Goal: Task Accomplishment & Management: Use online tool/utility

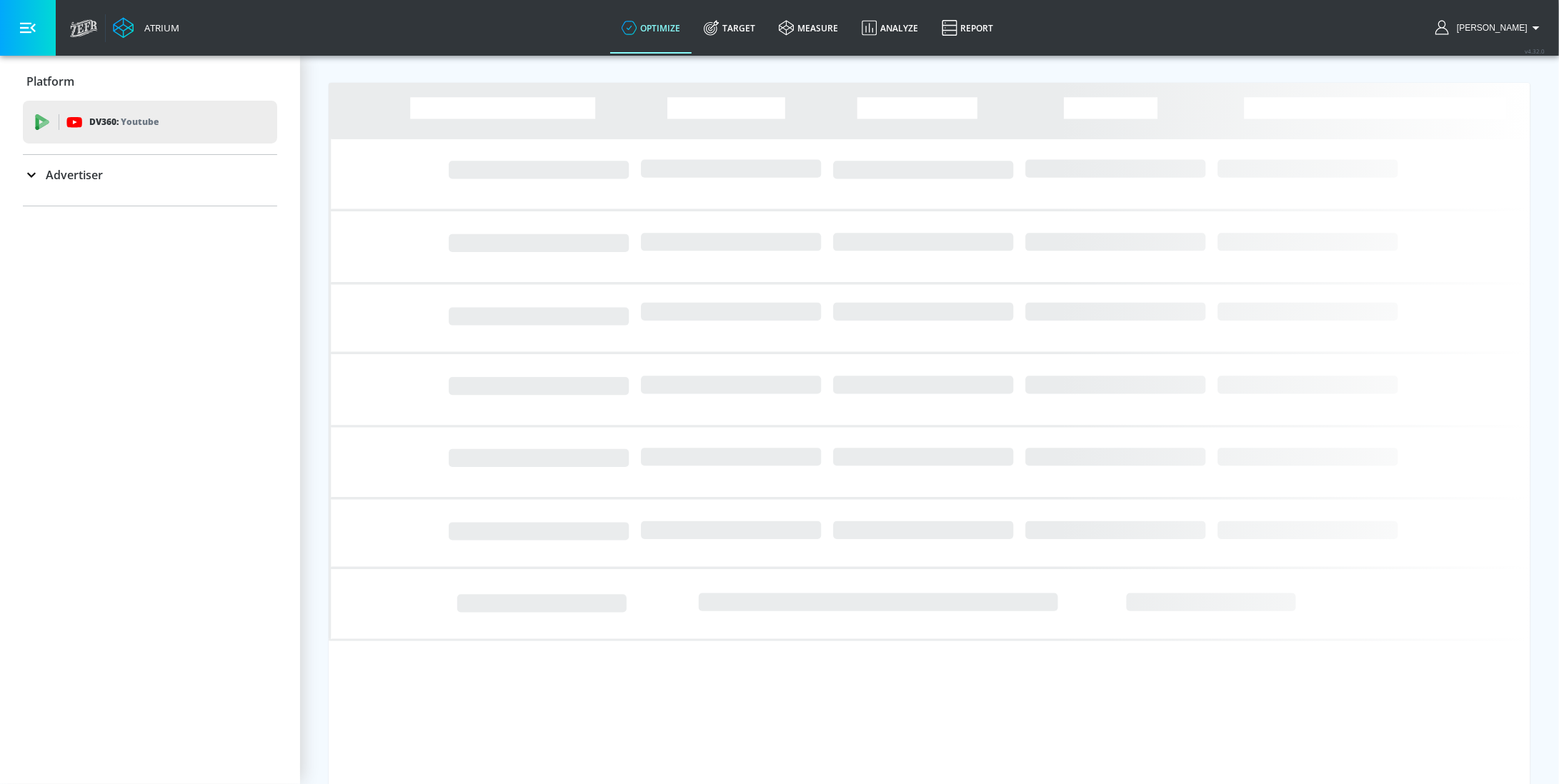
click at [66, 170] on p "Advertiser" at bounding box center [74, 175] width 58 height 16
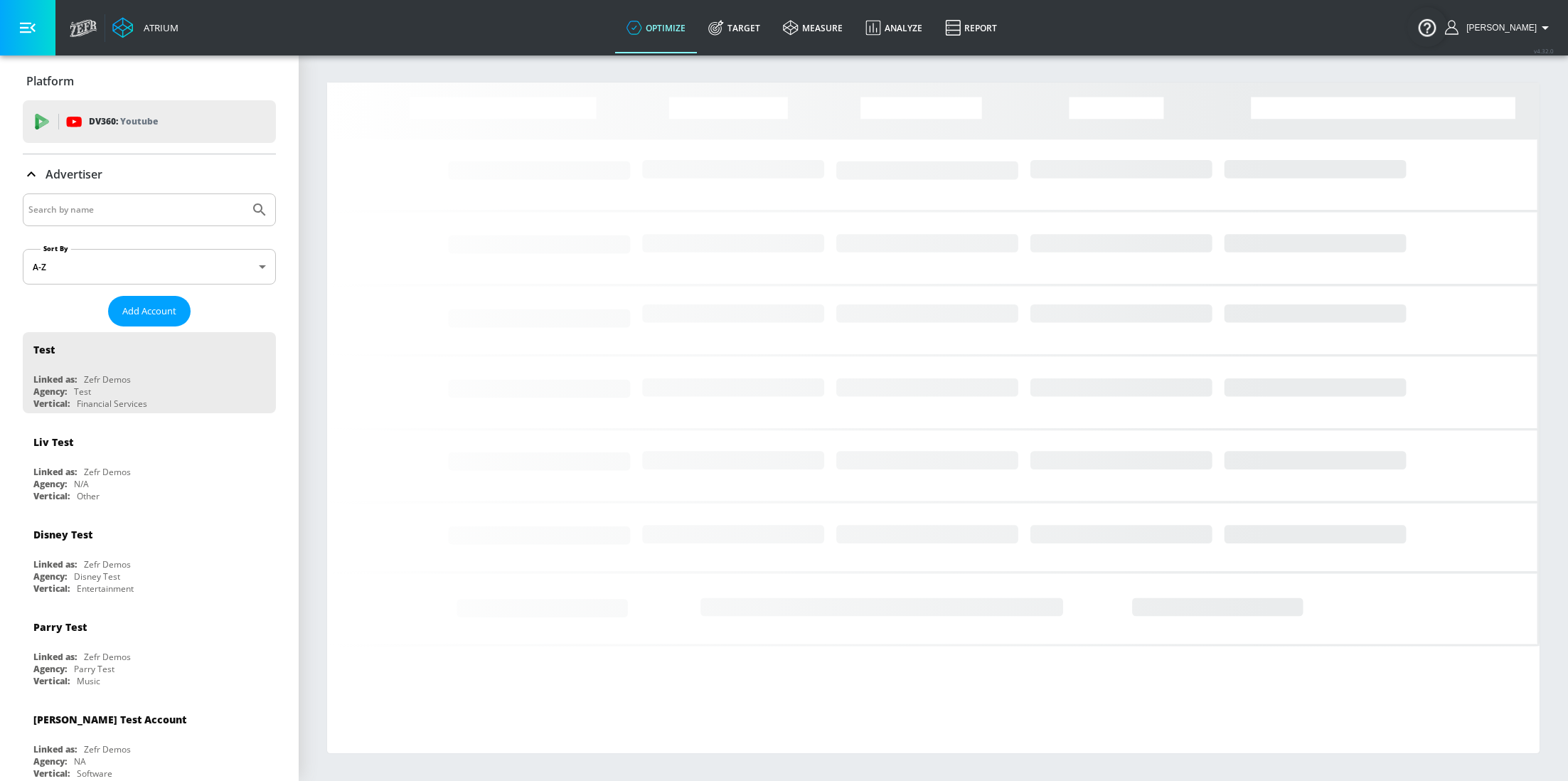
click at [148, 216] on input "Search by name" at bounding box center [136, 209] width 215 height 18
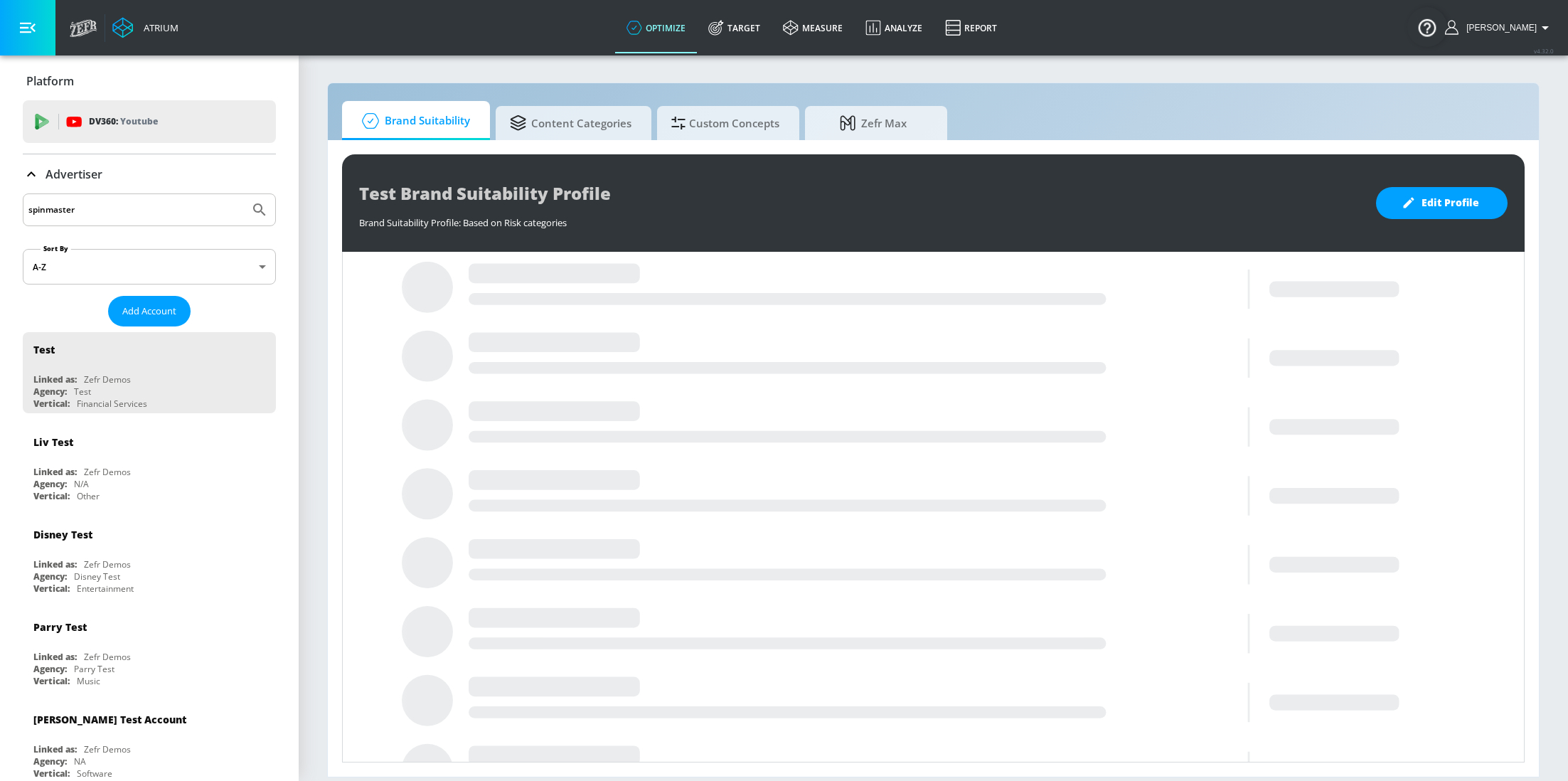
type input "spinmaster"
click at [244, 194] on button "Submit Search" at bounding box center [259, 209] width 31 height 31
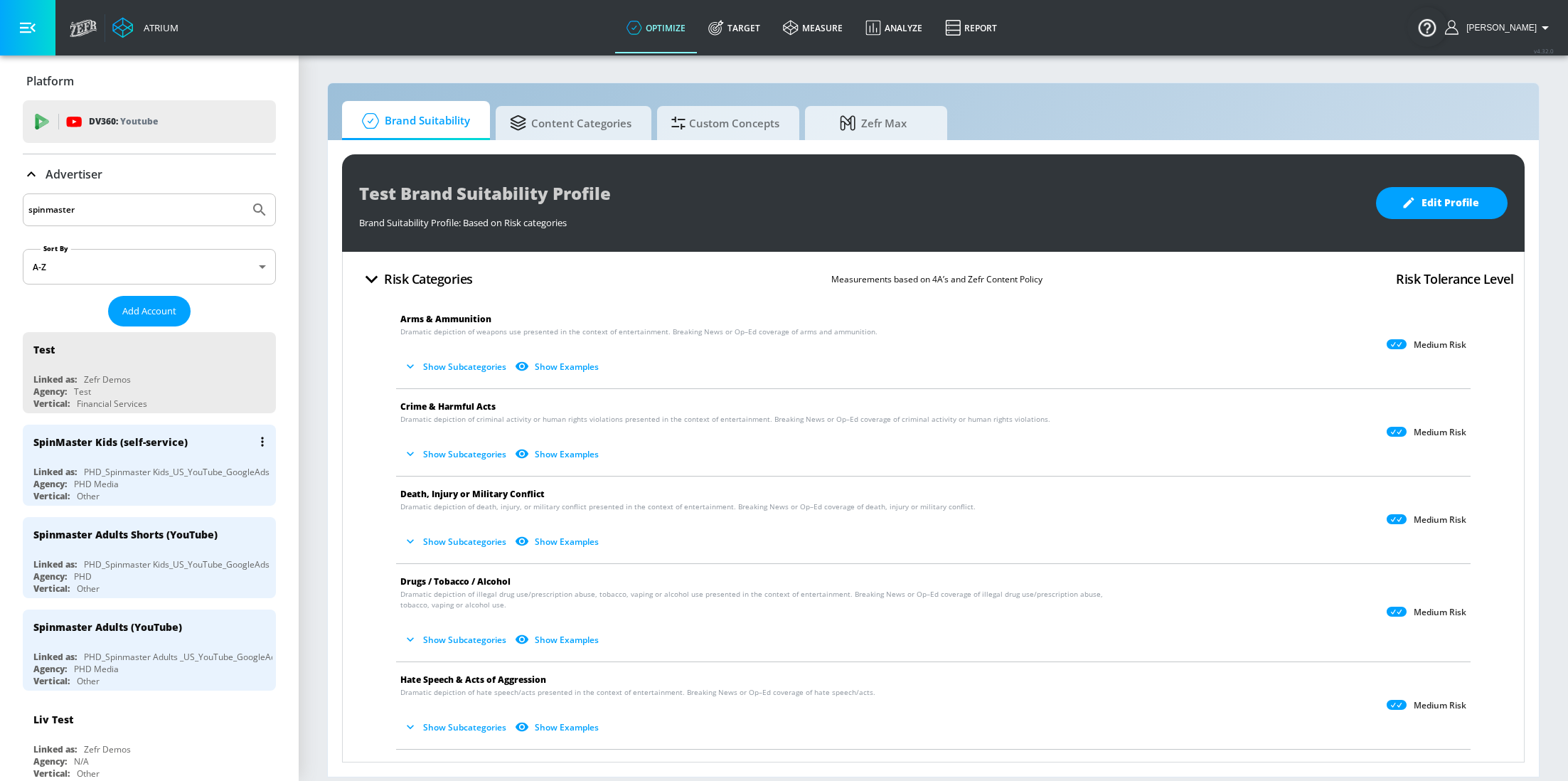
click at [144, 449] on div "SpinMaster Kids (self-service)" at bounding box center [153, 441] width 239 height 34
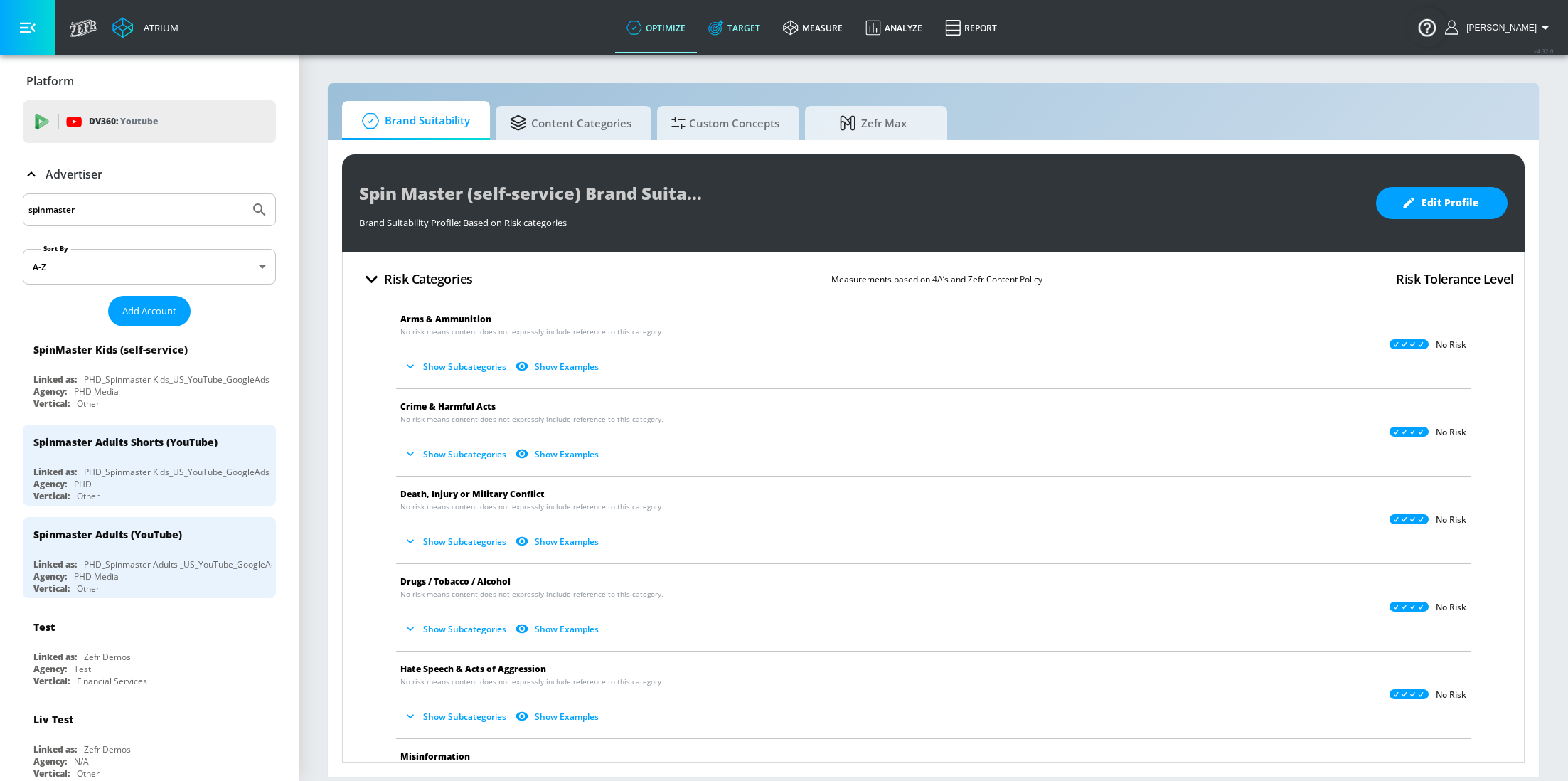
click at [770, 29] on link "Target" at bounding box center [735, 28] width 75 height 51
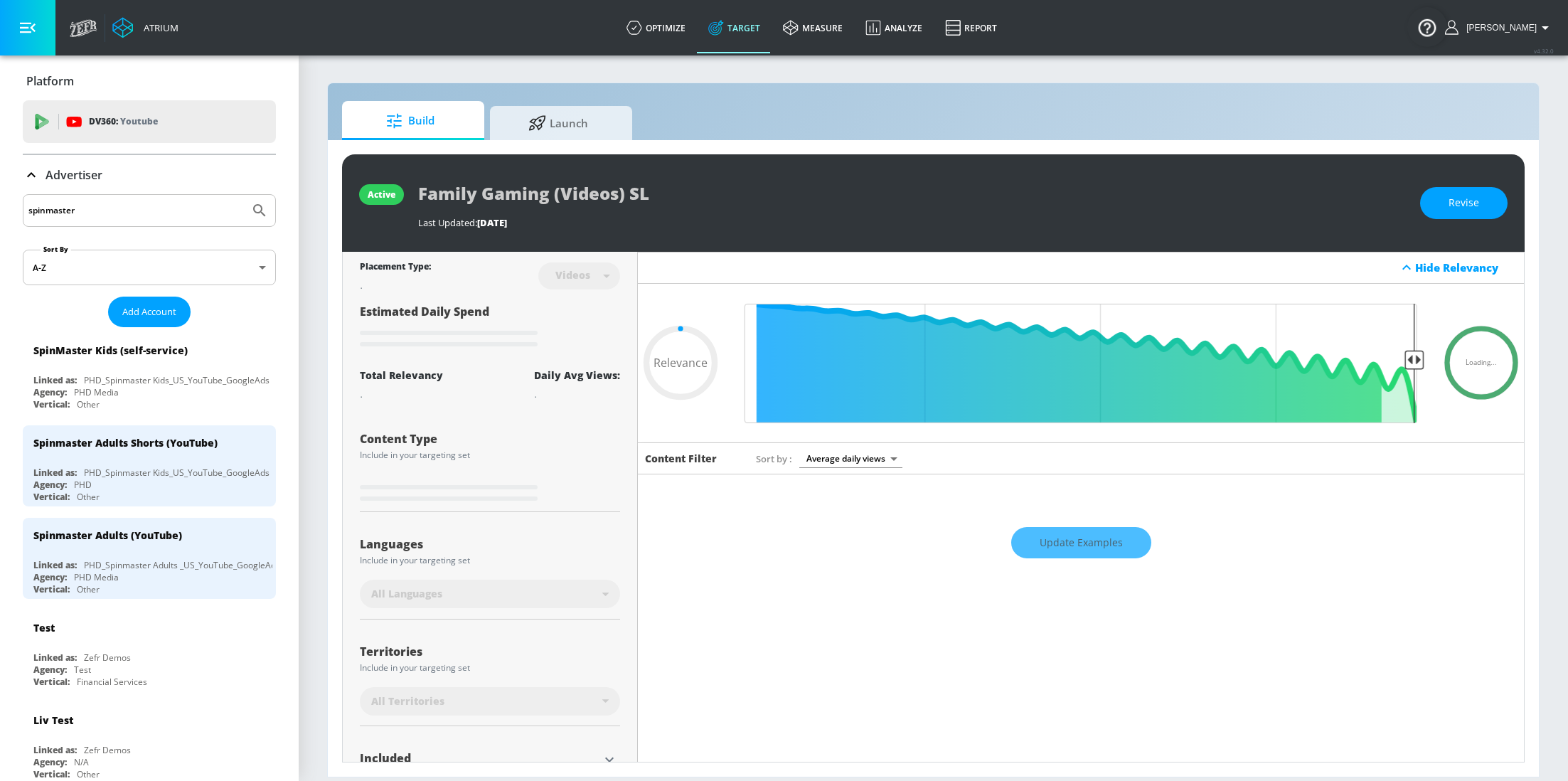
type input "0.05"
click at [603, 138] on link "Launch" at bounding box center [561, 120] width 142 height 39
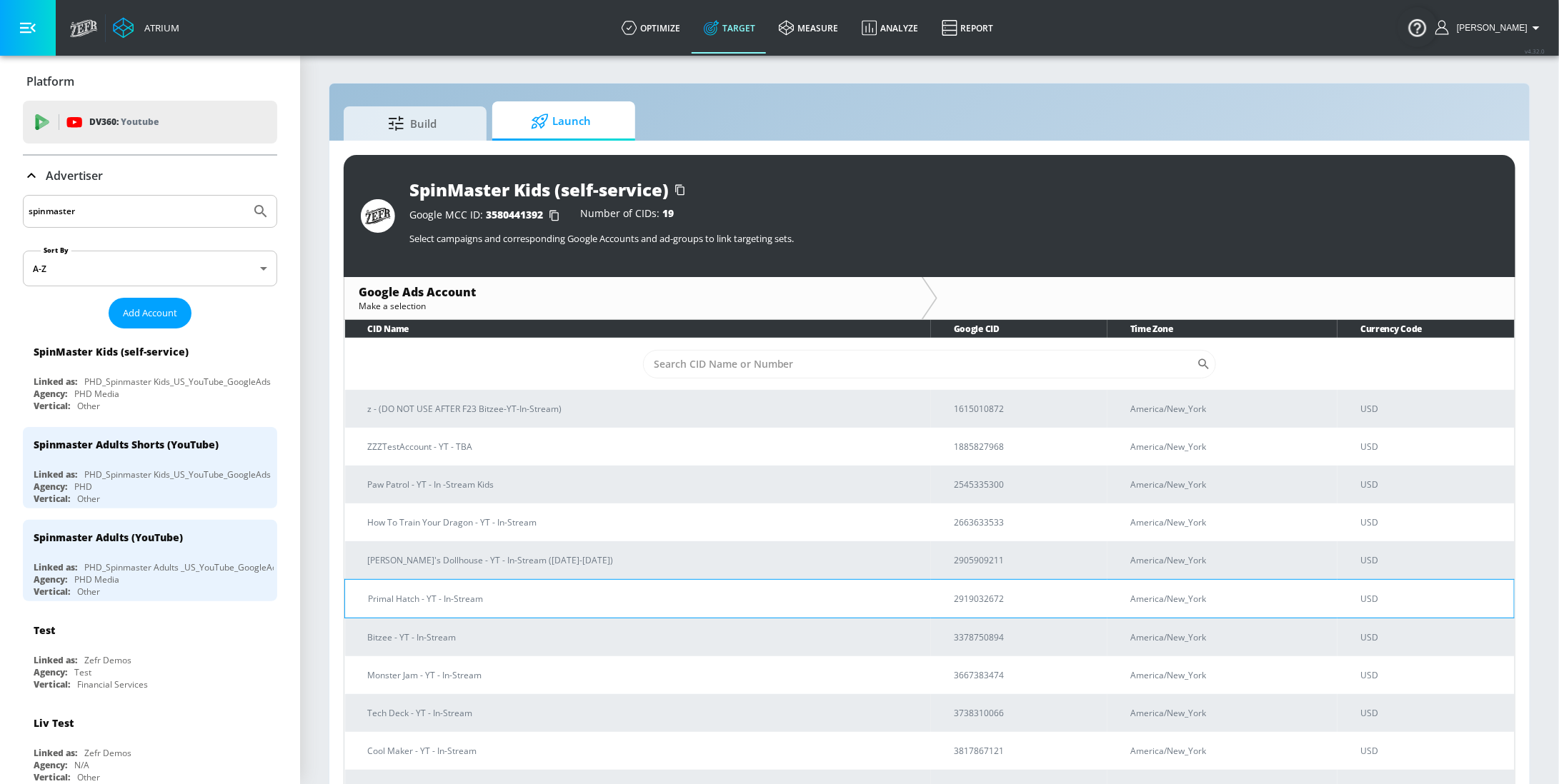
click at [559, 603] on p "Primal Hatch - YT - In-Stream" at bounding box center [644, 599] width 552 height 15
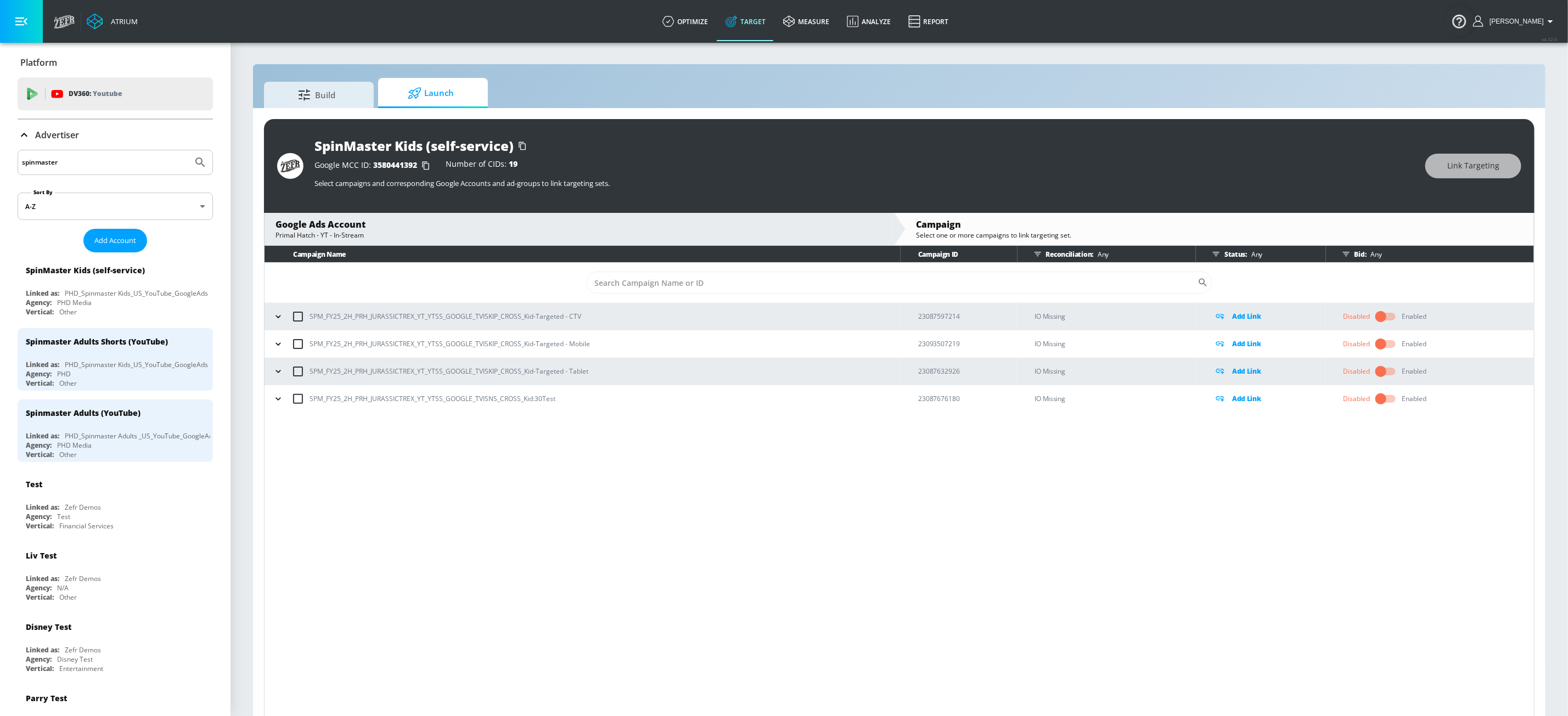
click at [280, 318] on icon "button" at bounding box center [279, 317] width 11 height 11
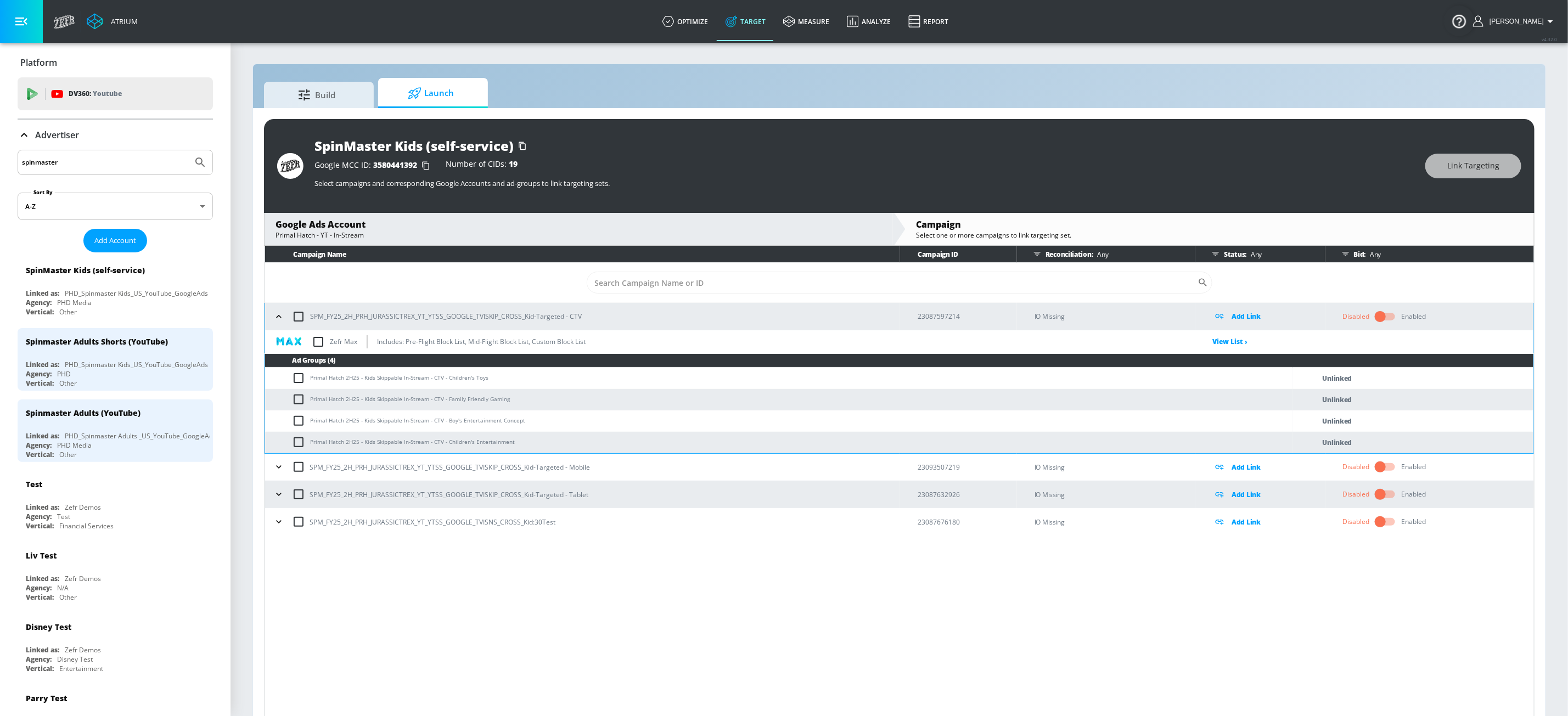
click at [277, 462] on icon "button" at bounding box center [279, 467] width 11 height 11
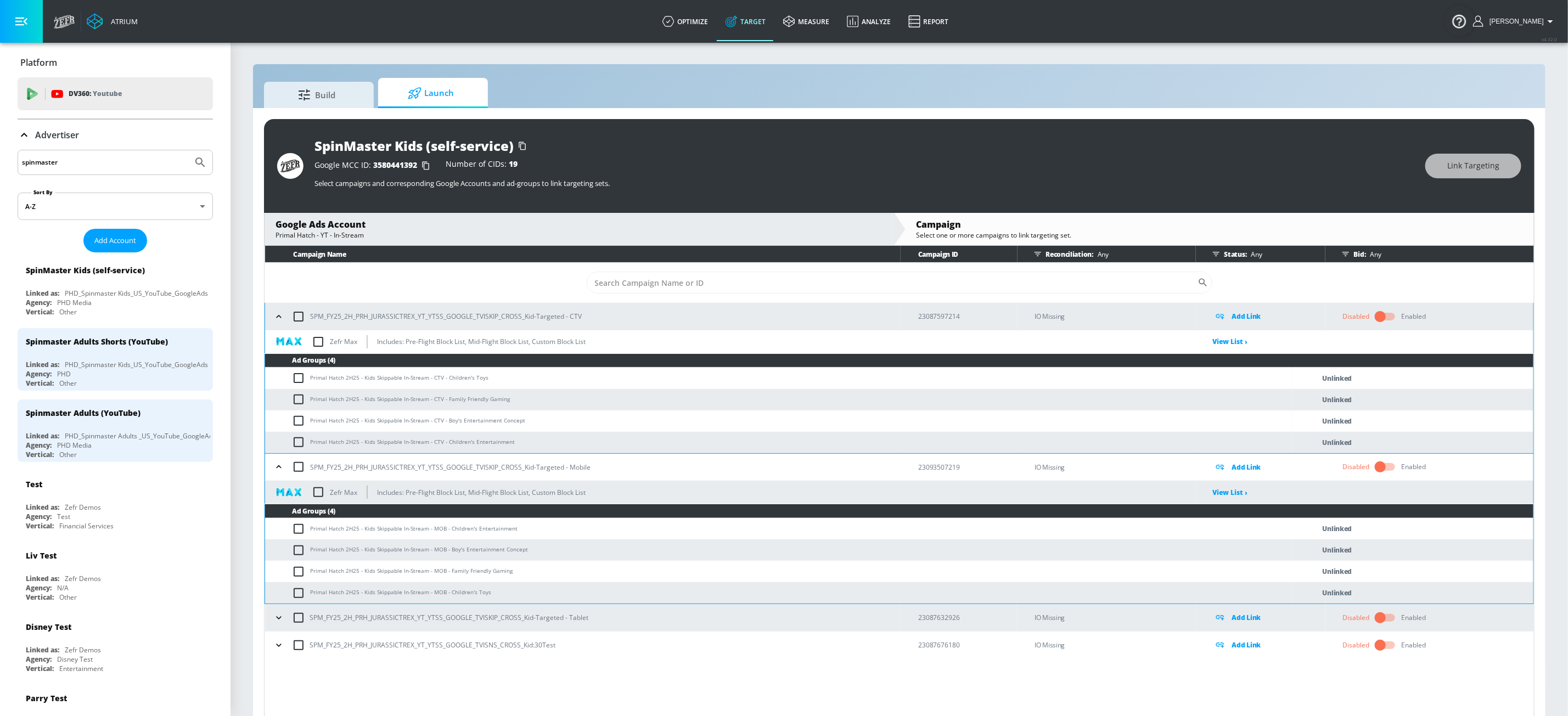
click at [275, 602] on icon "button" at bounding box center [279, 618] width 11 height 11
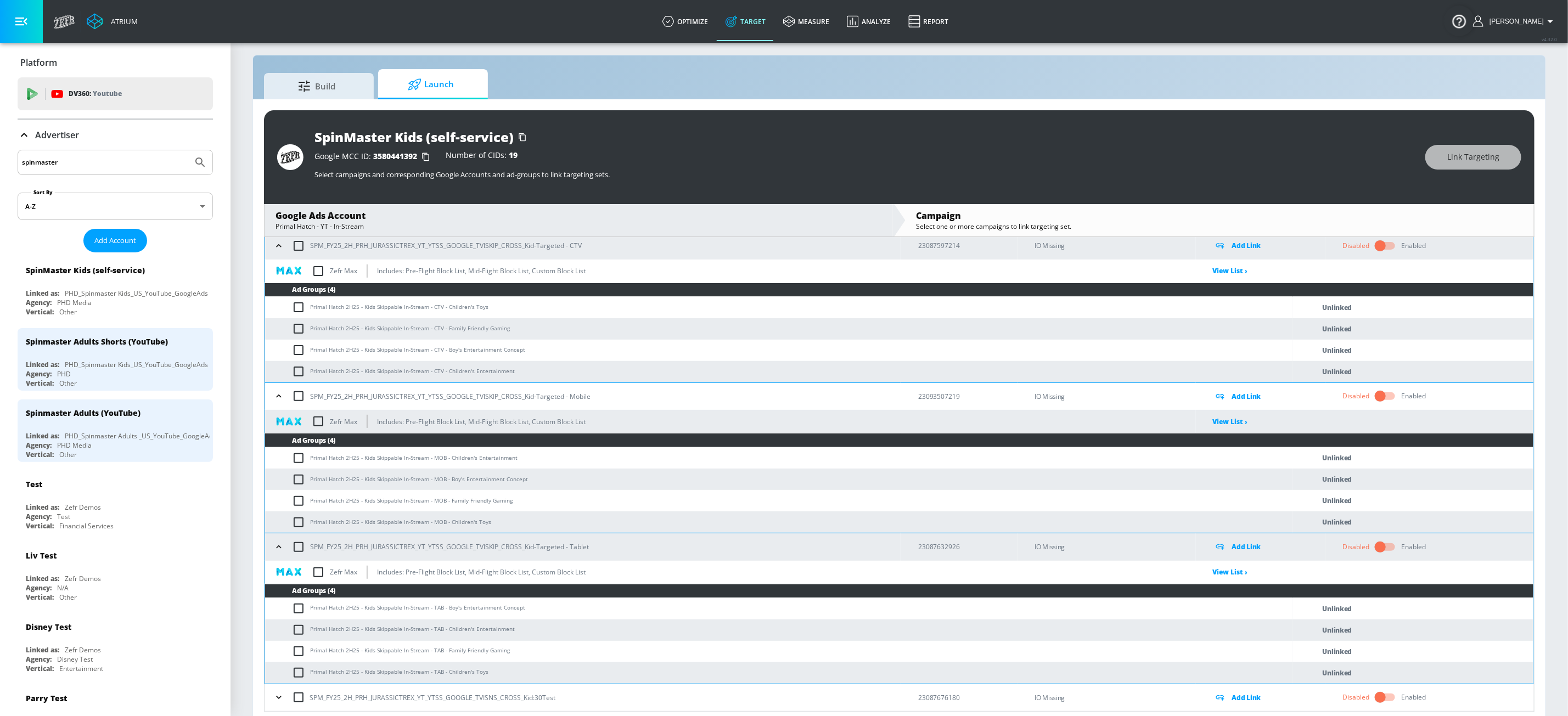
scroll to position [17, 0]
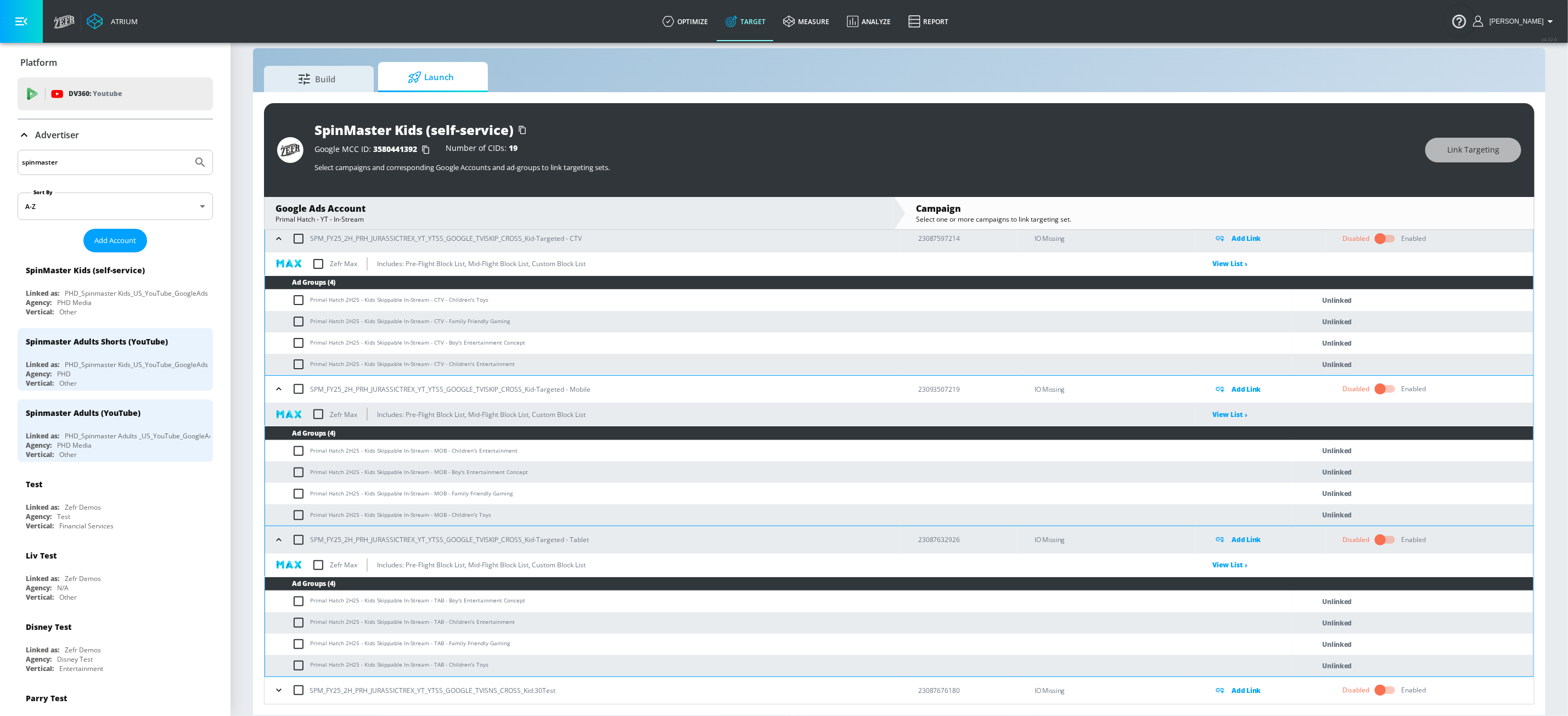
click at [284, 602] on icon "button" at bounding box center [279, 690] width 11 height 11
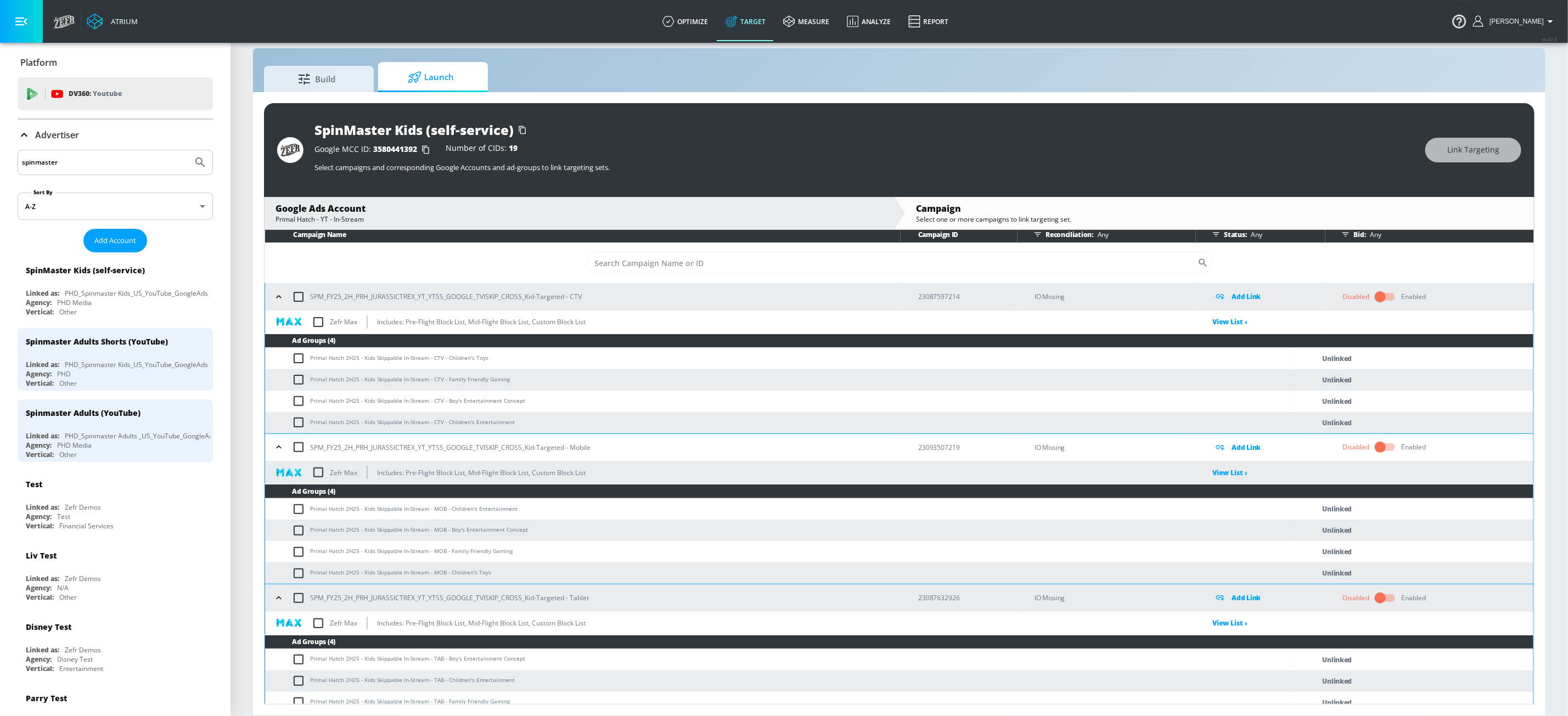
scroll to position [0, 0]
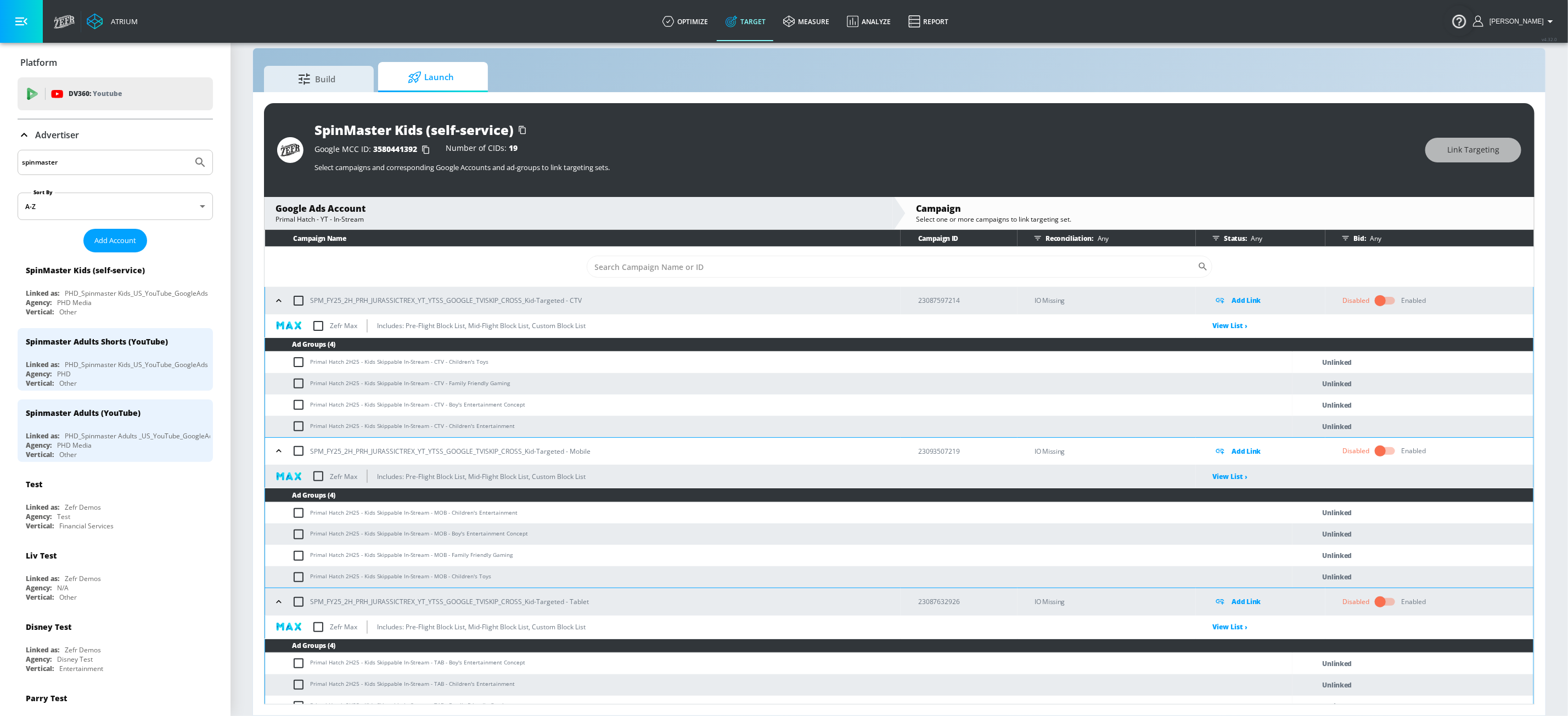
click at [298, 361] on input "checkbox" at bounding box center [301, 362] width 18 height 13
checkbox input "true"
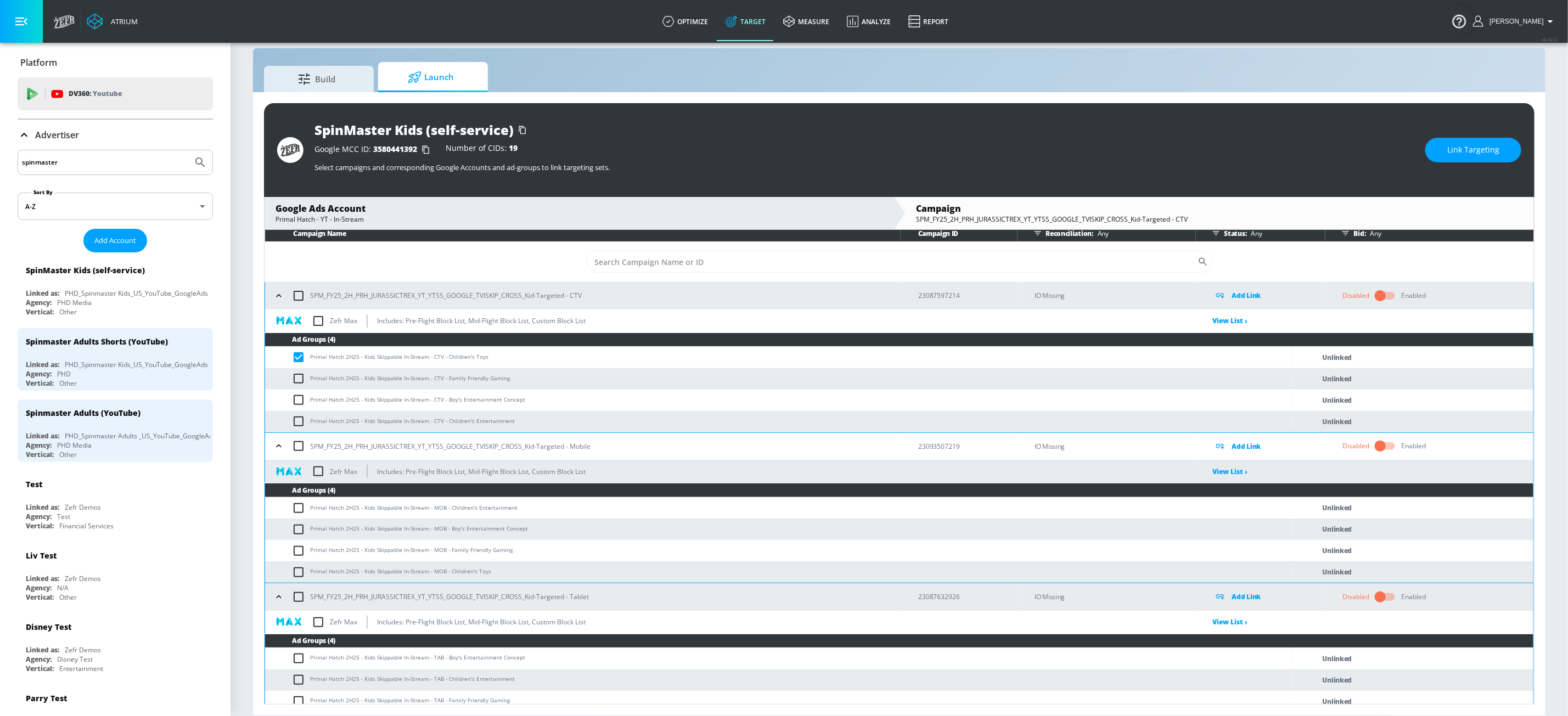
scroll to position [7, 0]
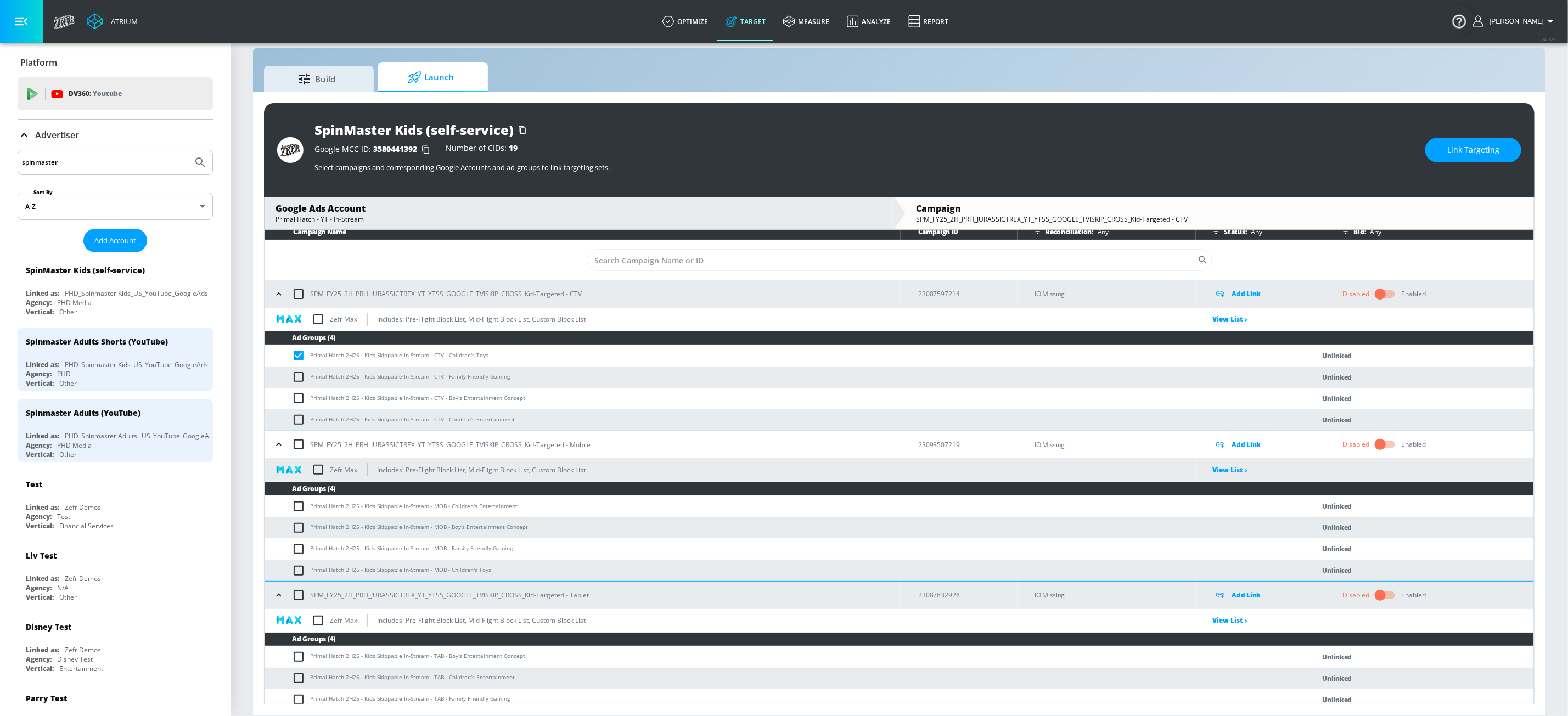
click at [304, 569] on input "checkbox" at bounding box center [301, 570] width 18 height 13
checkbox input "true"
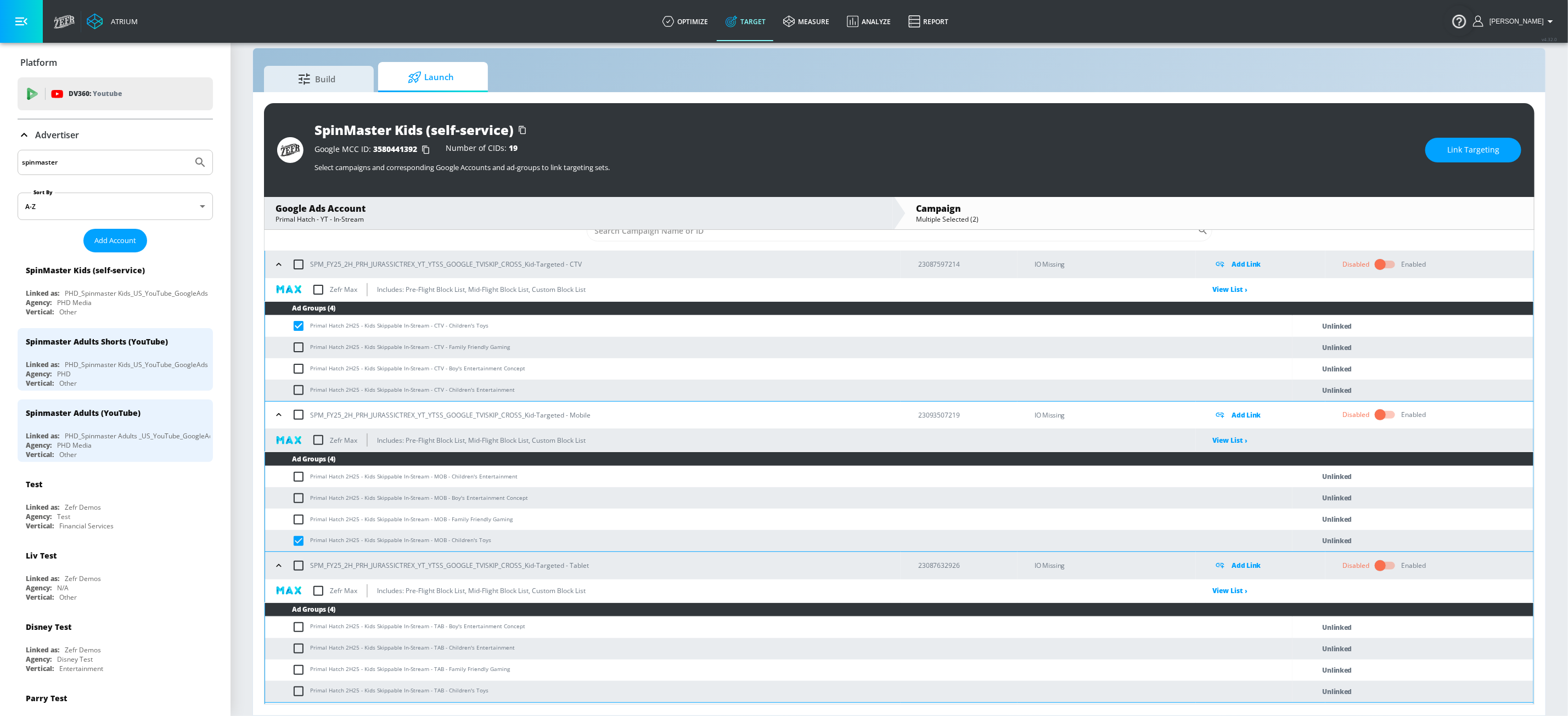
scroll to position [38, 0]
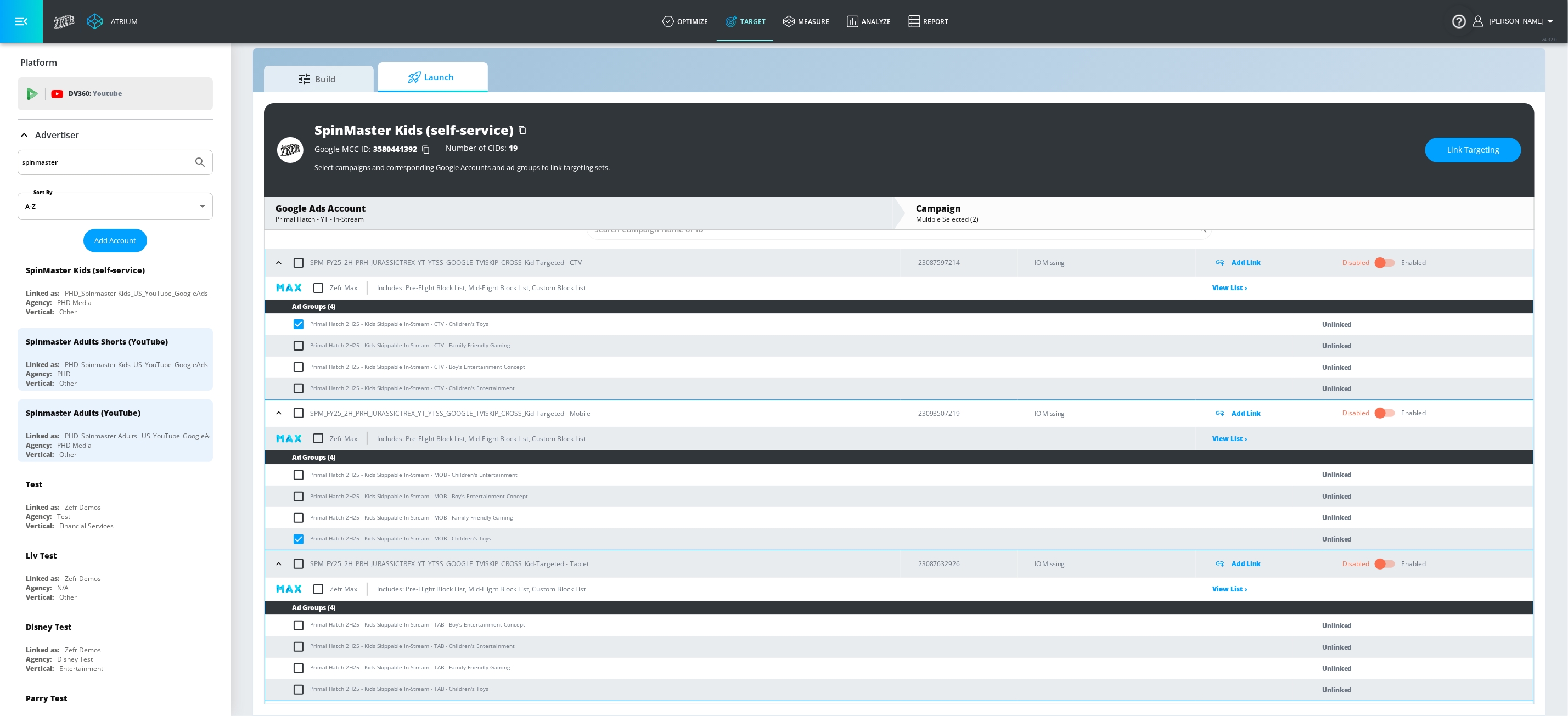
click at [305, 602] on input "checkbox" at bounding box center [301, 690] width 18 height 13
checkbox input "true"
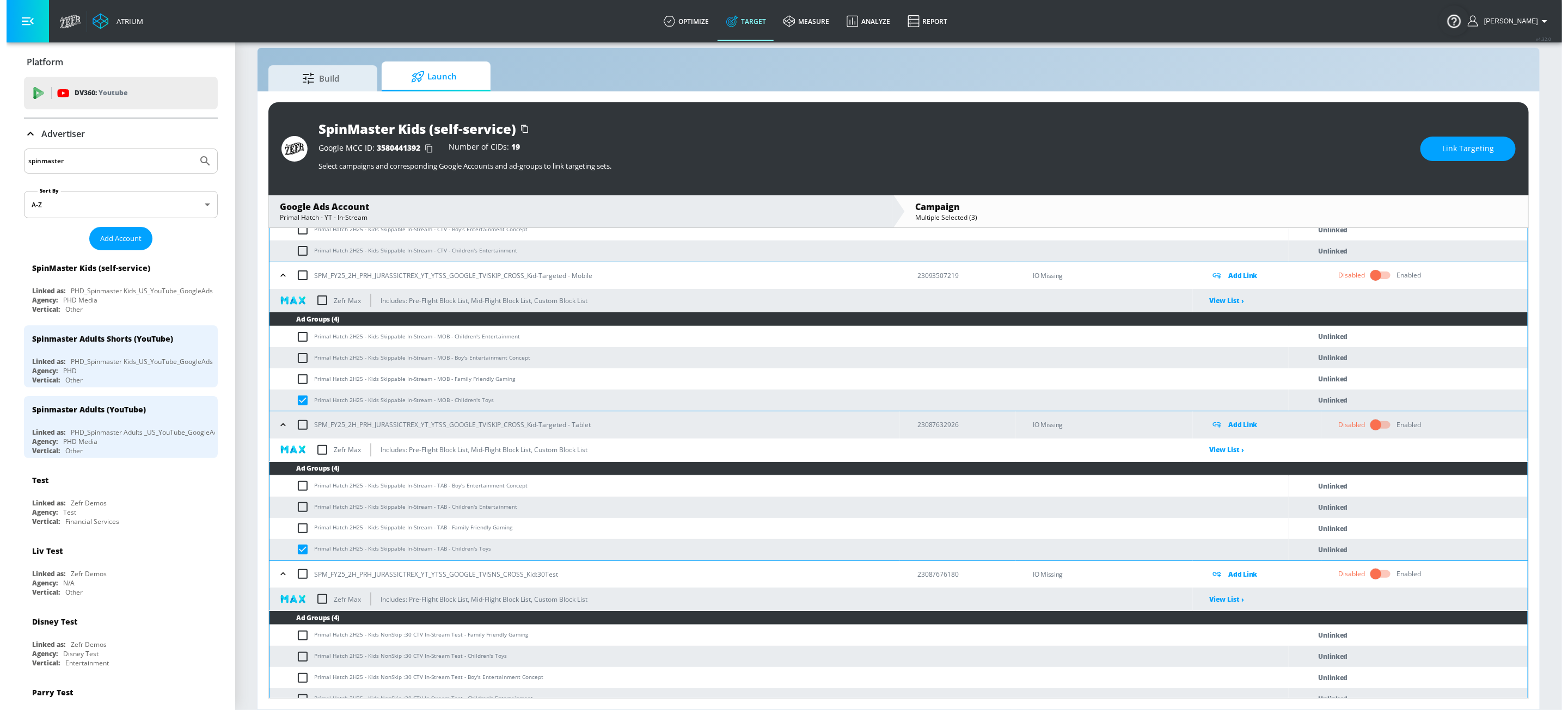
scroll to position [186, 0]
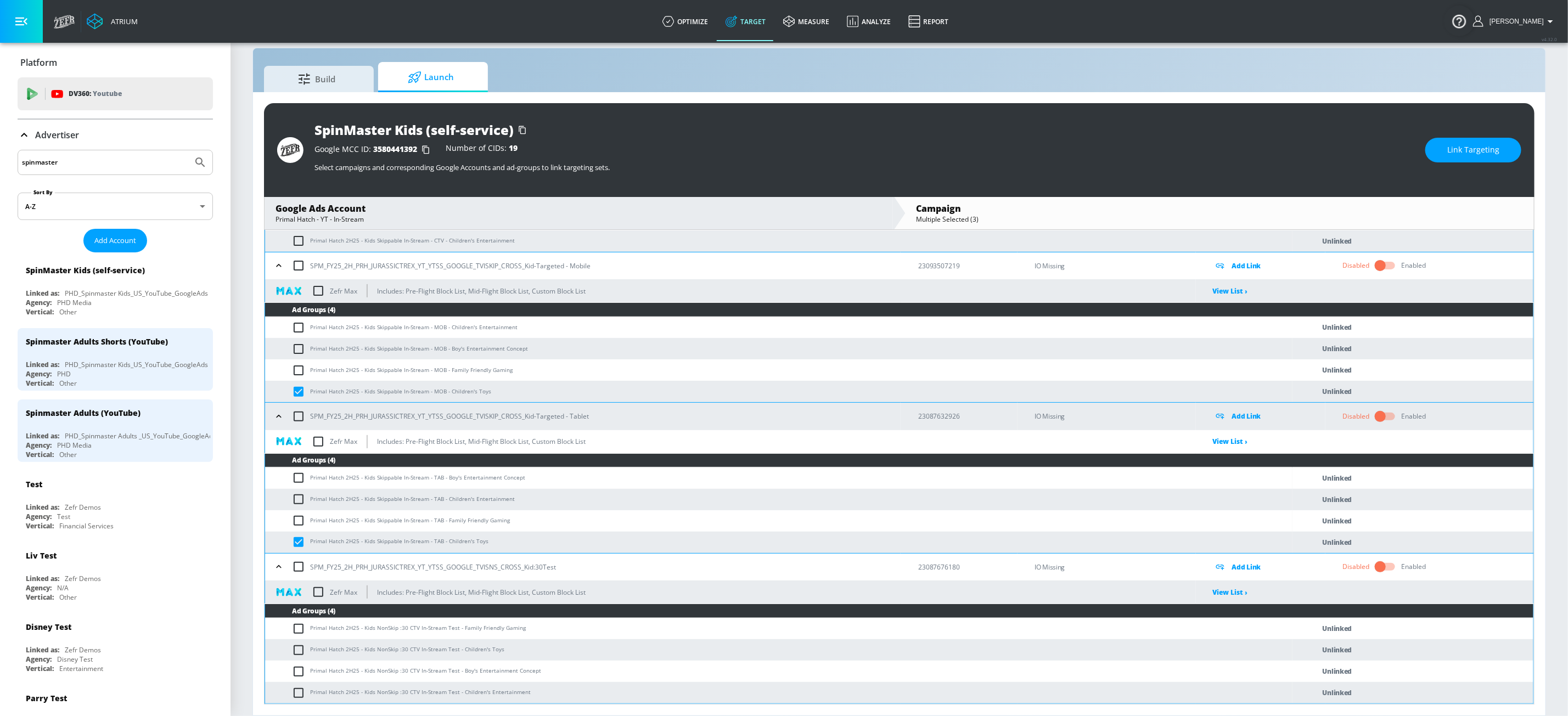
click at [299, 602] on input "checkbox" at bounding box center [301, 650] width 18 height 13
checkbox input "true"
click at [1197, 145] on span "Link Targeting" at bounding box center [1473, 150] width 52 height 13
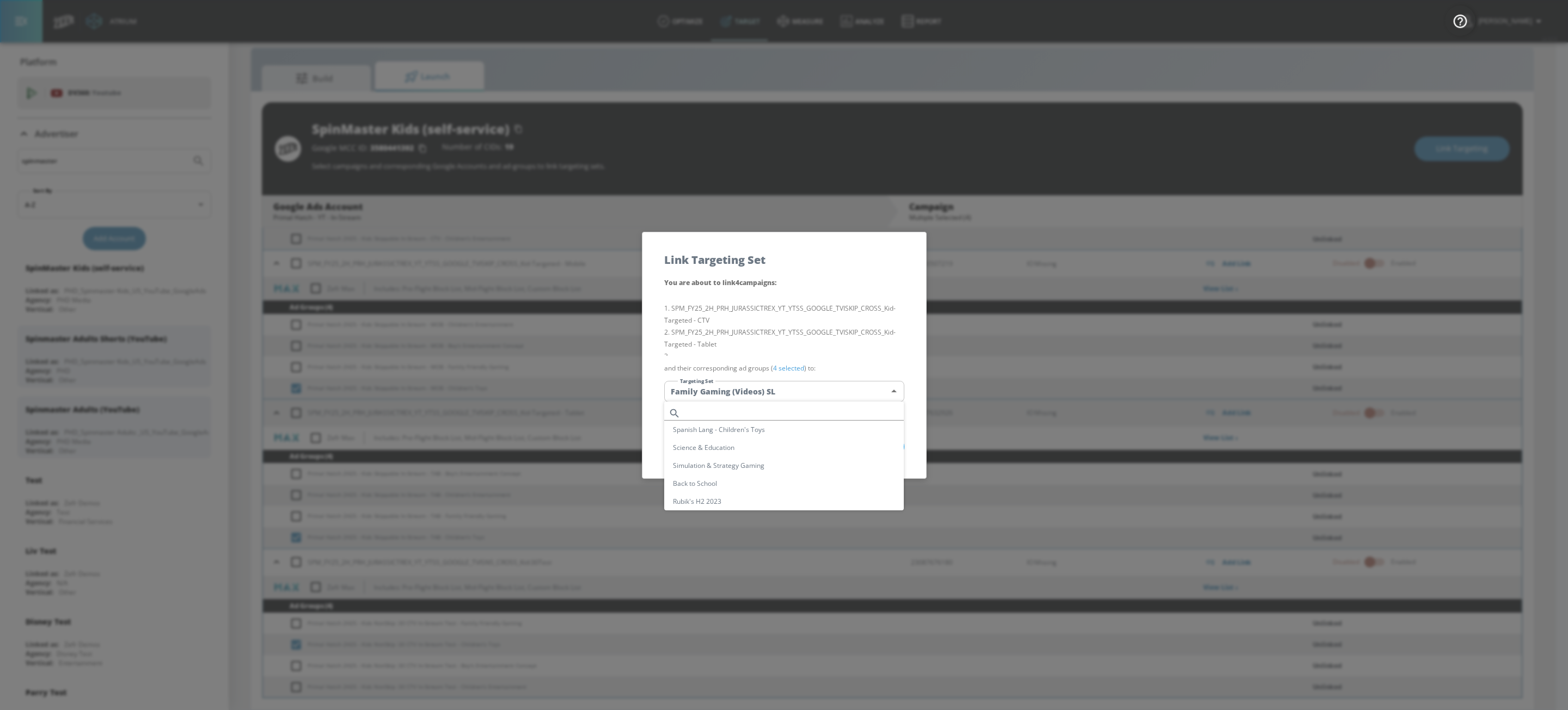
click at [783, 383] on body "Atrium optimize Target measure Analyze Report optimize Target measure Analyze R…" at bounding box center [784, 347] width 1568 height 726
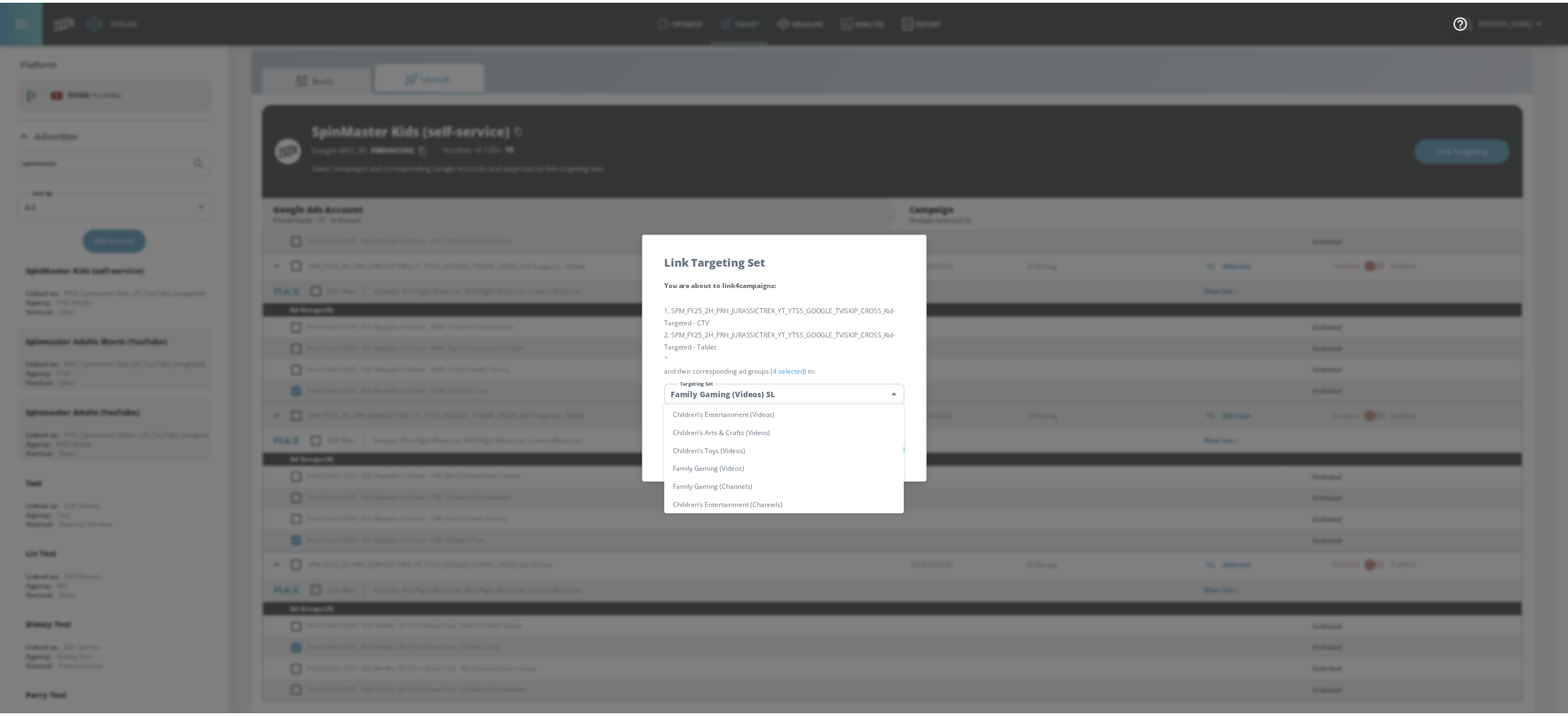
scroll to position [302, 0]
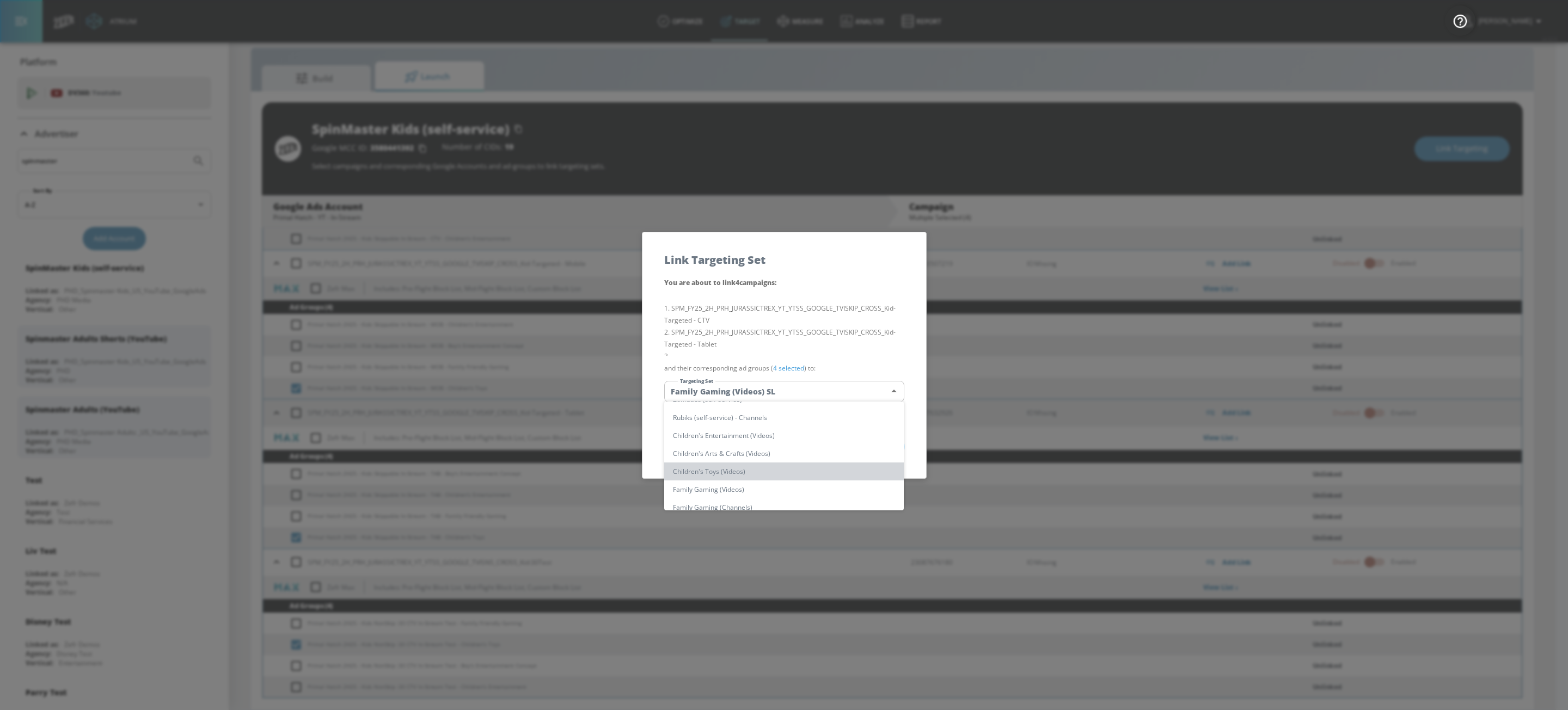
click at [832, 472] on li "Children's Toys (Videos)" at bounding box center [784, 472] width 240 height 18
type input "07384ddf-6083-4030-b837-35577c8ebd84"
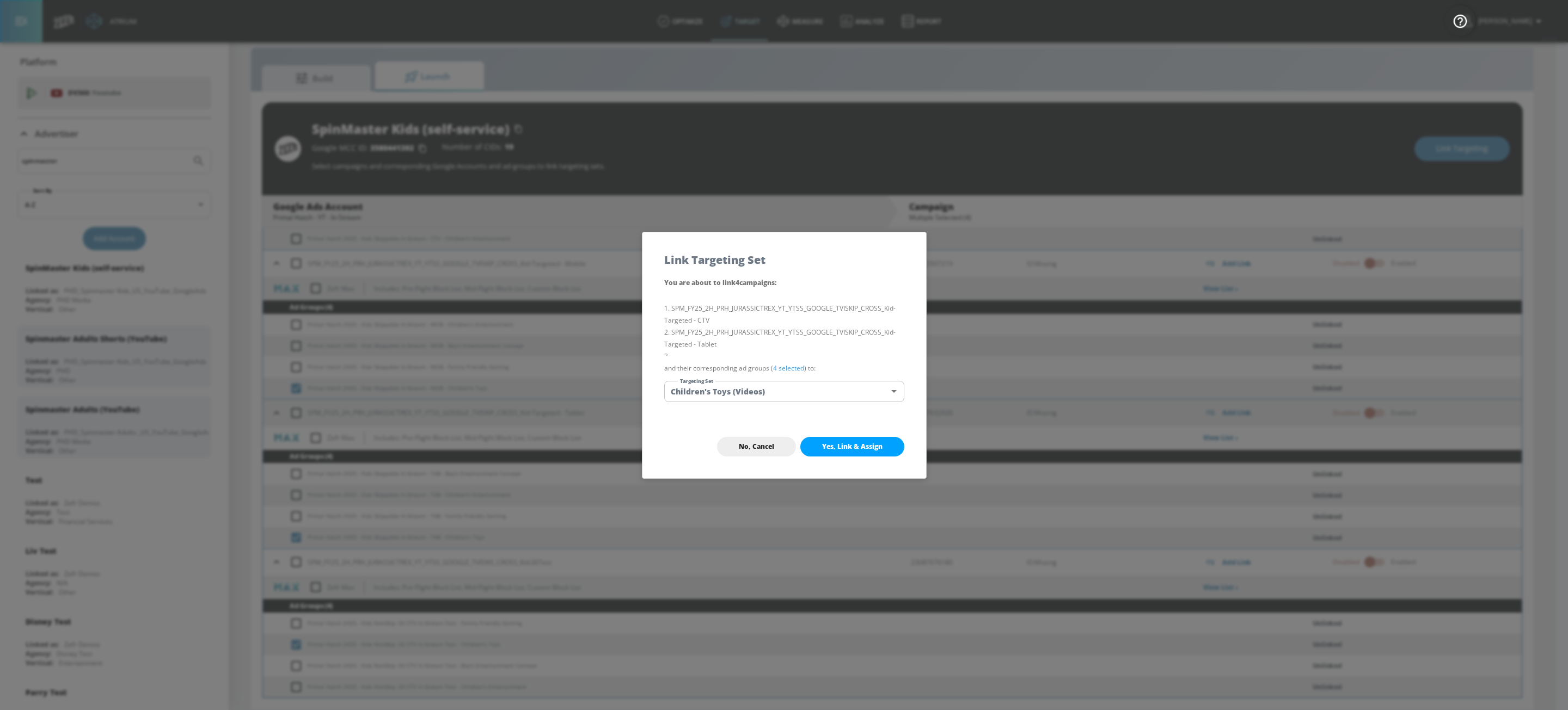
click at [856, 447] on span "Yes, Link & Assign" at bounding box center [852, 447] width 60 height 9
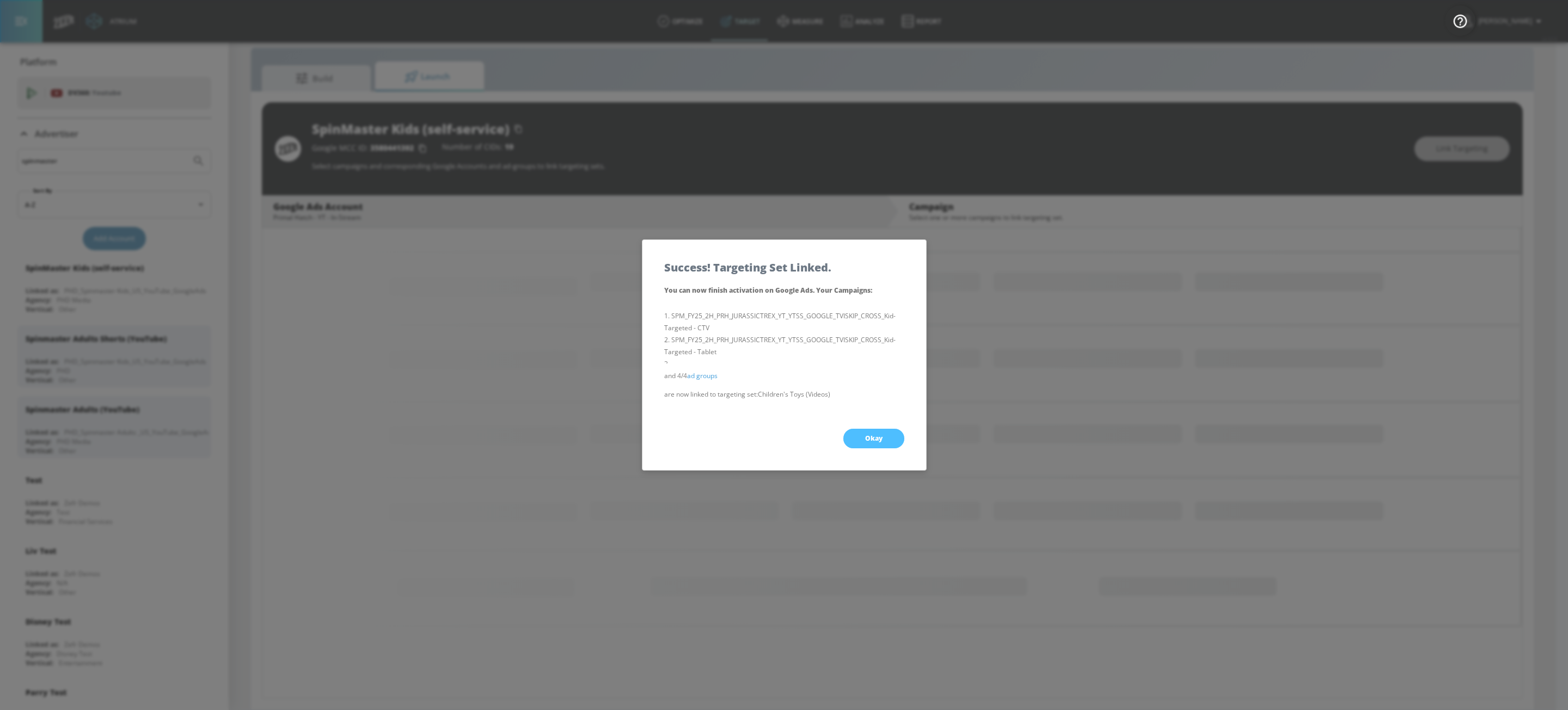
click at [862, 443] on button "Okay" at bounding box center [873, 439] width 61 height 19
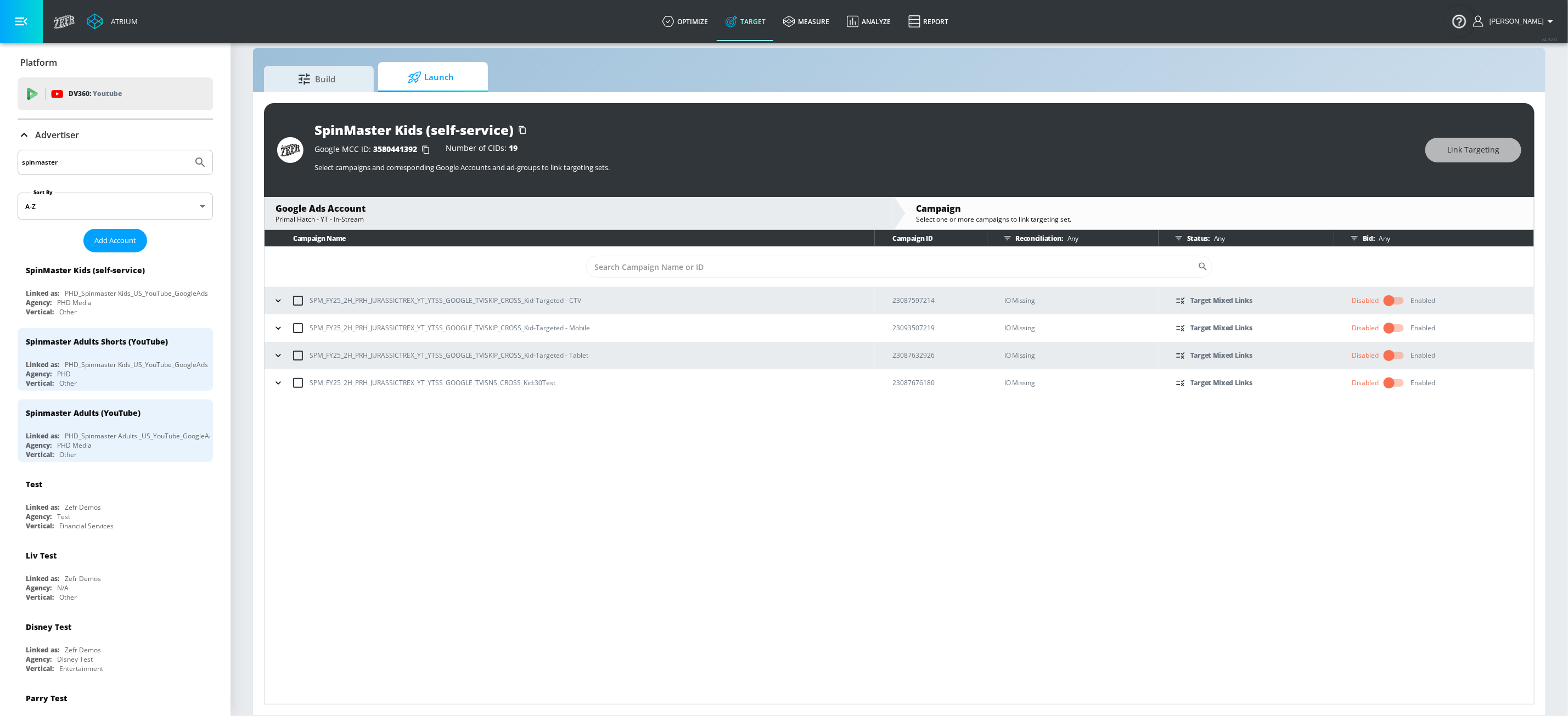
scroll to position [0, 0]
click at [277, 304] on icon "button" at bounding box center [279, 301] width 11 height 11
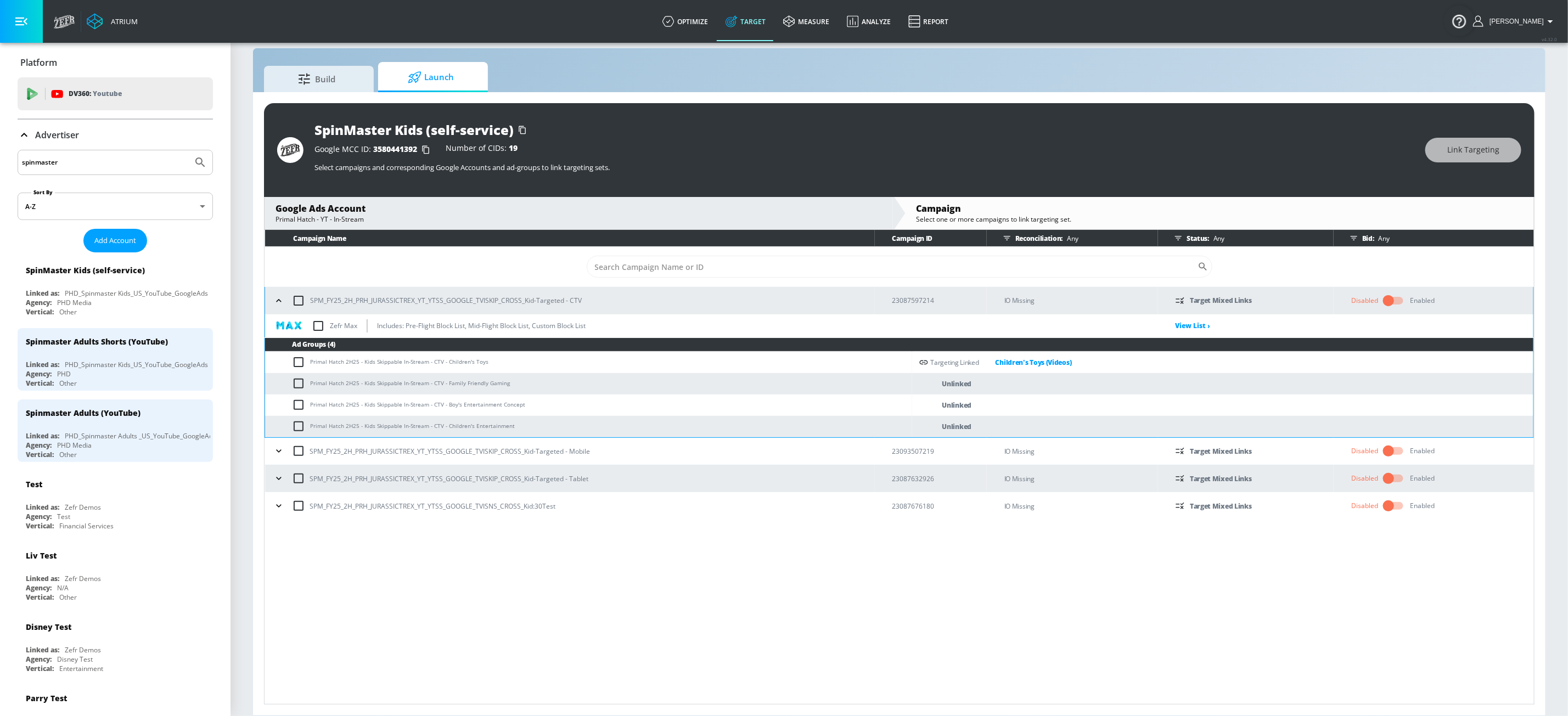
click at [279, 455] on icon "button" at bounding box center [279, 451] width 11 height 11
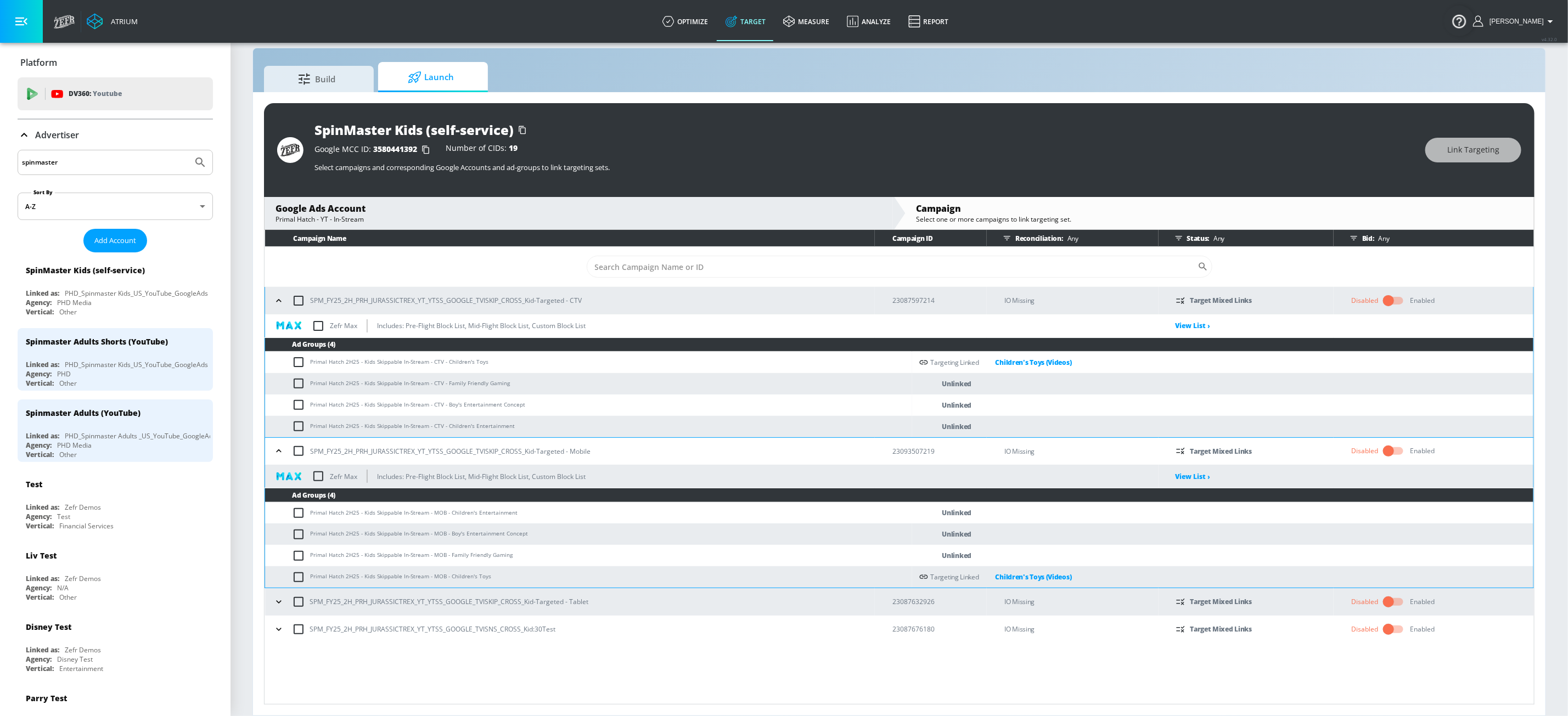
click at [276, 602] on icon "button" at bounding box center [279, 602] width 11 height 11
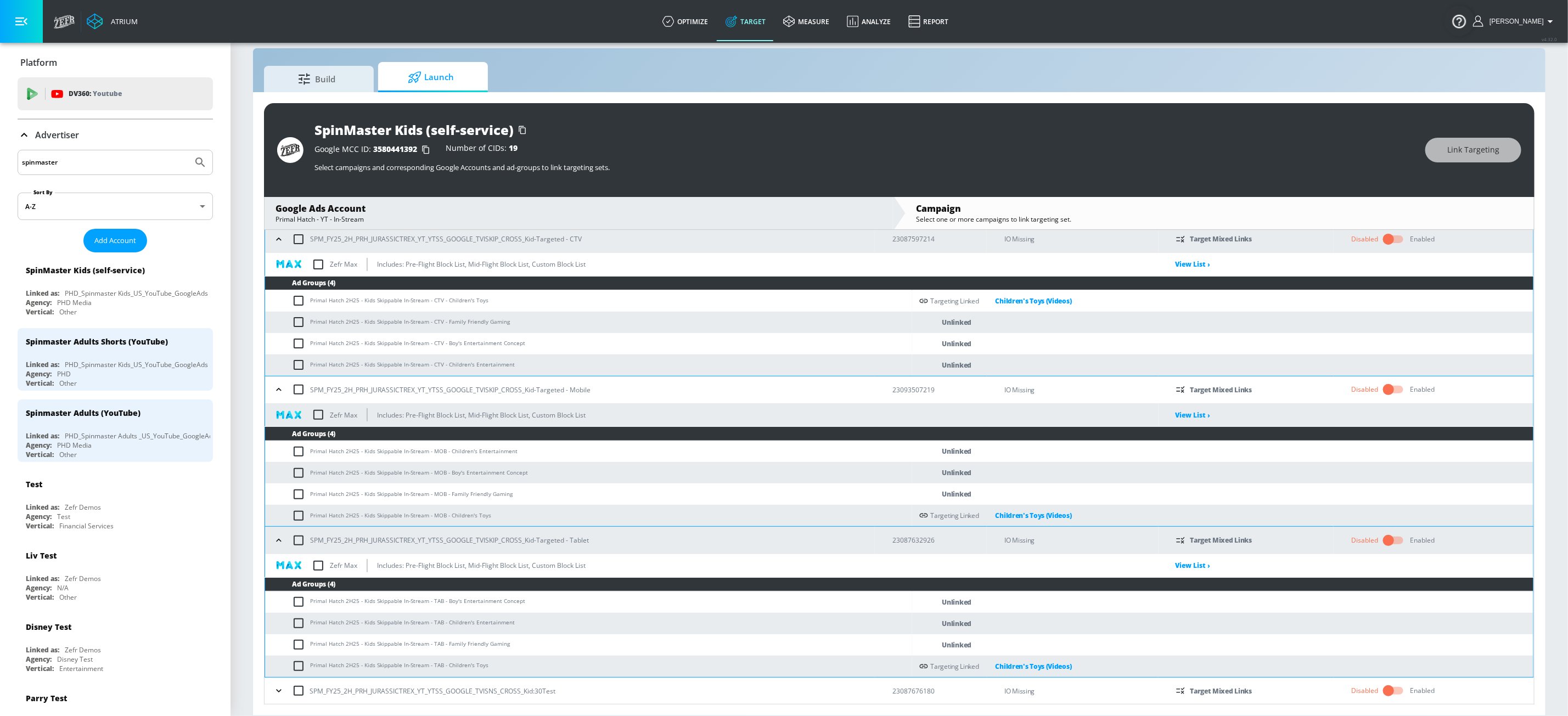
scroll to position [63, 0]
click at [285, 602] on button "button" at bounding box center [279, 690] width 17 height 17
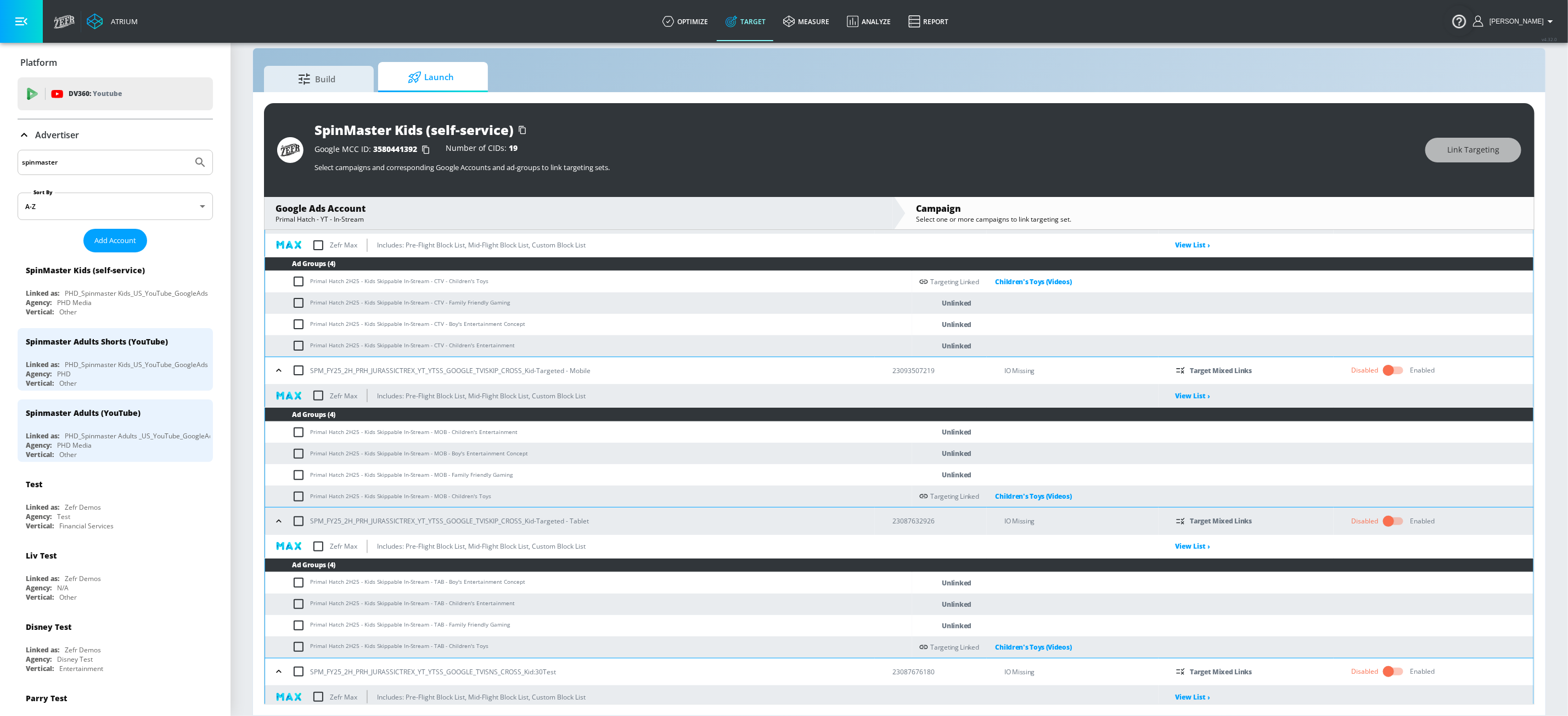
scroll to position [64, 0]
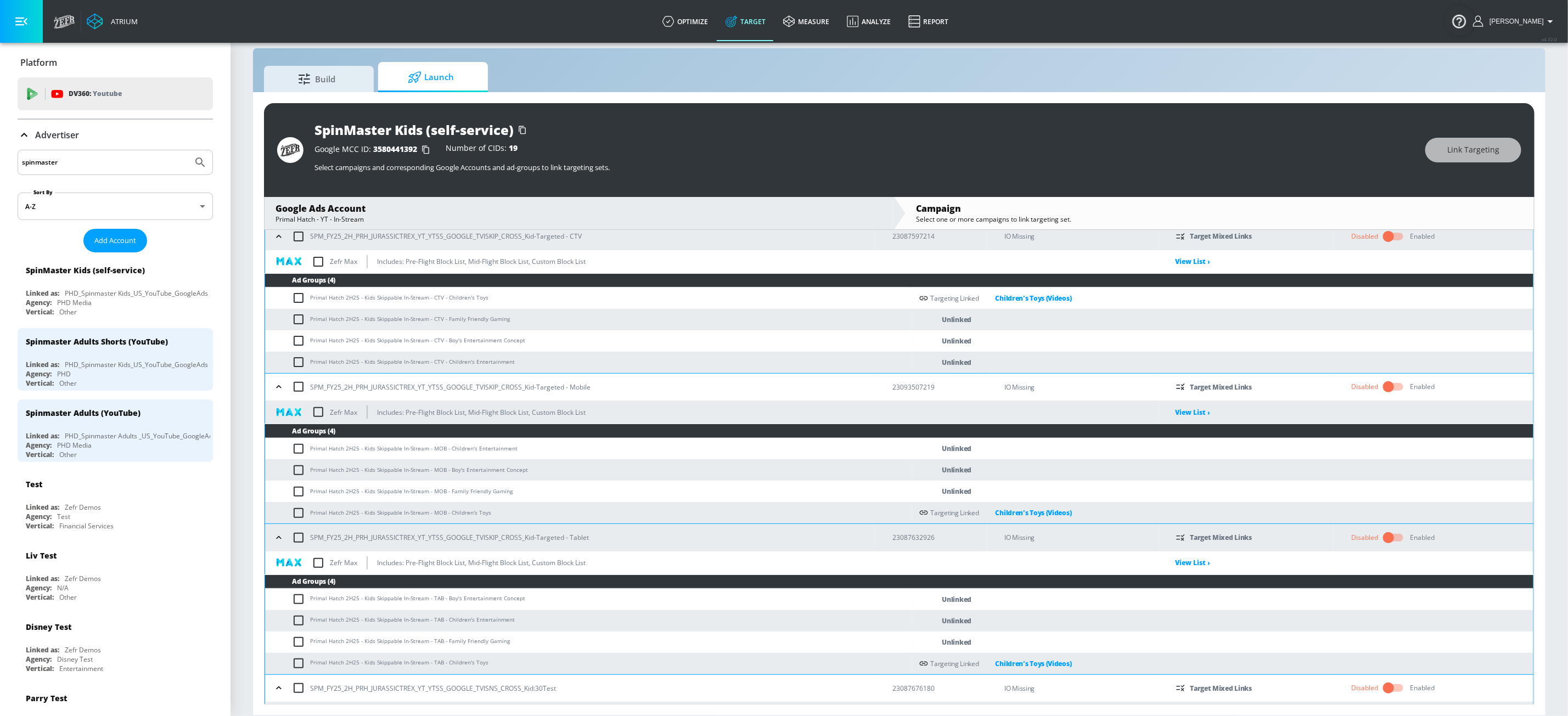
click at [299, 321] on input "checkbox" at bounding box center [301, 319] width 18 height 13
checkbox input "true"
click at [297, 497] on input "checkbox" at bounding box center [301, 491] width 18 height 13
checkbox input "true"
click at [295, 602] on input "checkbox" at bounding box center [301, 642] width 18 height 13
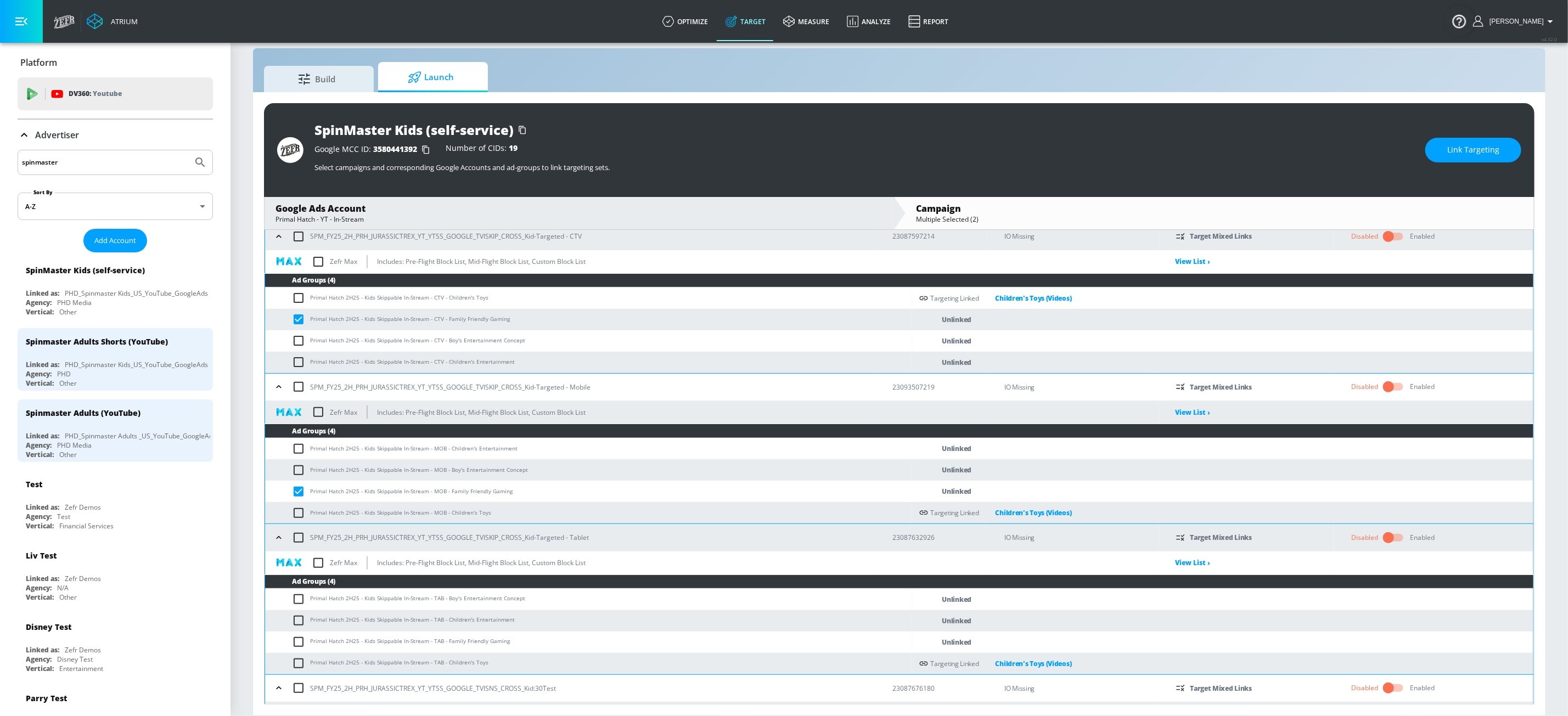
checkbox input "true"
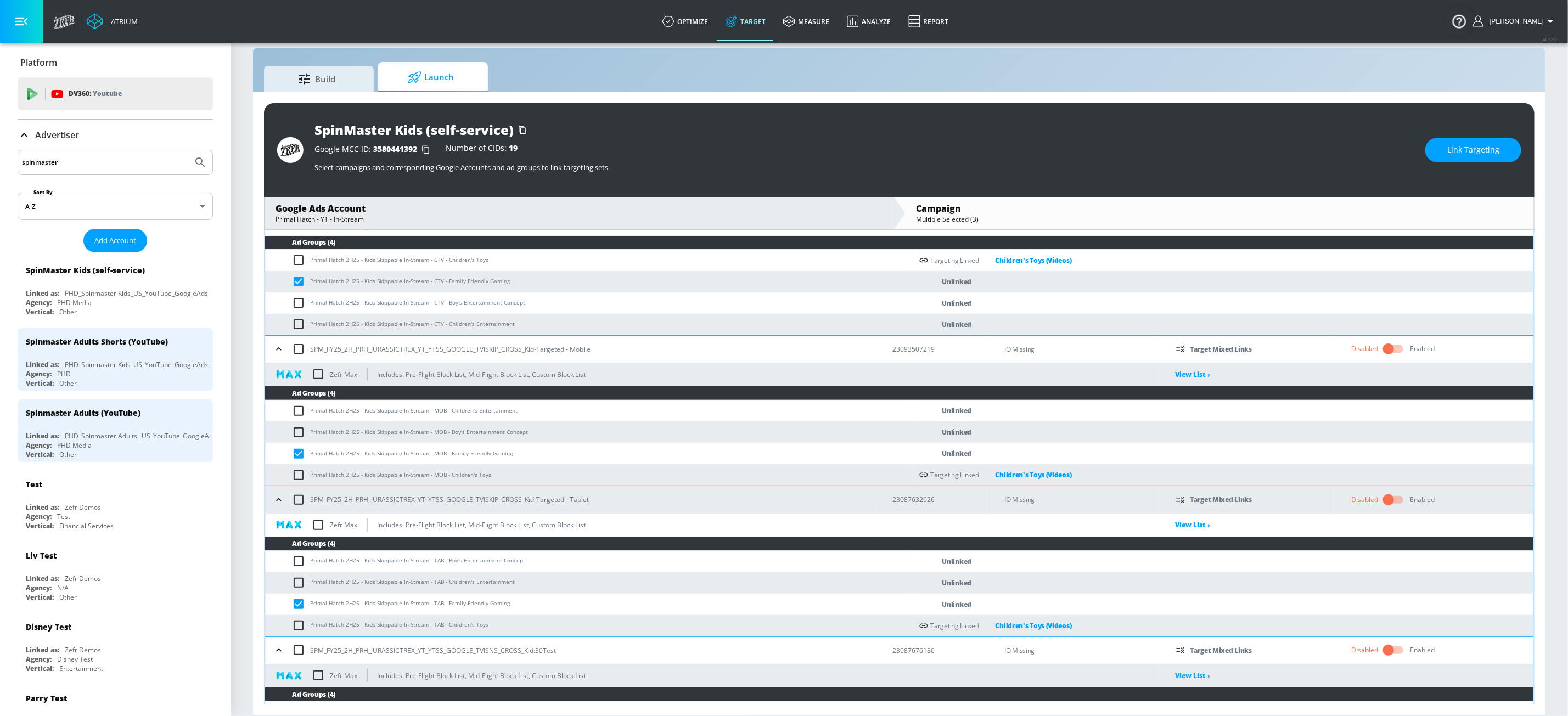
scroll to position [188, 0]
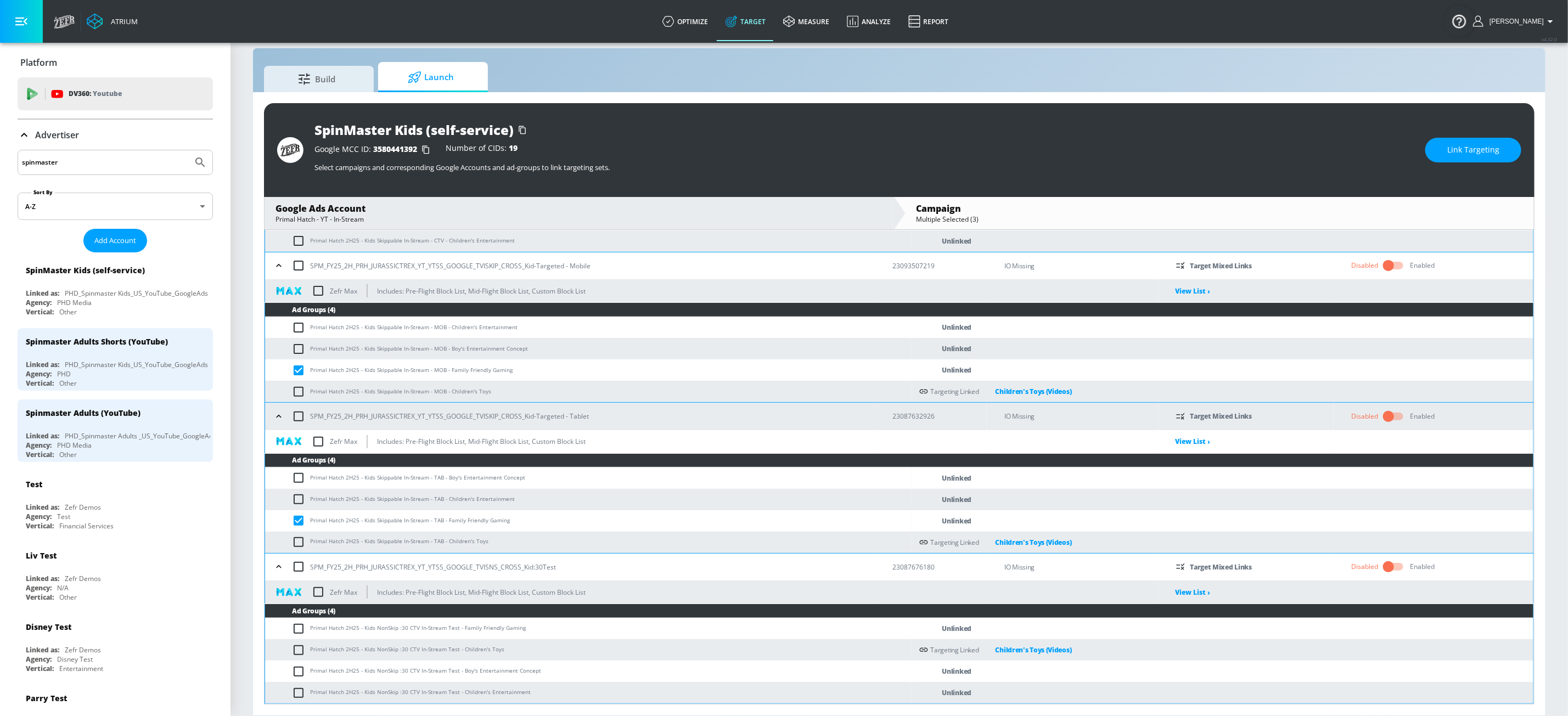
click at [297, 602] on input "checkbox" at bounding box center [301, 628] width 18 height 13
checkbox input "true"
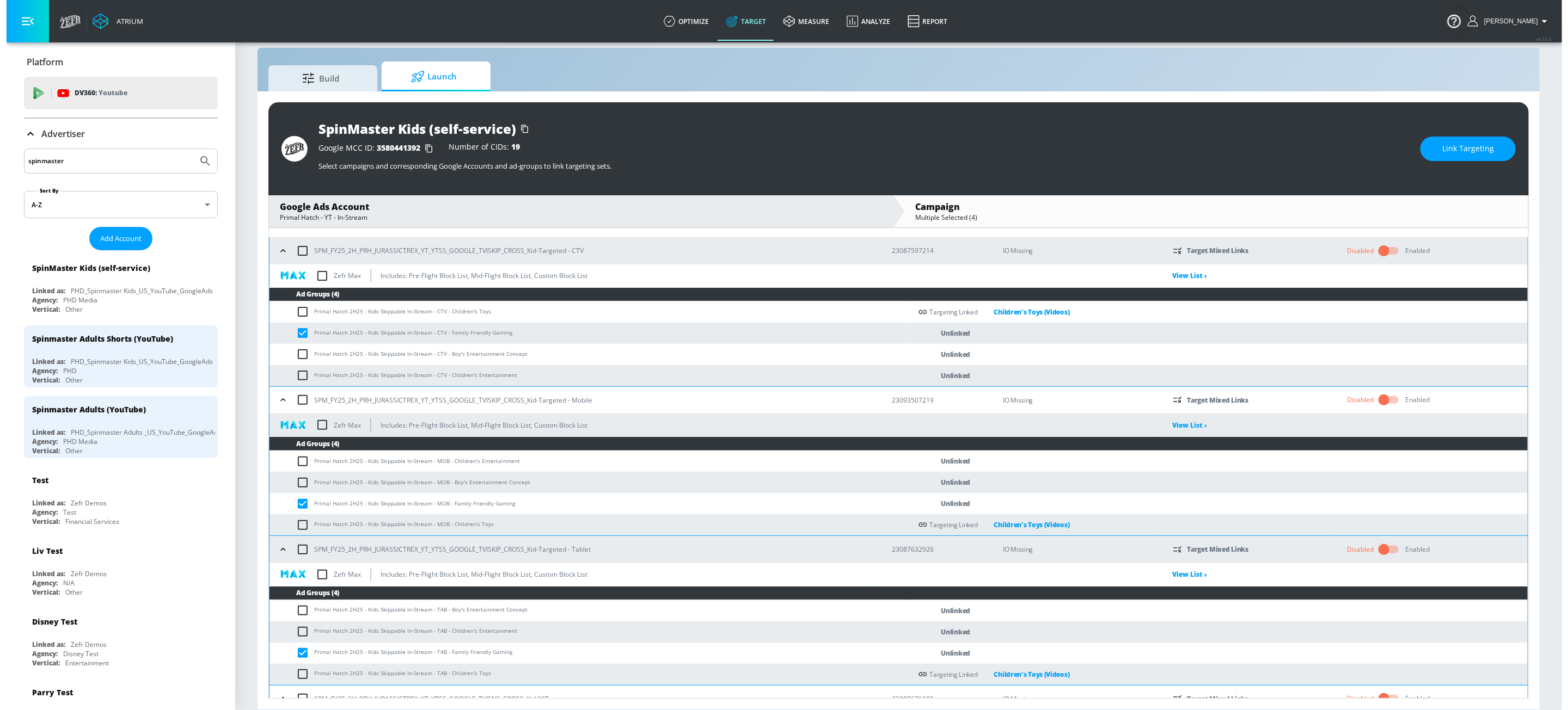
scroll to position [44, 0]
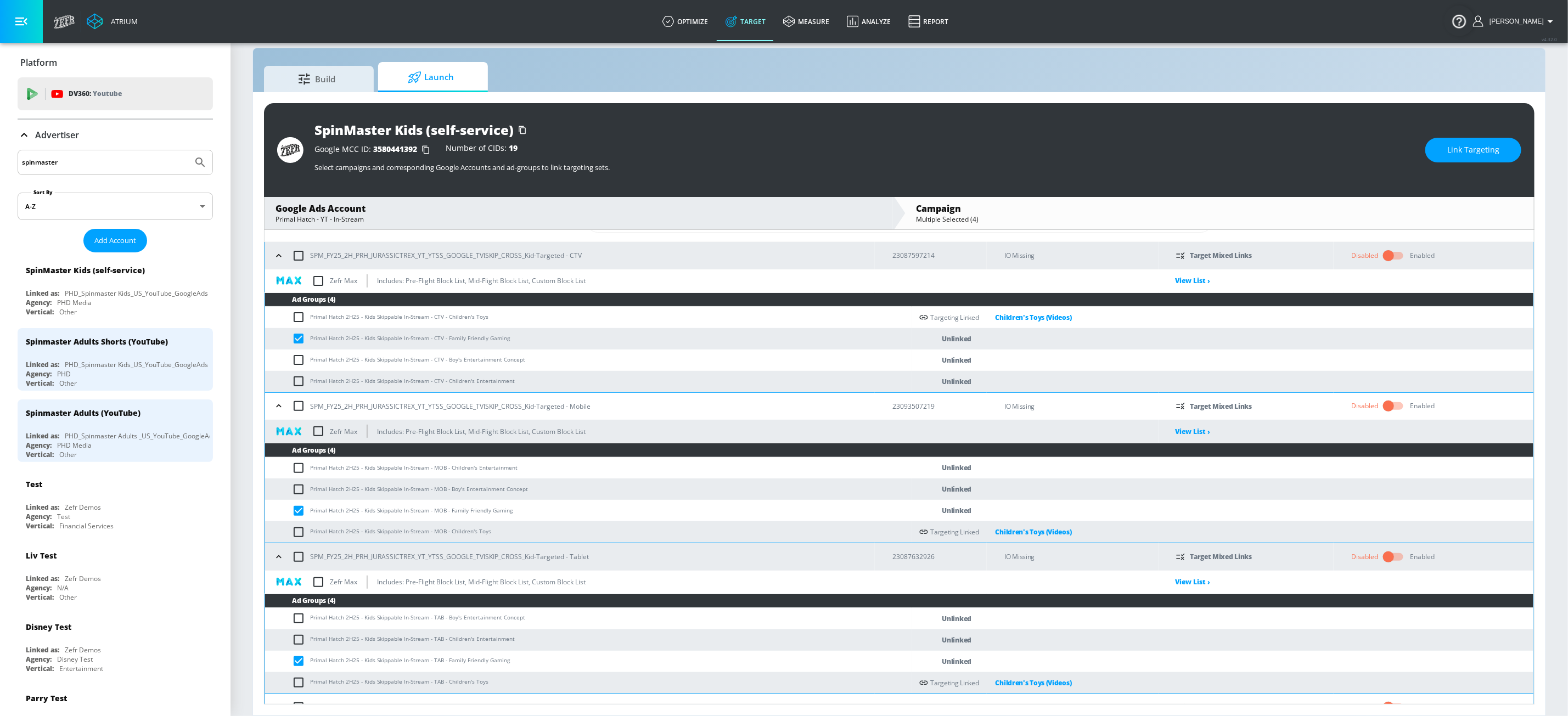
click at [1197, 153] on span "Link Targeting" at bounding box center [1473, 150] width 52 height 13
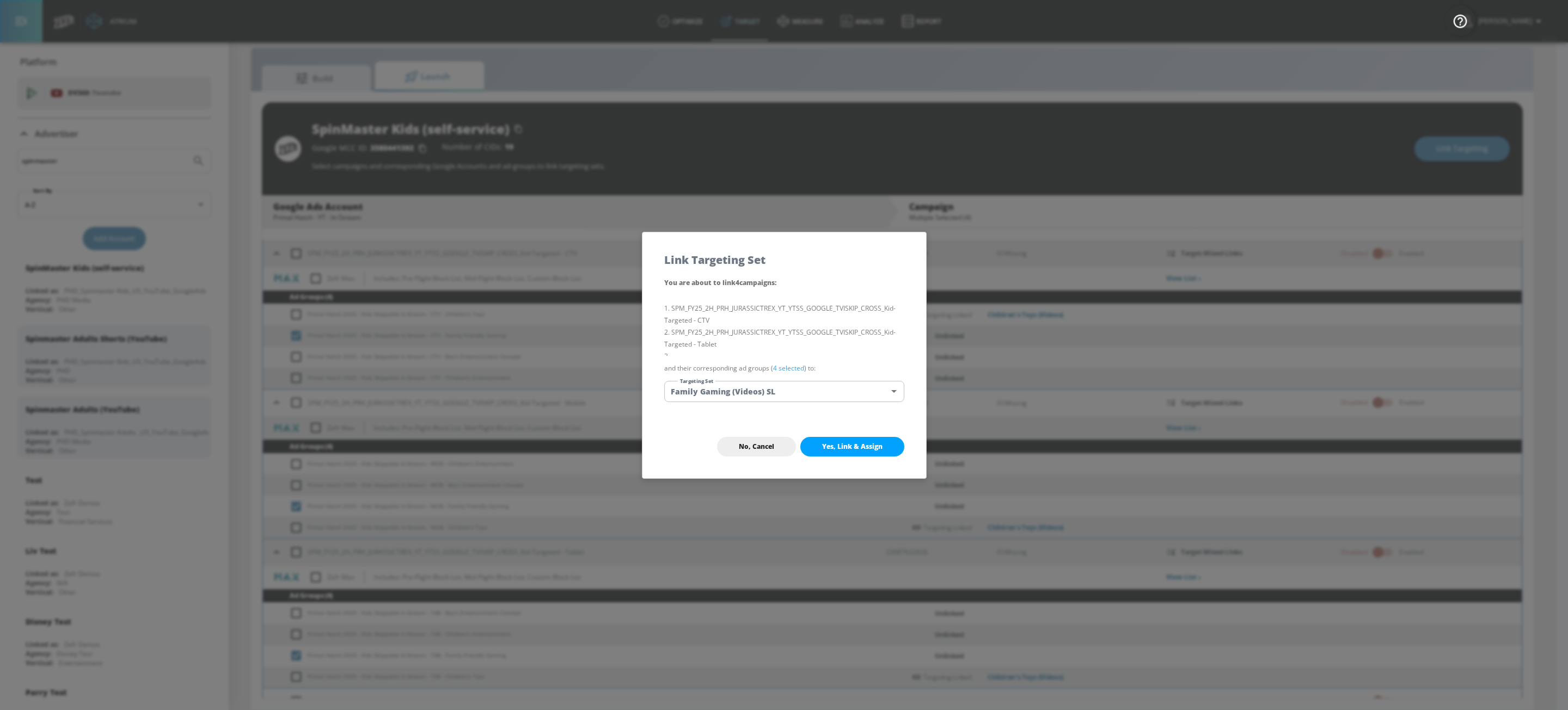
click at [825, 392] on body "Atrium optimize Target measure Analyze Report optimize Target measure Analyze R…" at bounding box center [784, 347] width 1568 height 726
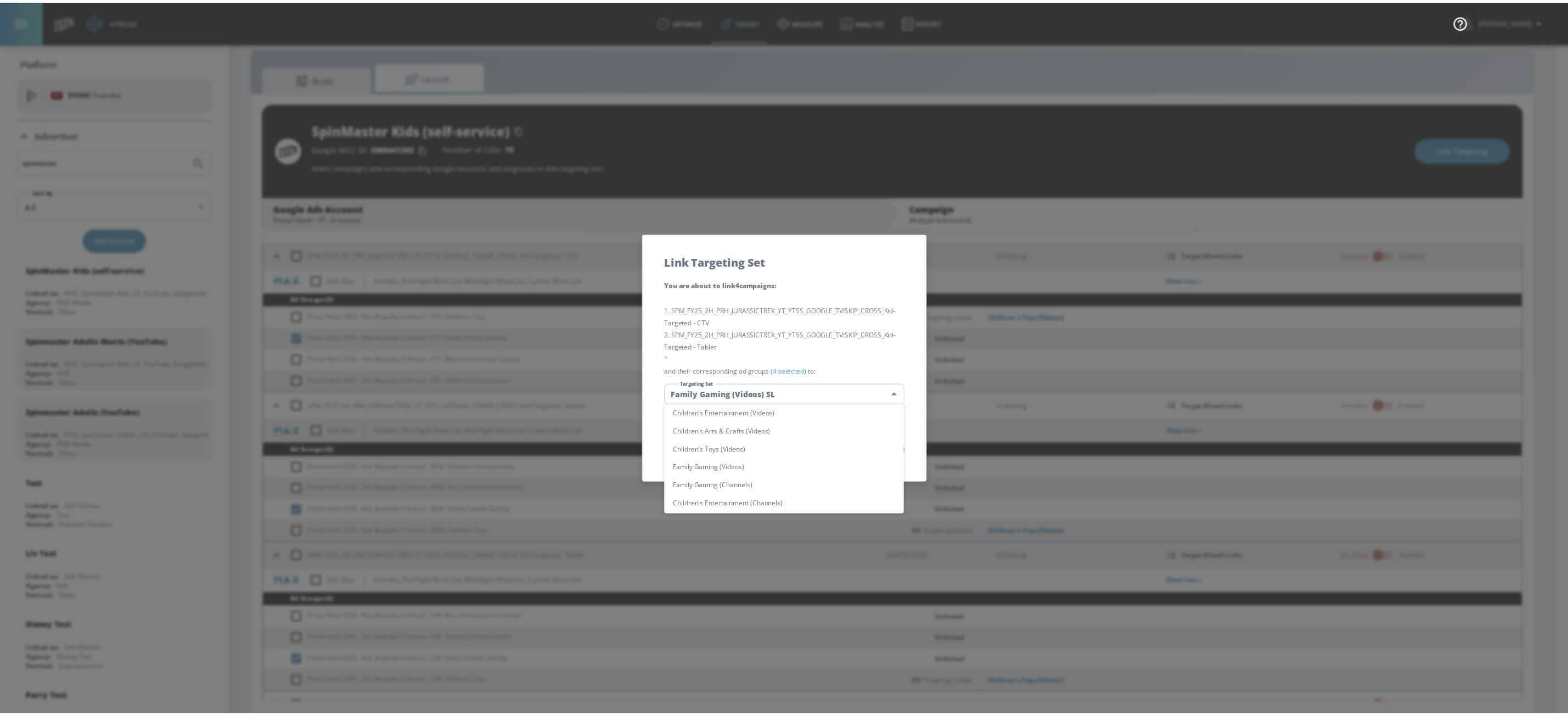
scroll to position [329, 0]
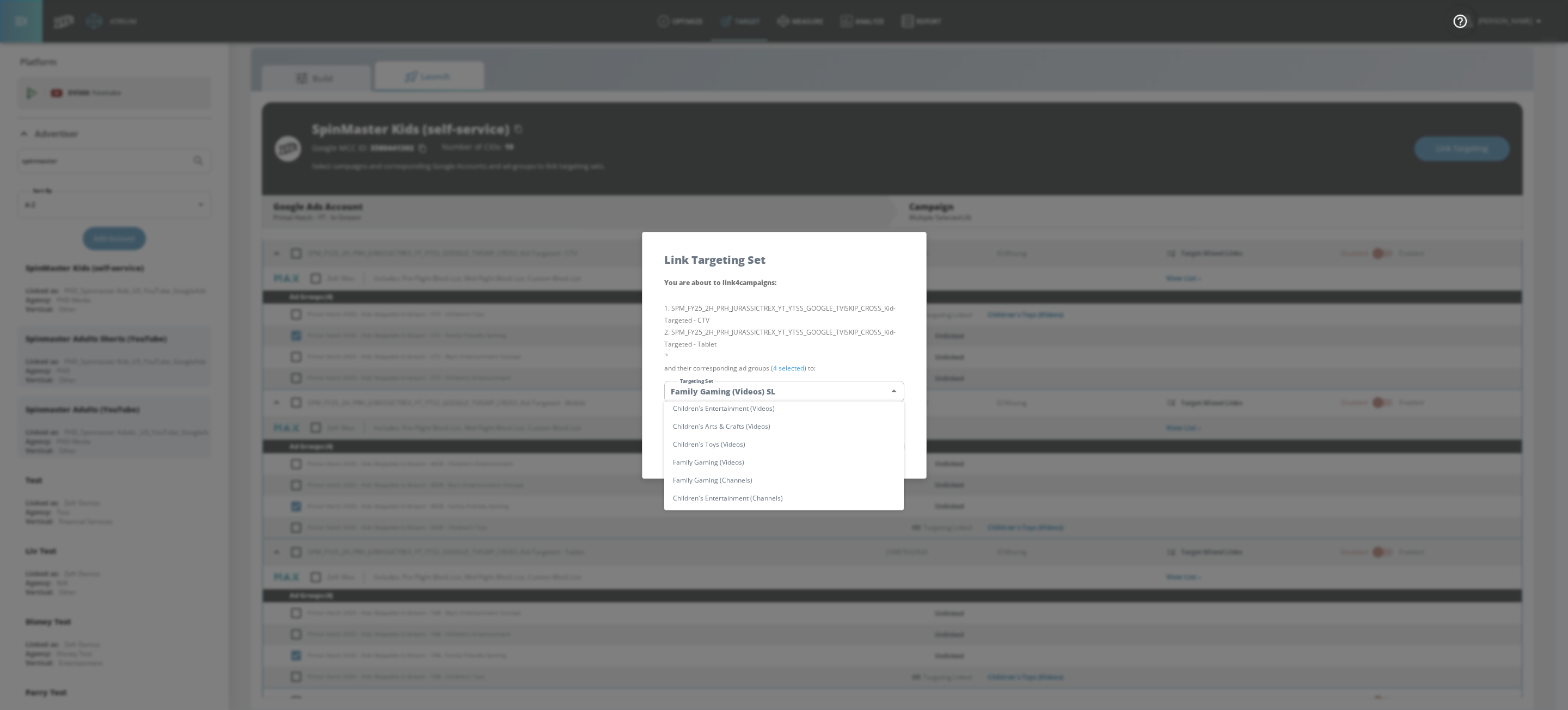
click at [797, 132] on div at bounding box center [784, 355] width 1568 height 710
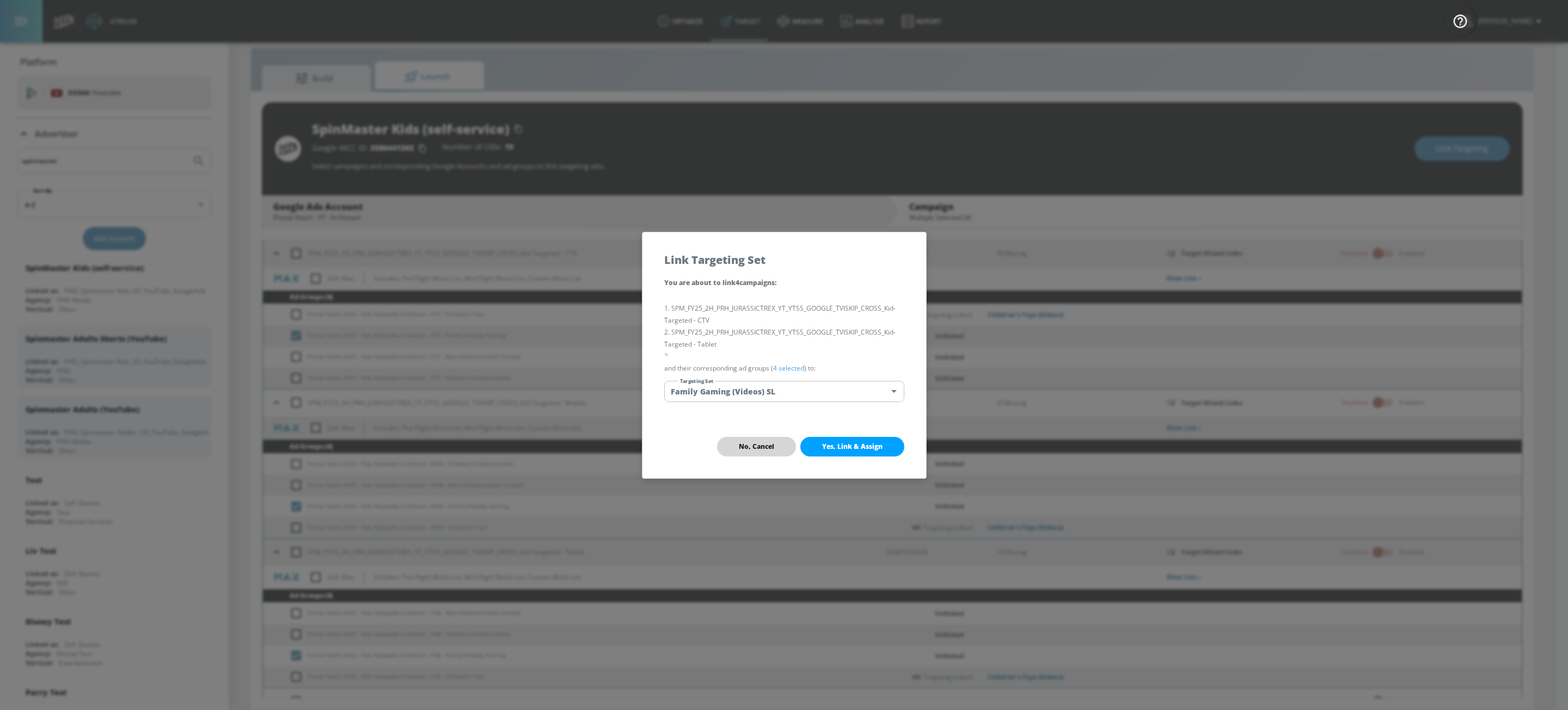
click at [761, 440] on button "No, Cancel" at bounding box center [757, 447] width 79 height 19
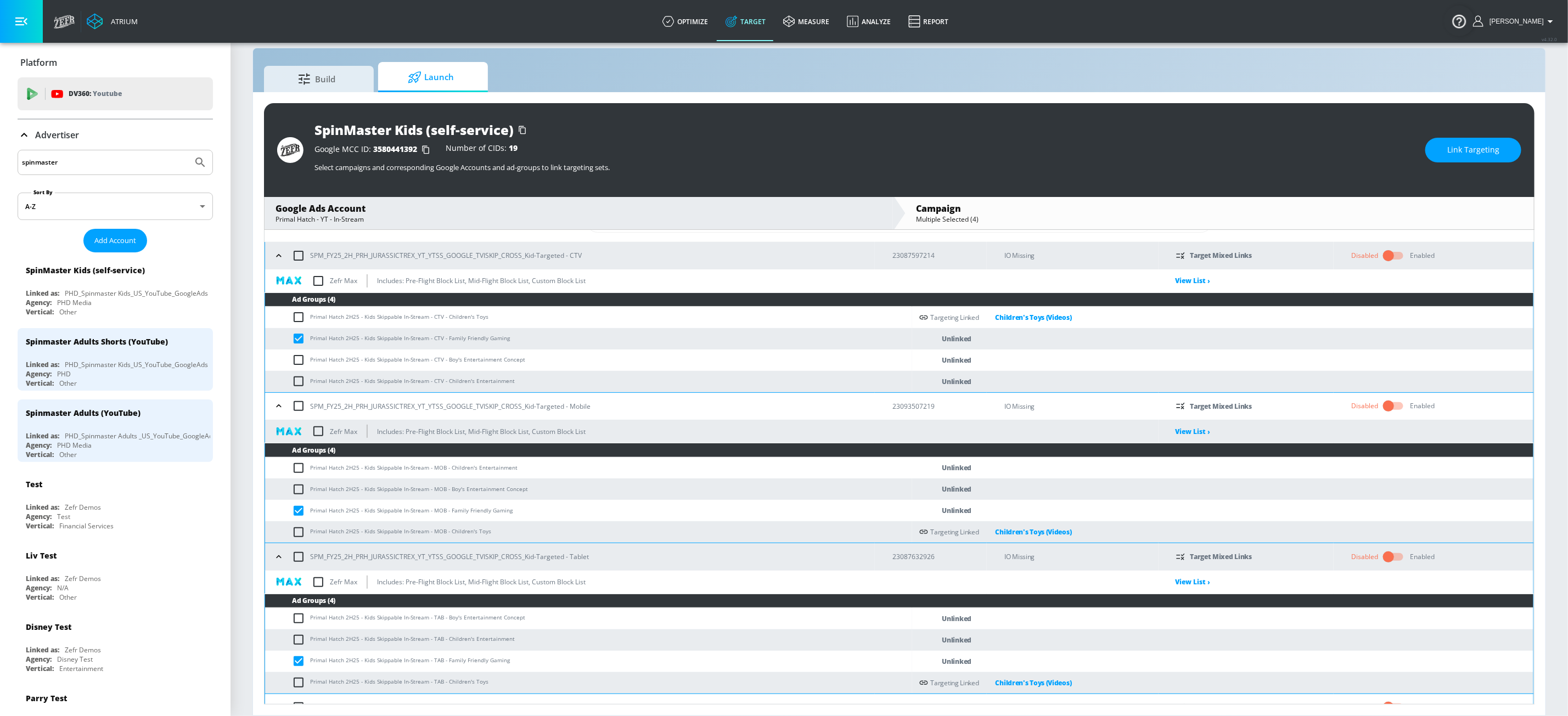
click at [414, 81] on icon at bounding box center [415, 77] width 14 height 12
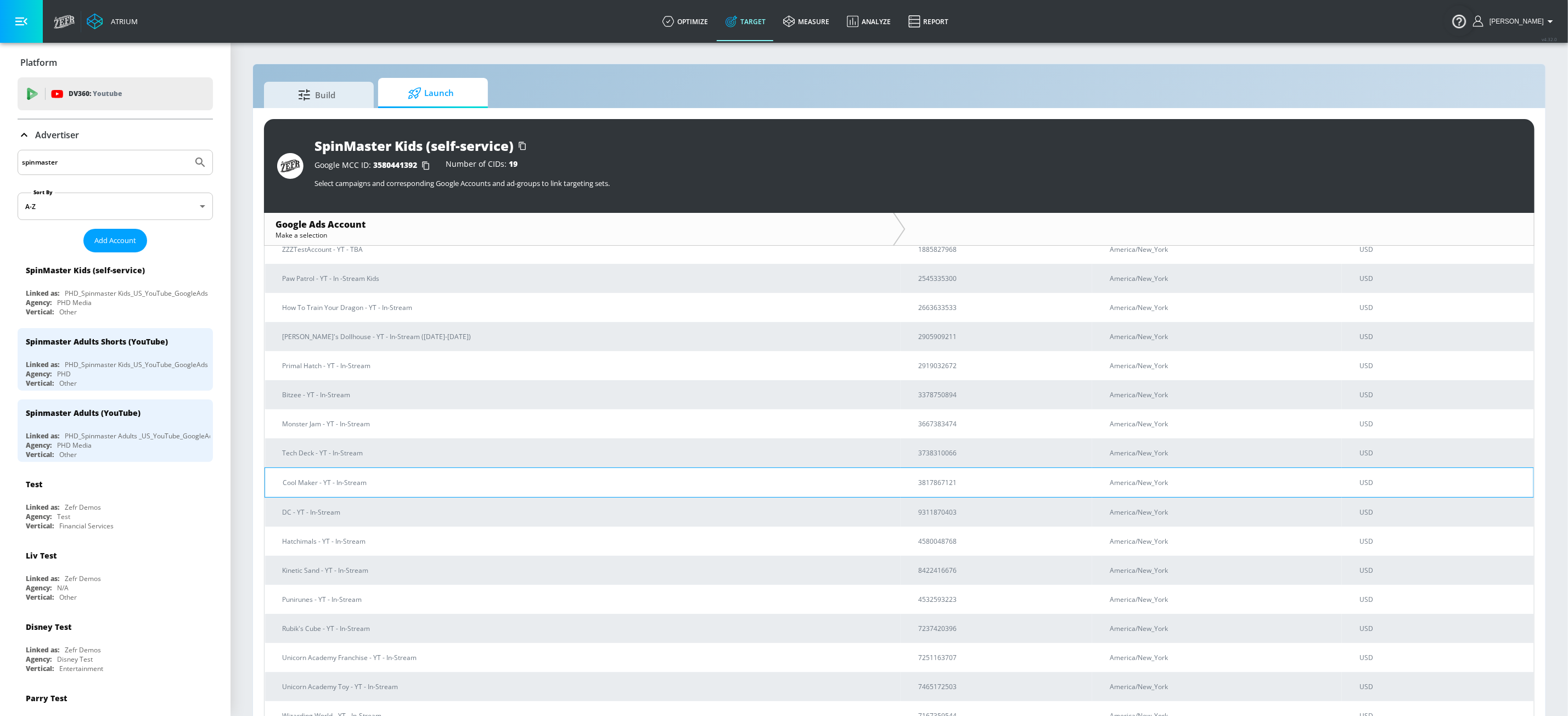
scroll to position [111, 0]
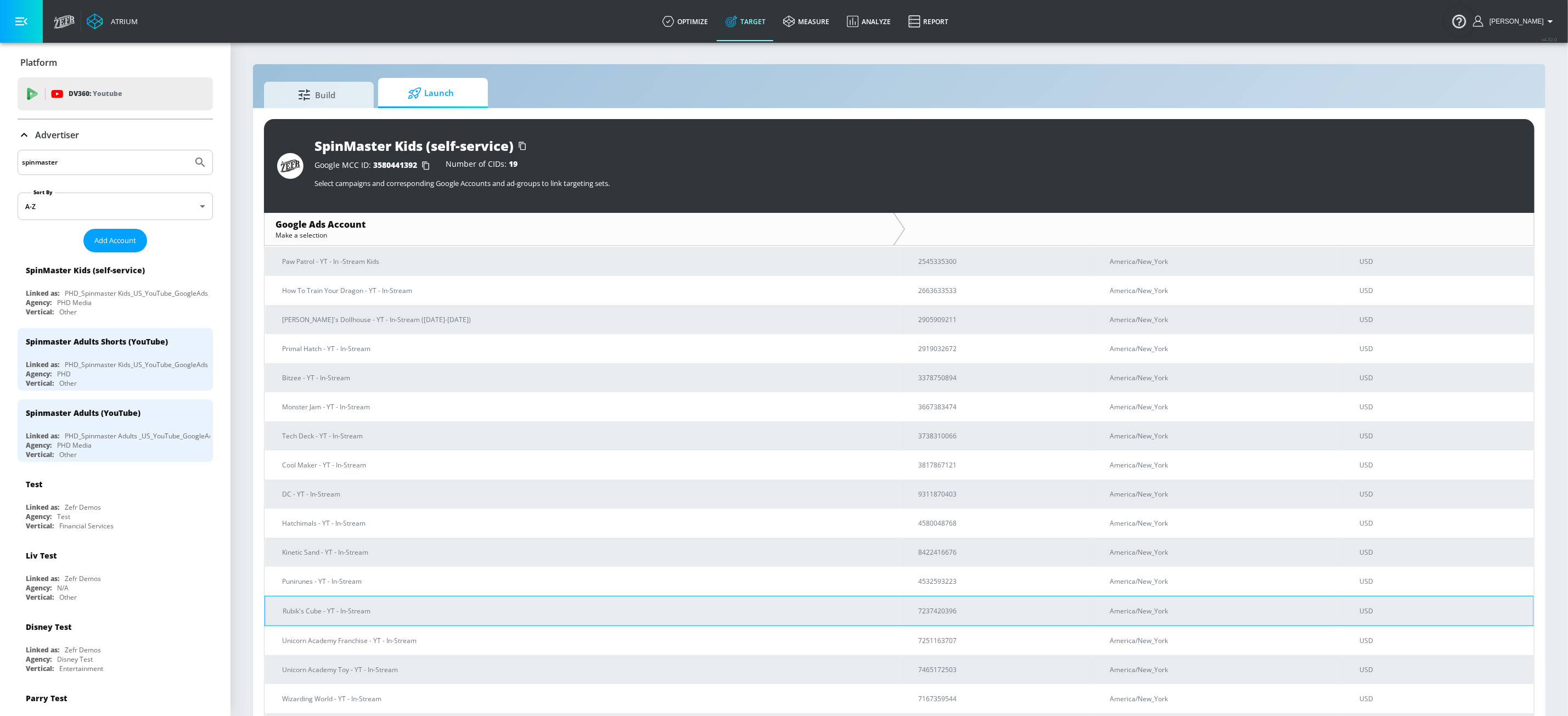
click at [414, 602] on p "Rubik's Cube - YT - In-Stream" at bounding box center [587, 611] width 609 height 12
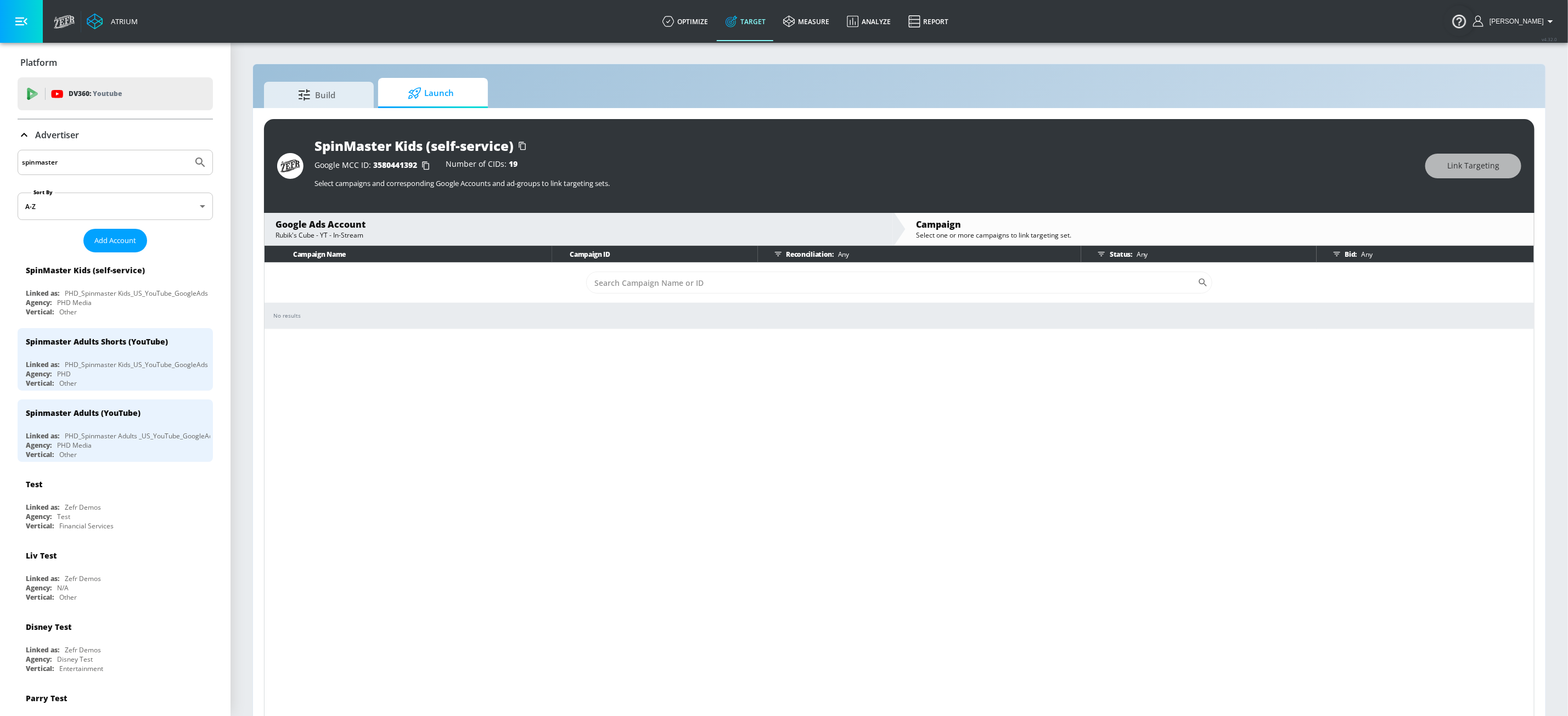
scroll to position [17, 0]
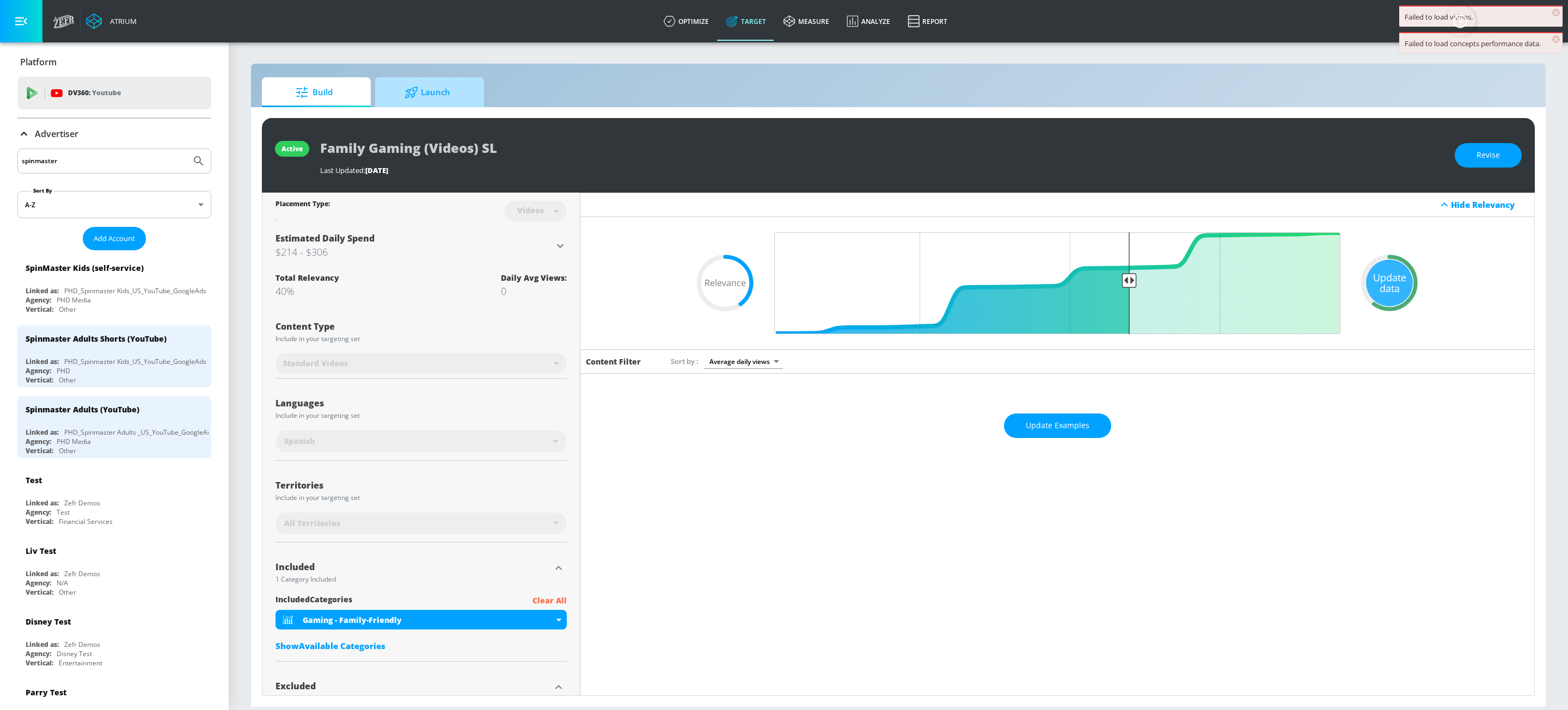
click at [433, 91] on span "Launch" at bounding box center [427, 92] width 83 height 26
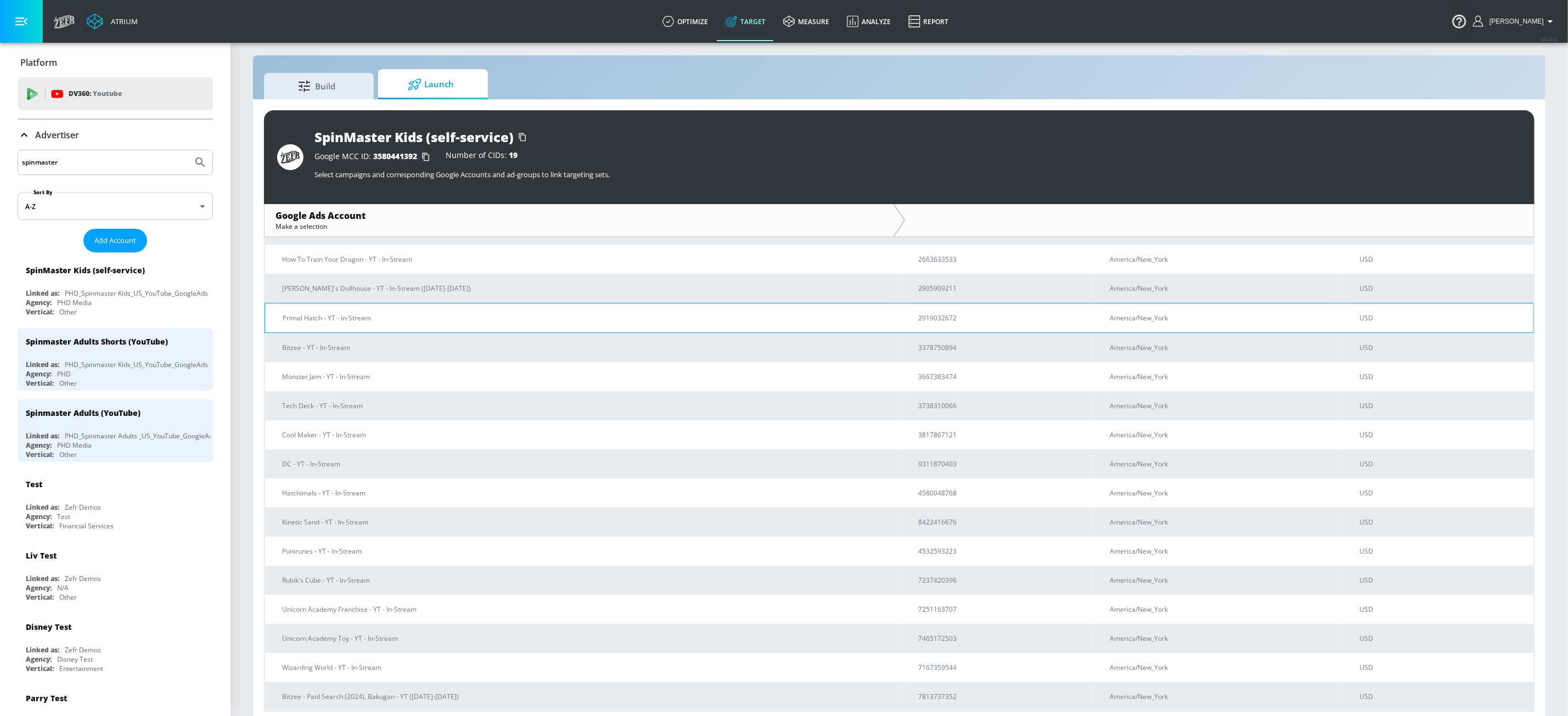
scroll to position [17, 0]
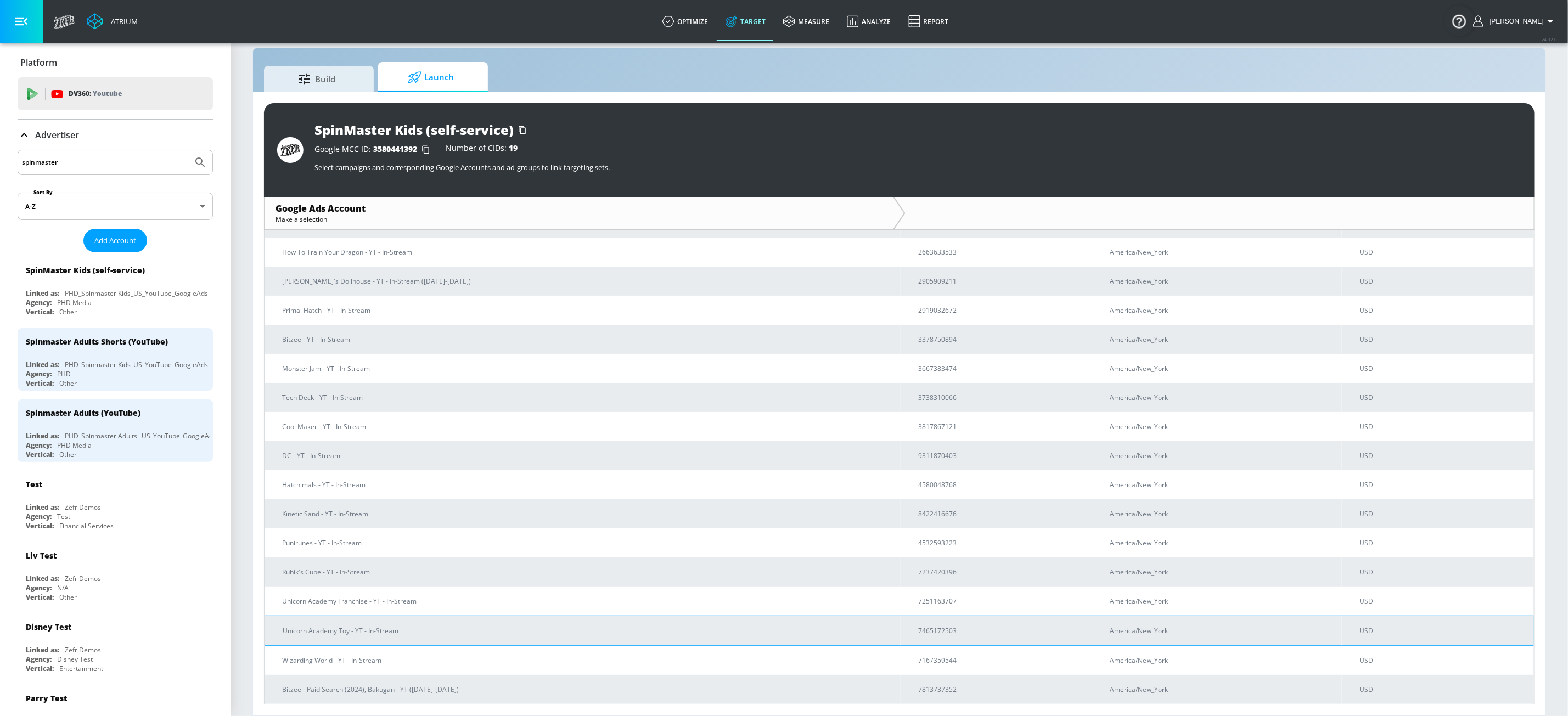
click at [522, 602] on p "Unicorn Academy Toy - YT - In-Stream" at bounding box center [587, 631] width 609 height 12
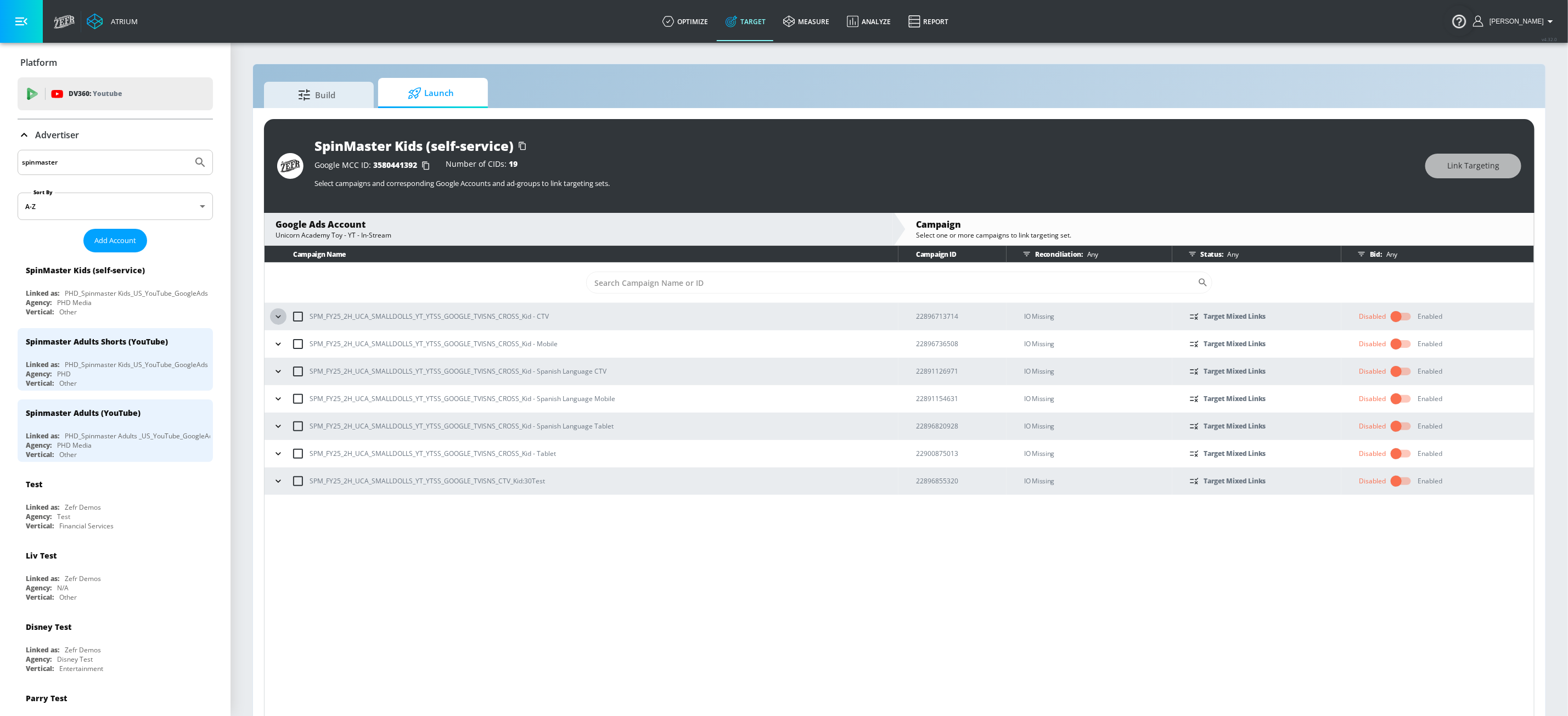
click at [281, 320] on icon "button" at bounding box center [279, 317] width 11 height 11
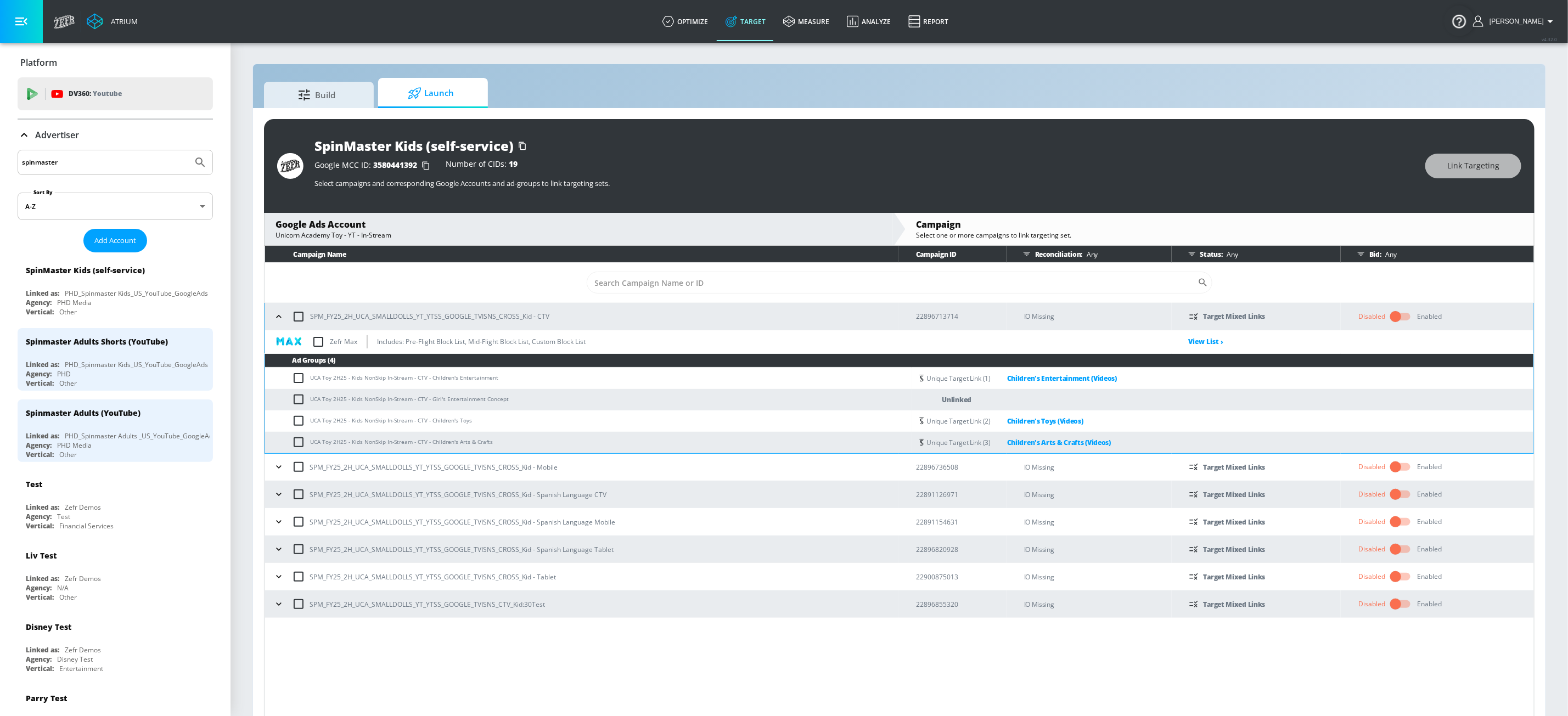
click at [278, 468] on icon "button" at bounding box center [279, 467] width 5 height 2
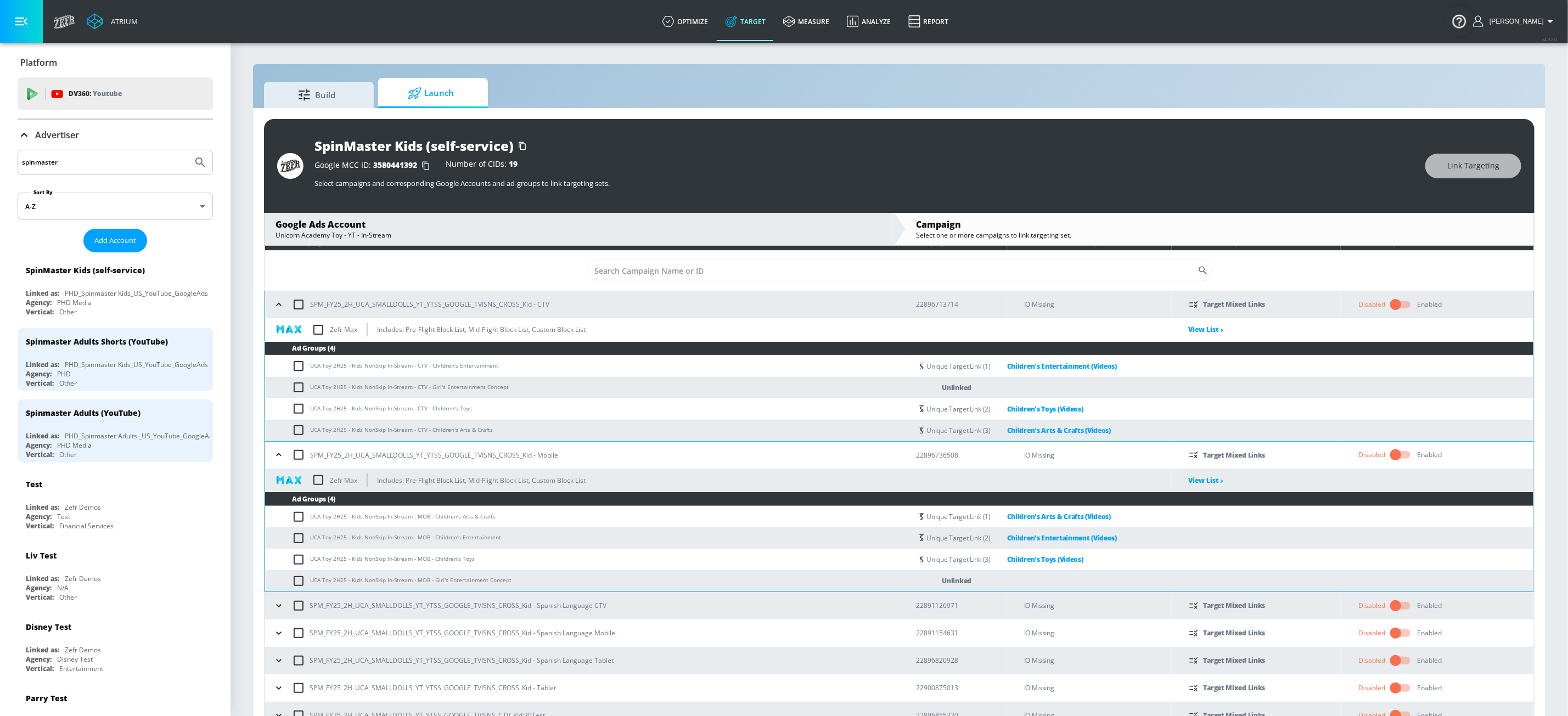
scroll to position [22, 0]
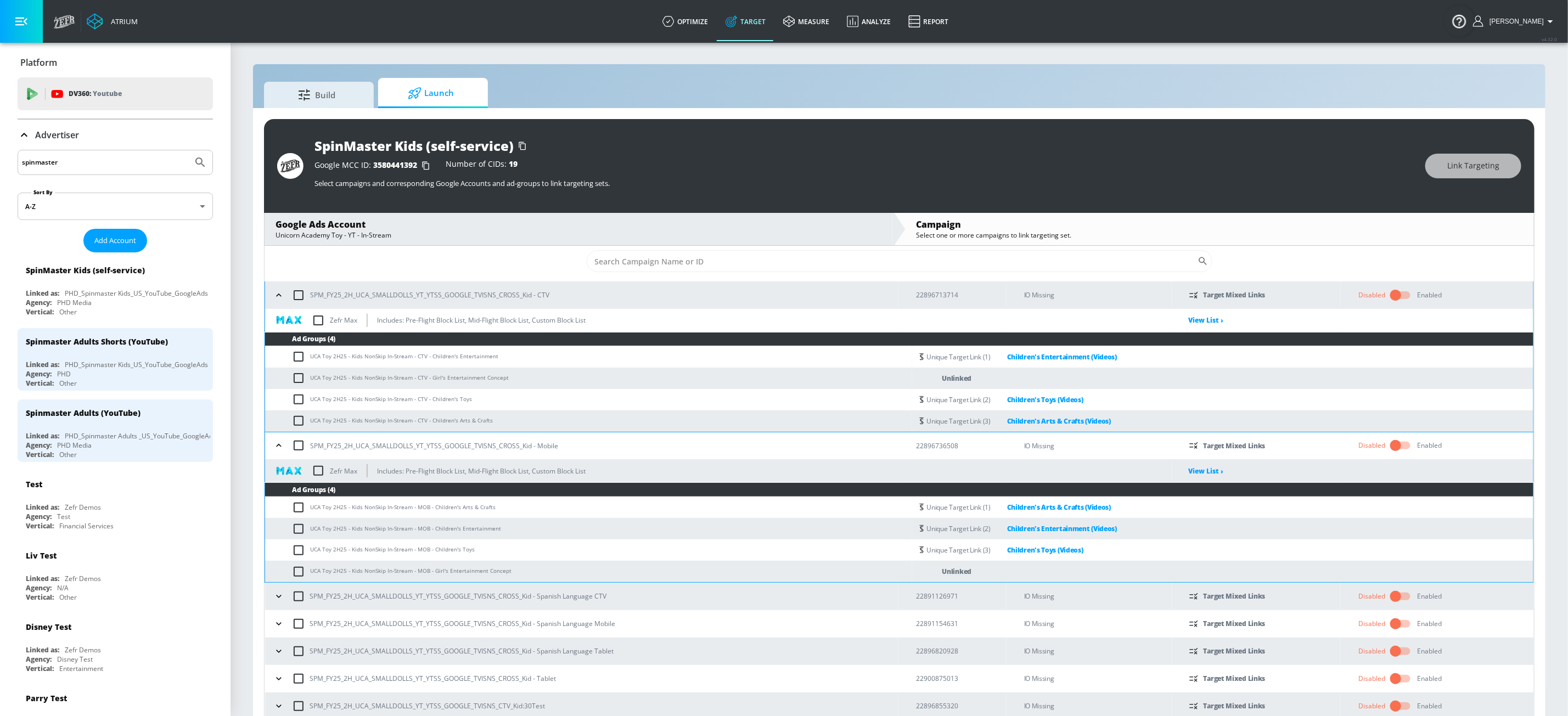
click at [283, 599] on icon "button" at bounding box center [279, 596] width 11 height 11
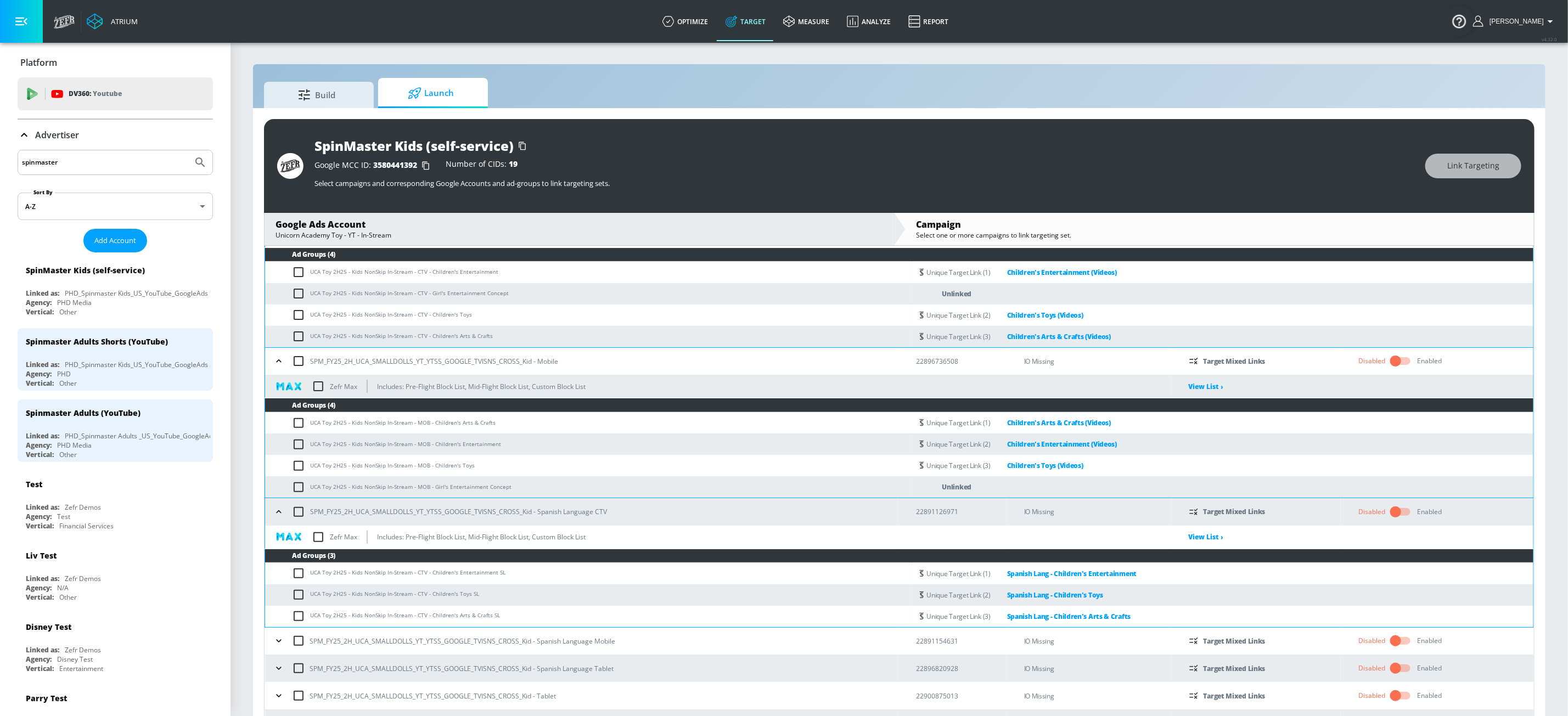
scroll to position [124, 0]
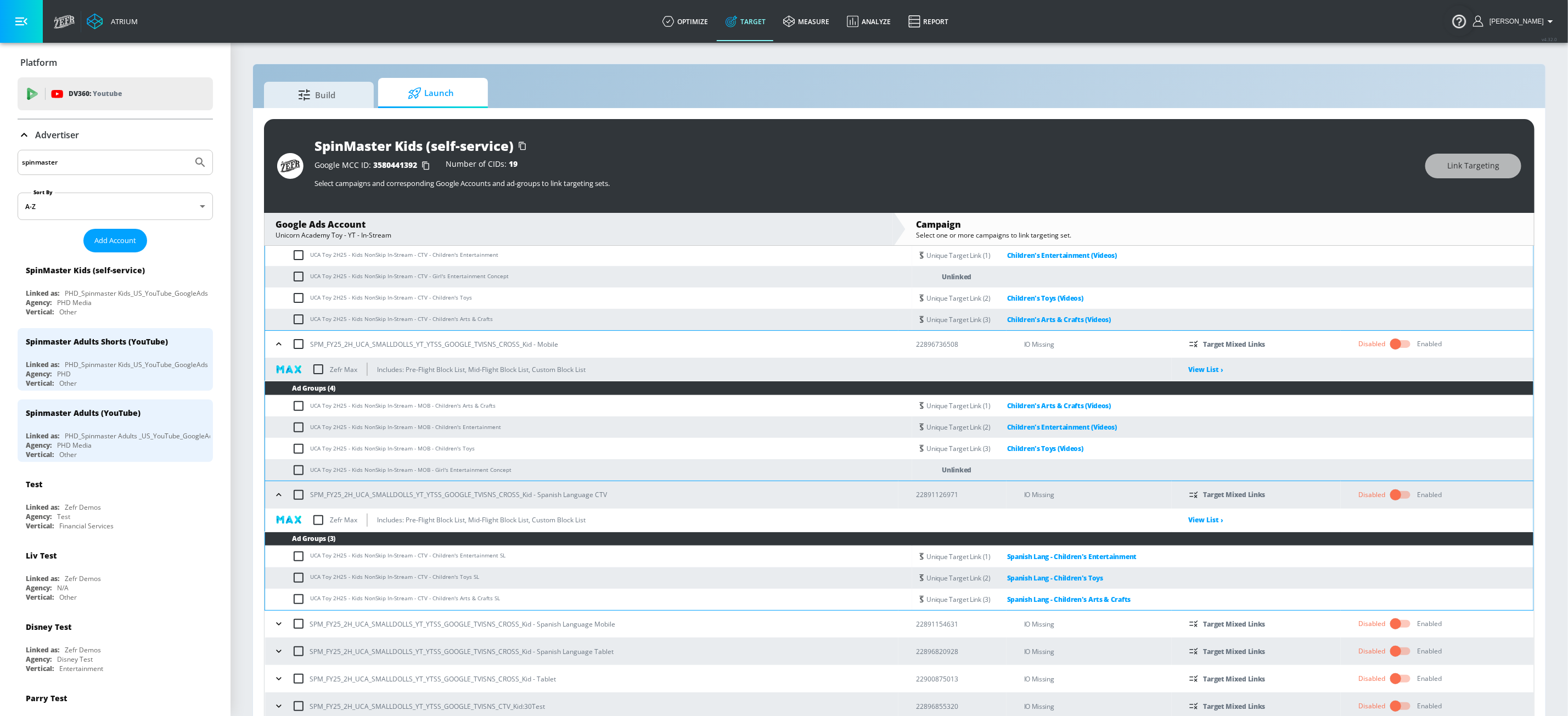
click at [428, 96] on span "Launch" at bounding box center [431, 93] width 83 height 26
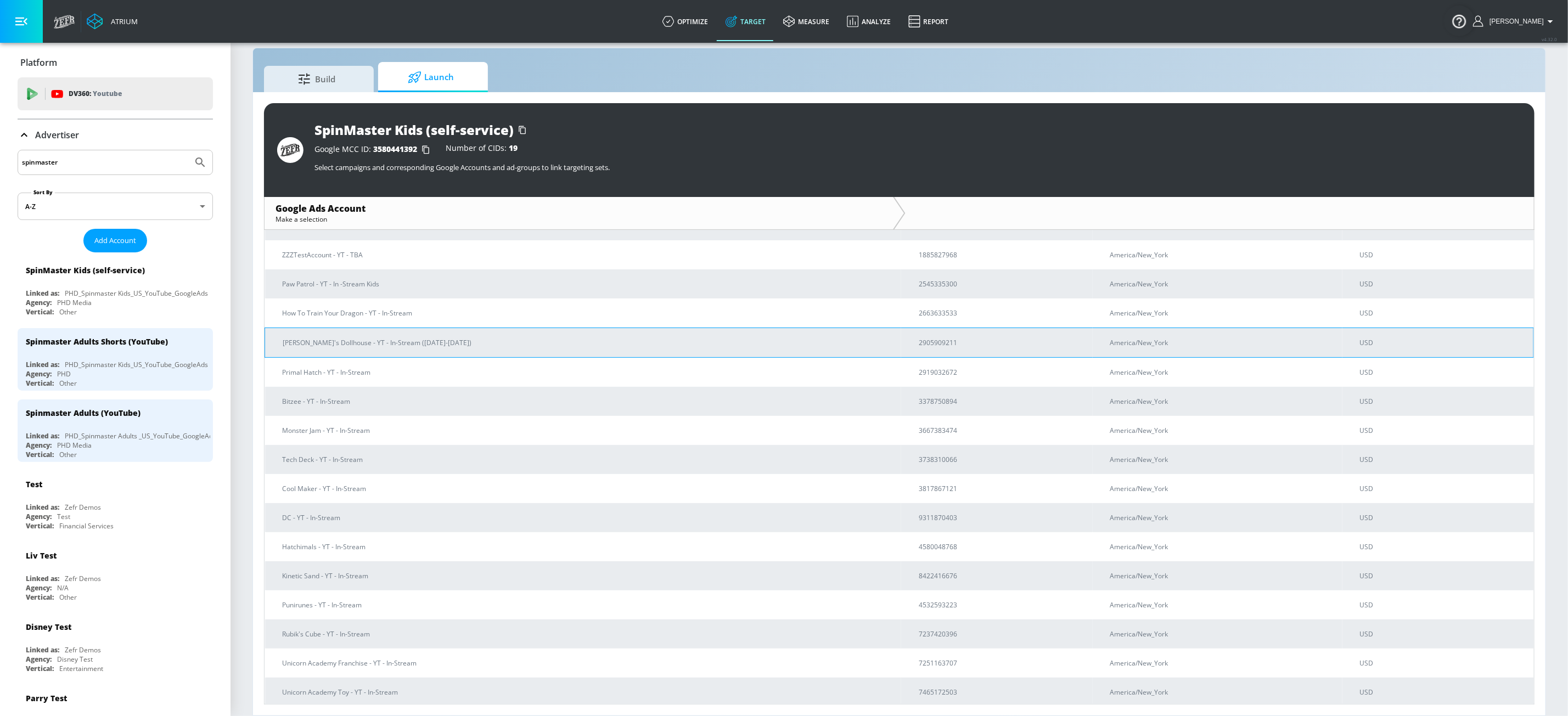
scroll to position [133, 0]
click at [455, 599] on p "Unicorn Academy Franchise - YT - In-Stream" at bounding box center [587, 601] width 609 height 12
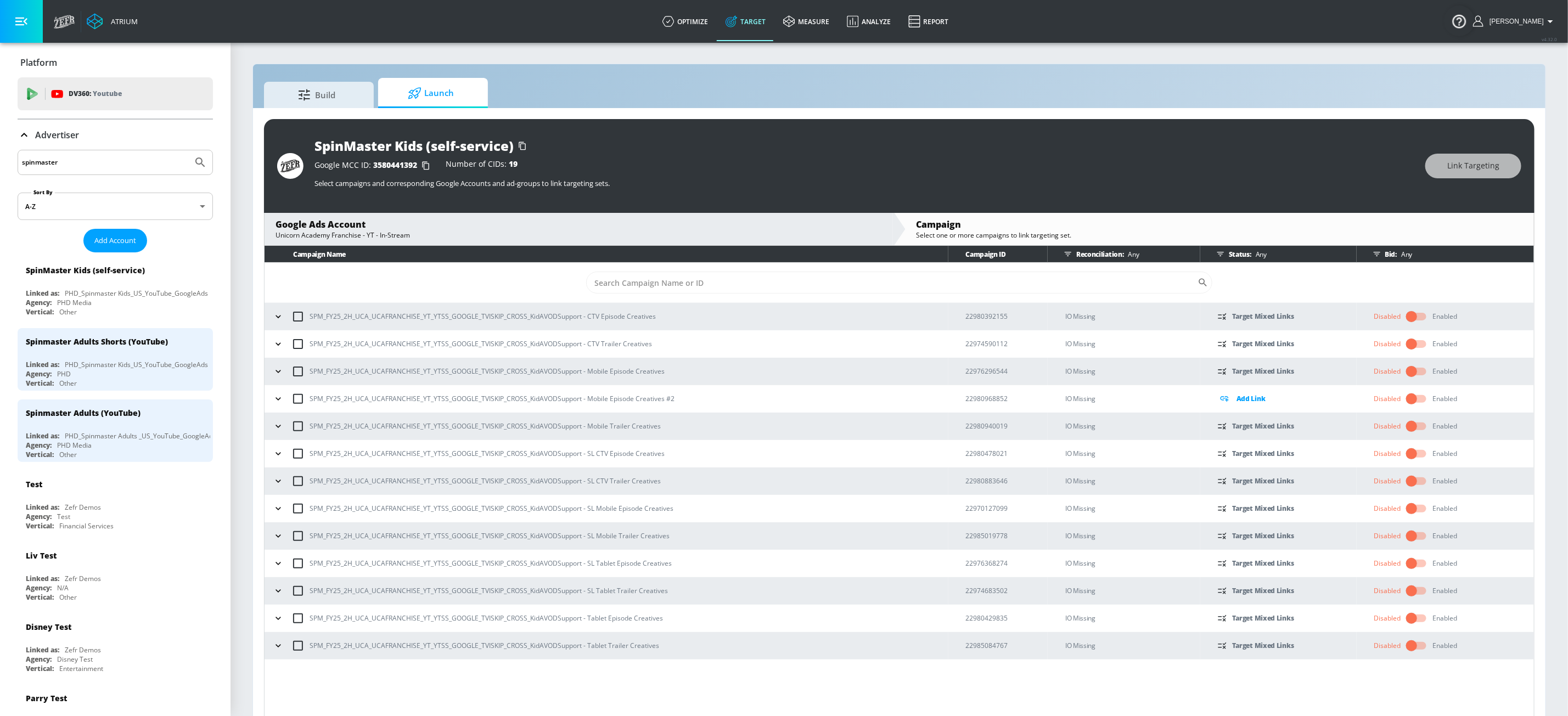
click at [283, 319] on icon "button" at bounding box center [279, 317] width 11 height 11
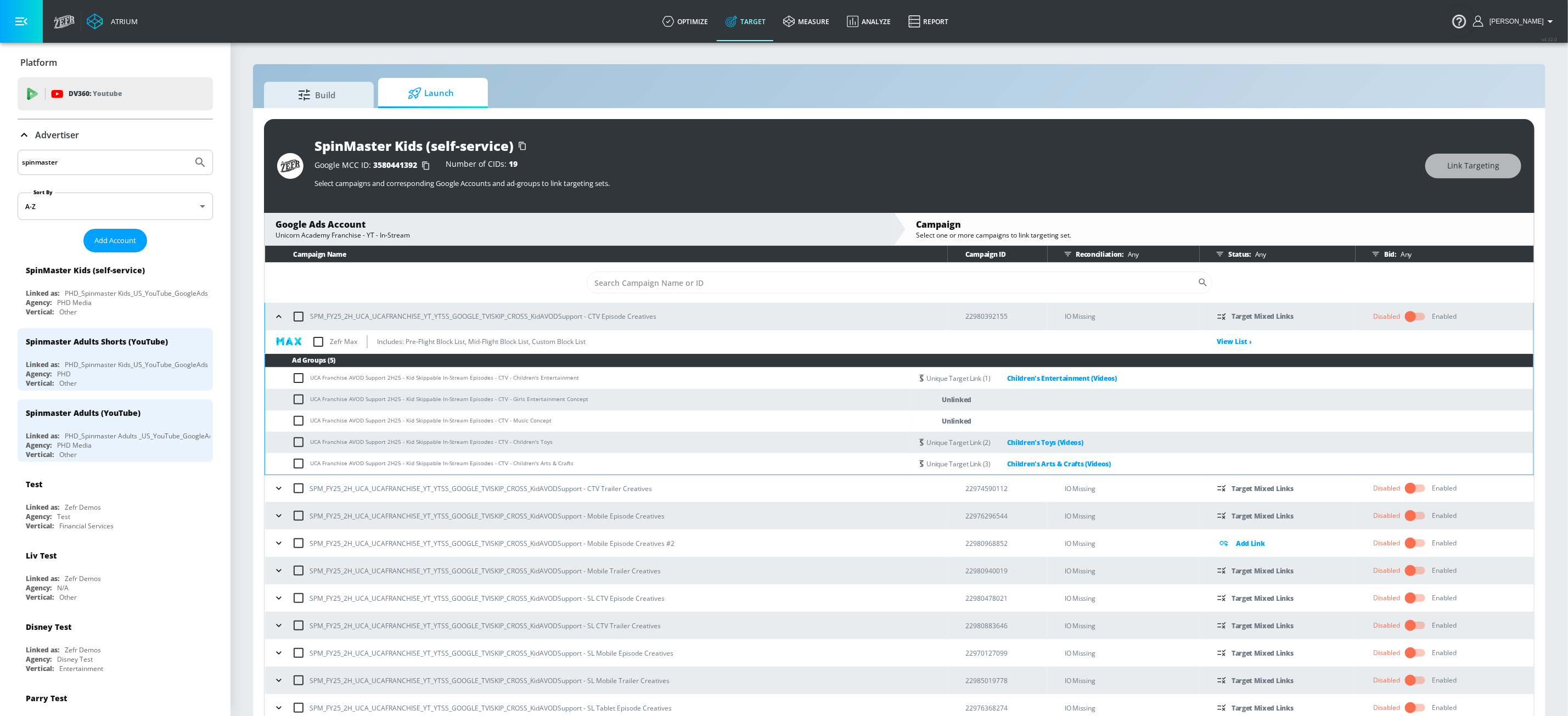
click at [283, 319] on icon "button" at bounding box center [279, 317] width 11 height 11
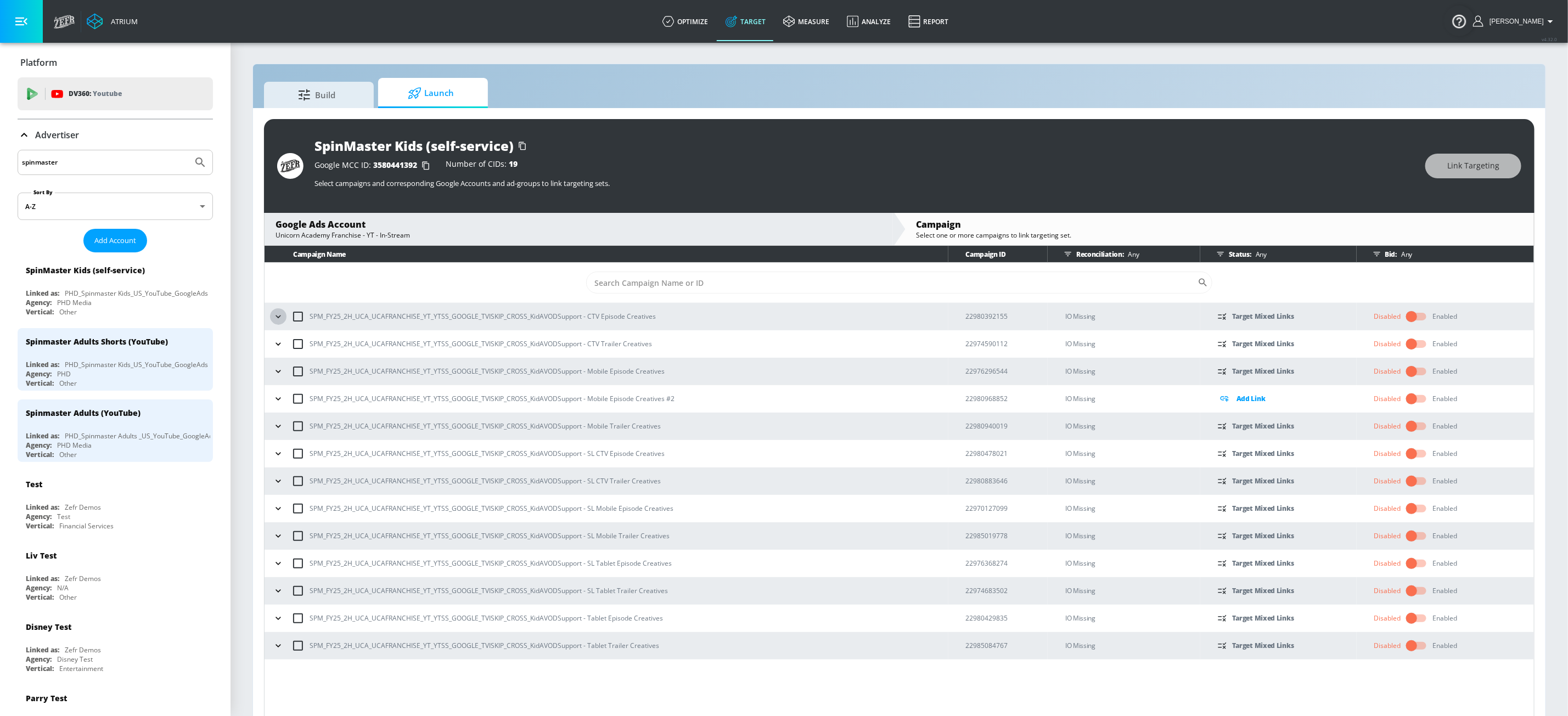
click at [283, 319] on icon "button" at bounding box center [279, 317] width 11 height 11
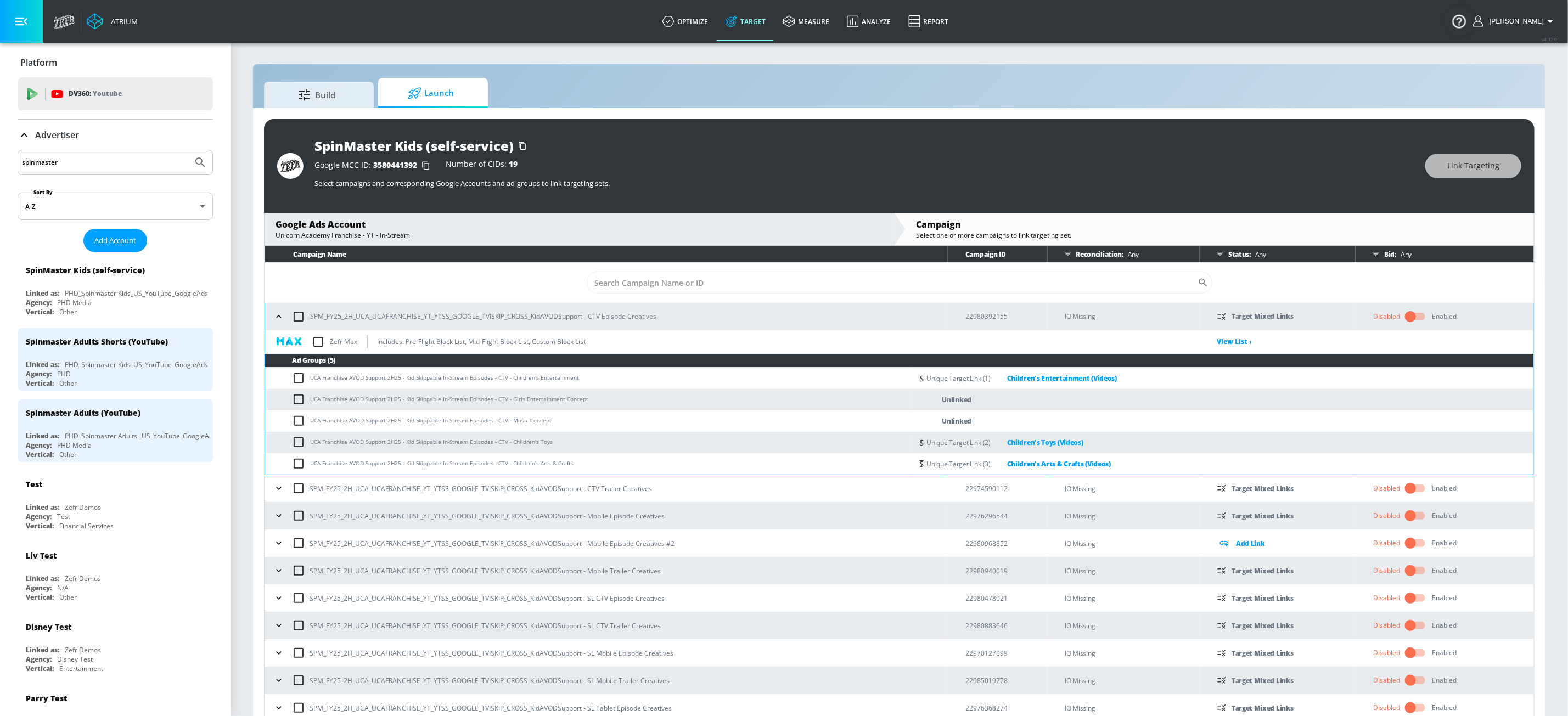
click at [283, 319] on icon "button" at bounding box center [279, 317] width 11 height 11
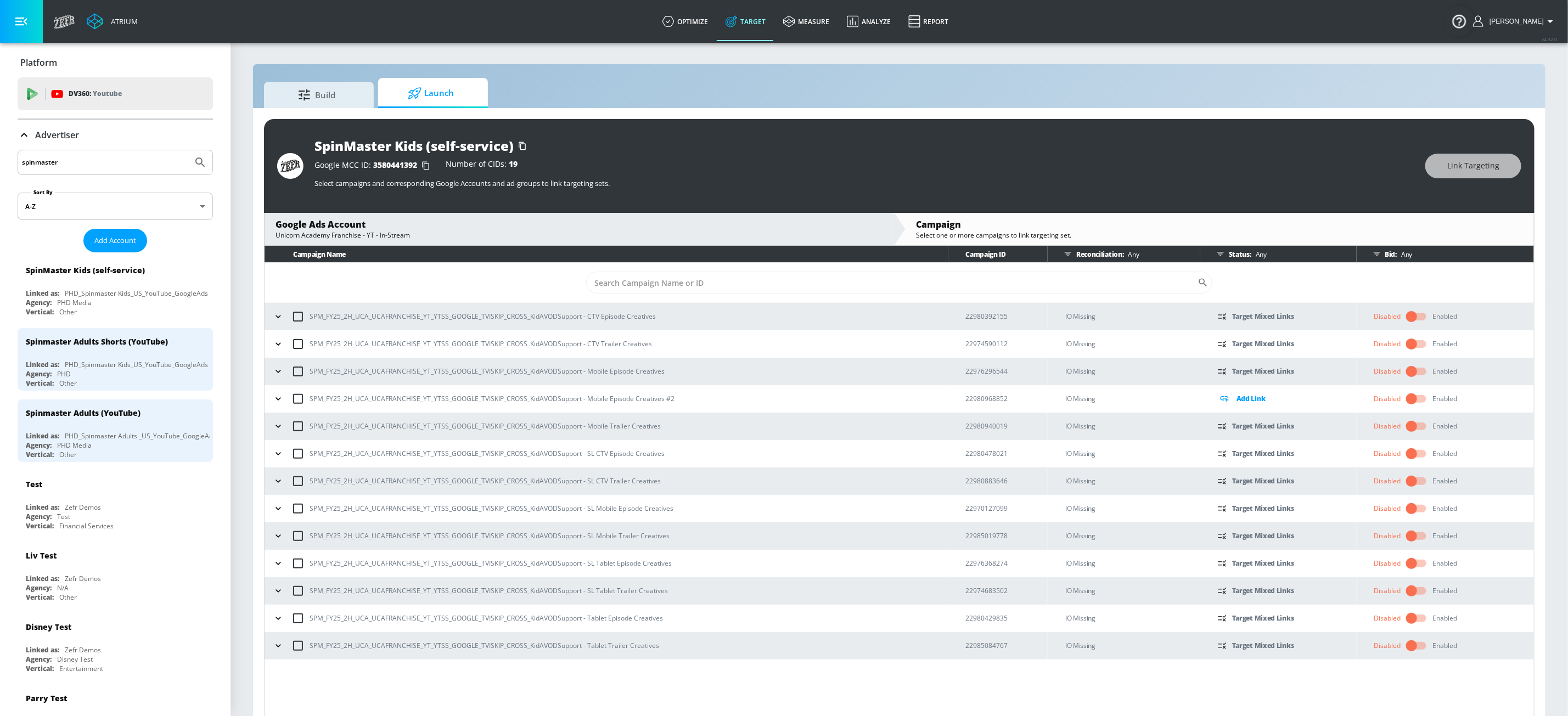
click at [279, 376] on icon "button" at bounding box center [279, 372] width 11 height 11
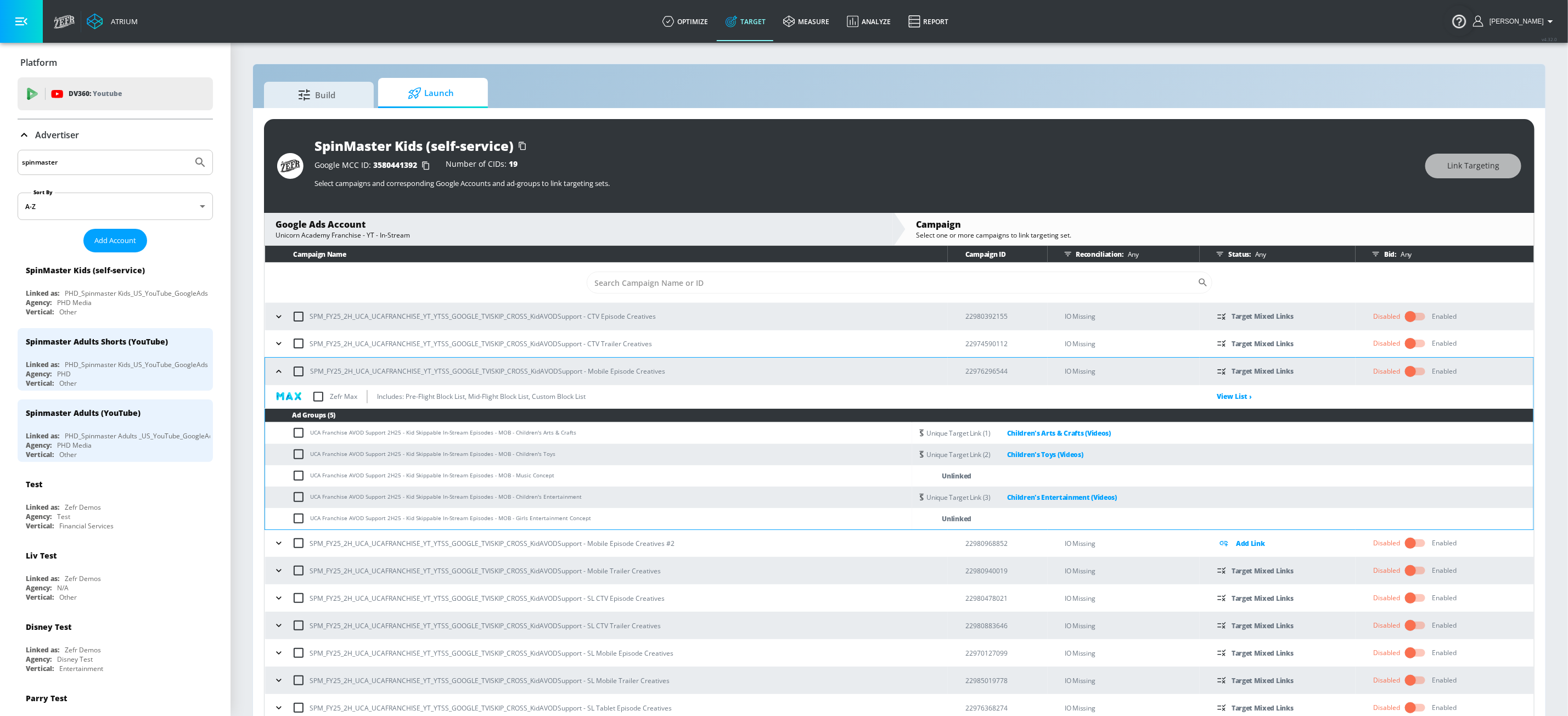
click at [279, 376] on icon "button" at bounding box center [279, 372] width 11 height 11
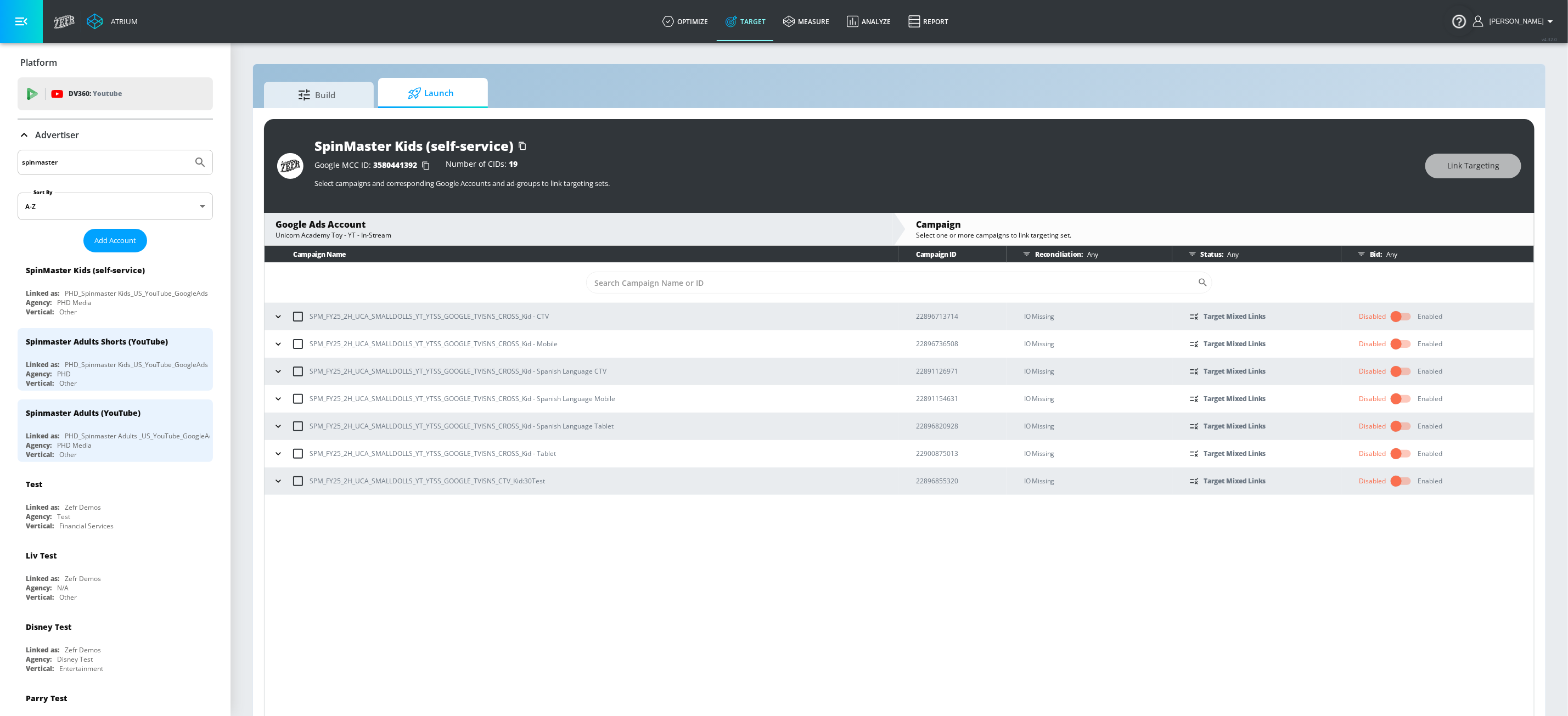
click at [436, 107] on span at bounding box center [433, 107] width 110 height 2
click at [433, 101] on span "Launch" at bounding box center [431, 93] width 83 height 26
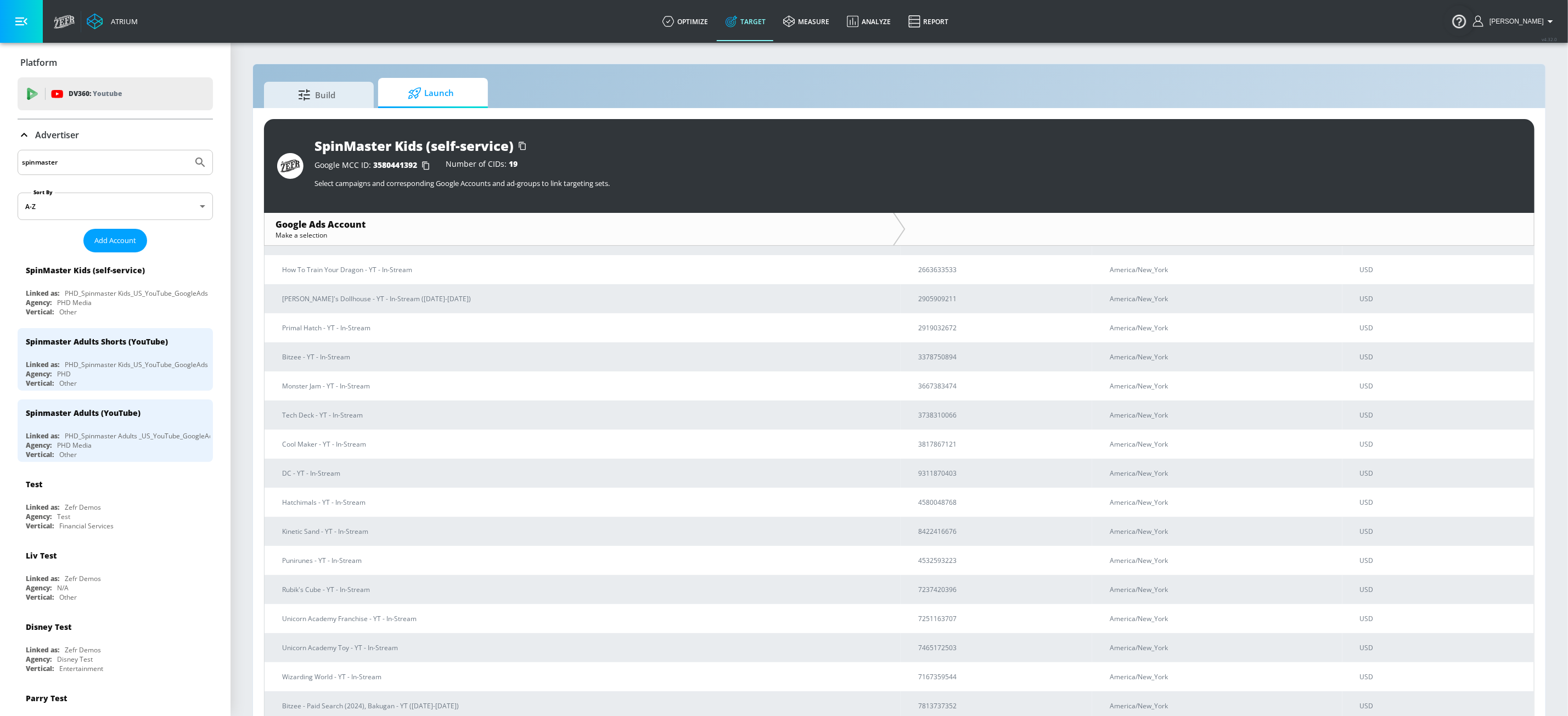
scroll to position [132, 0]
click at [29, 127] on div "Advertiser" at bounding box center [115, 135] width 195 height 31
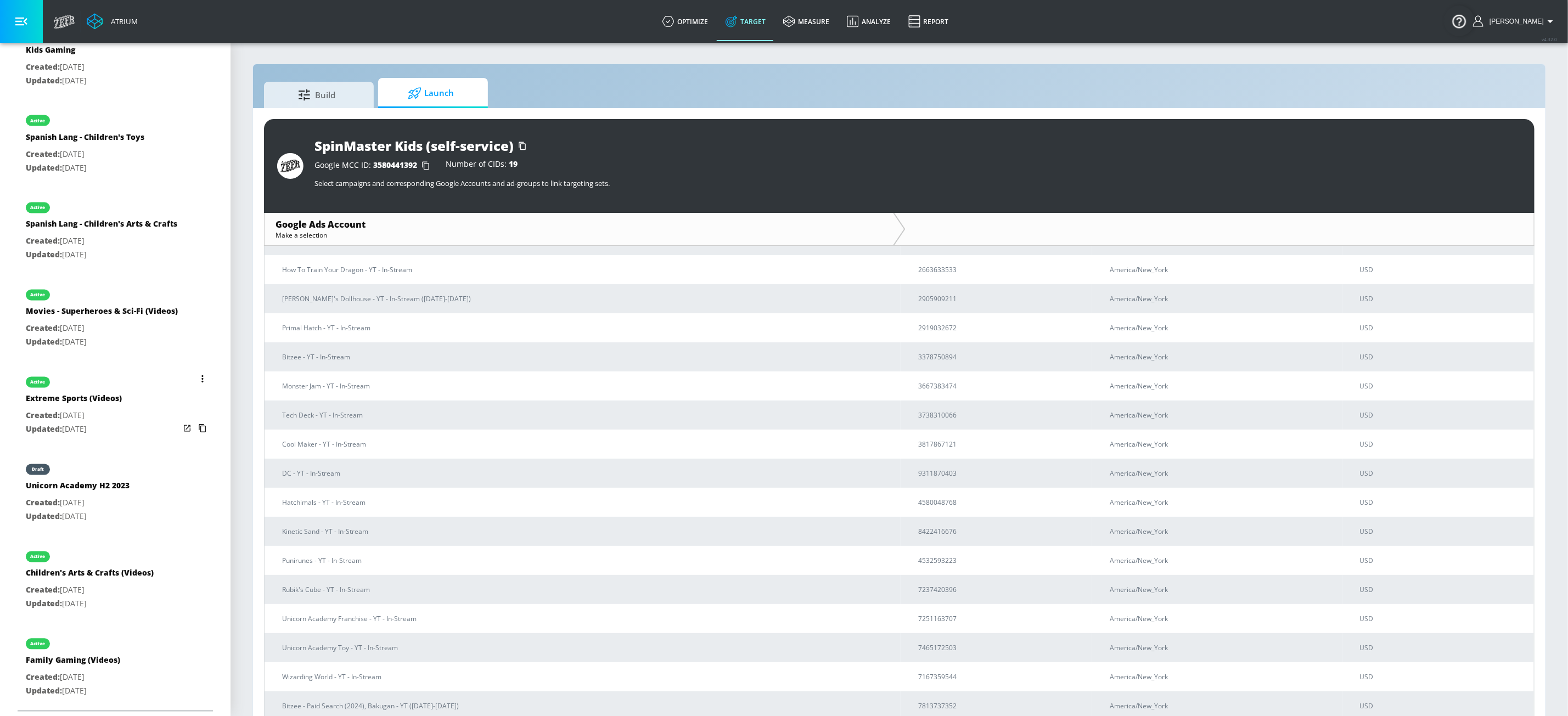
scroll to position [1431, 0]
click at [110, 602] on div "active" at bounding box center [73, 641] width 95 height 28
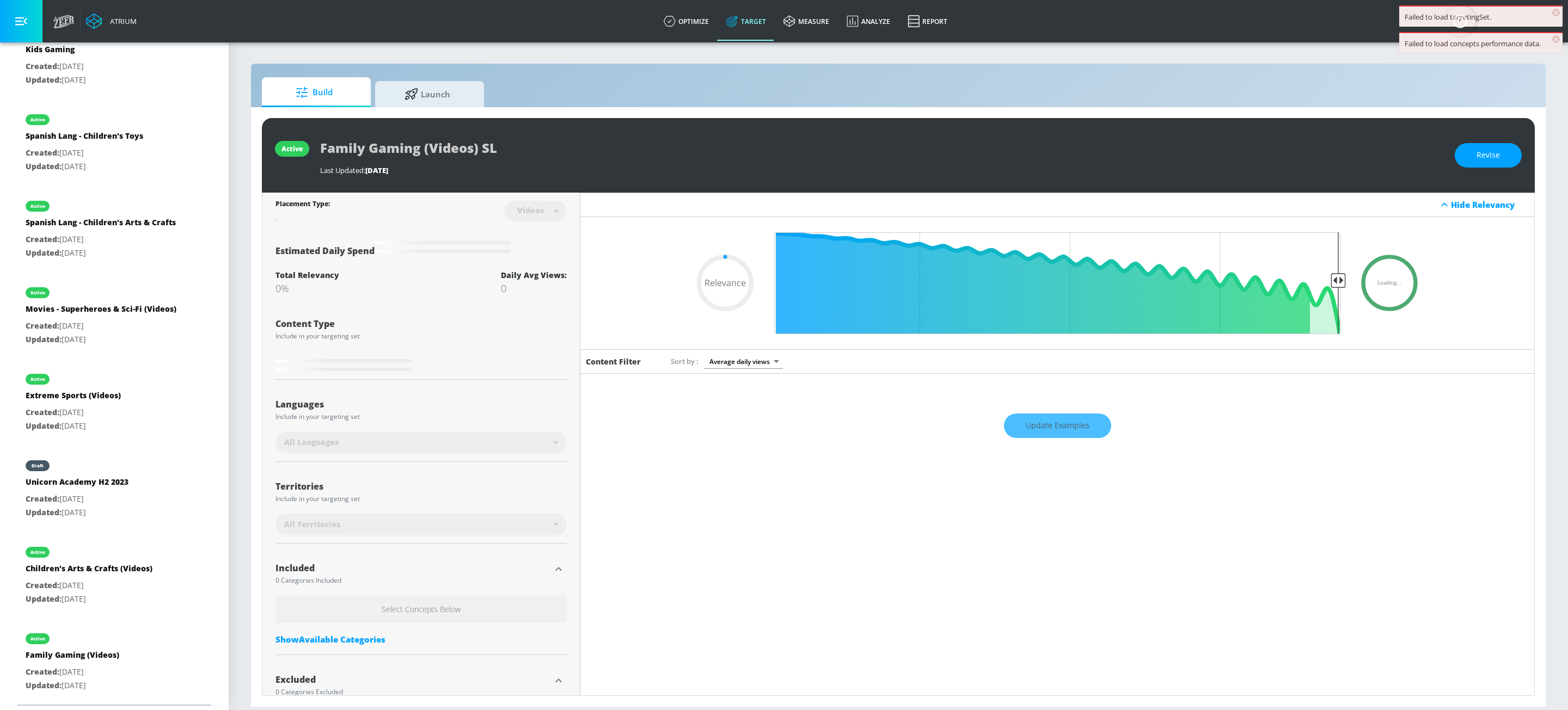
type input "0.4"
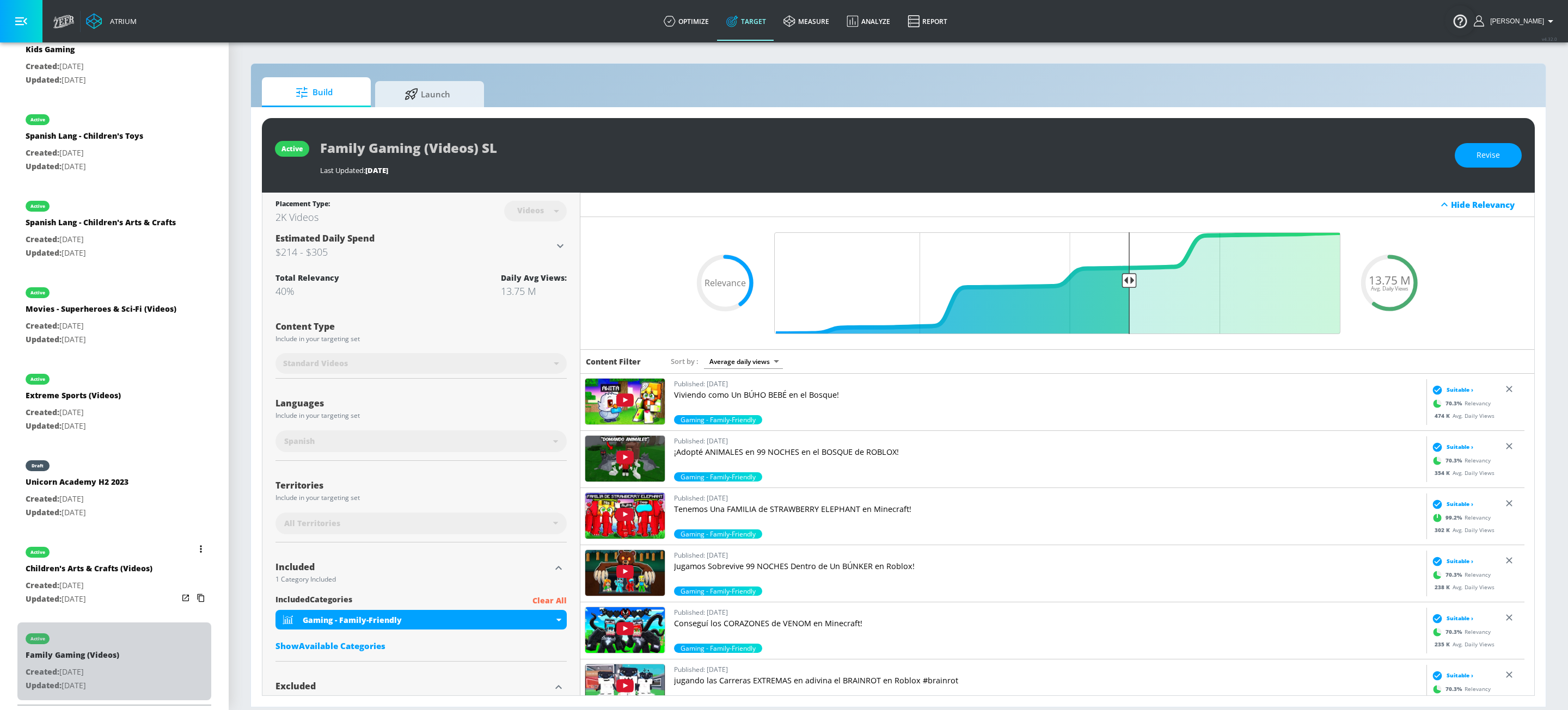
drag, startPoint x: 133, startPoint y: 674, endPoint x: 139, endPoint y: 666, distance: 10.0
click at [133, 597] on div "active Family Gaming (Videos) Created: [DATE] Updated: [DATE]" at bounding box center [114, 661] width 194 height 78
type input "Family Gaming (Videos)"
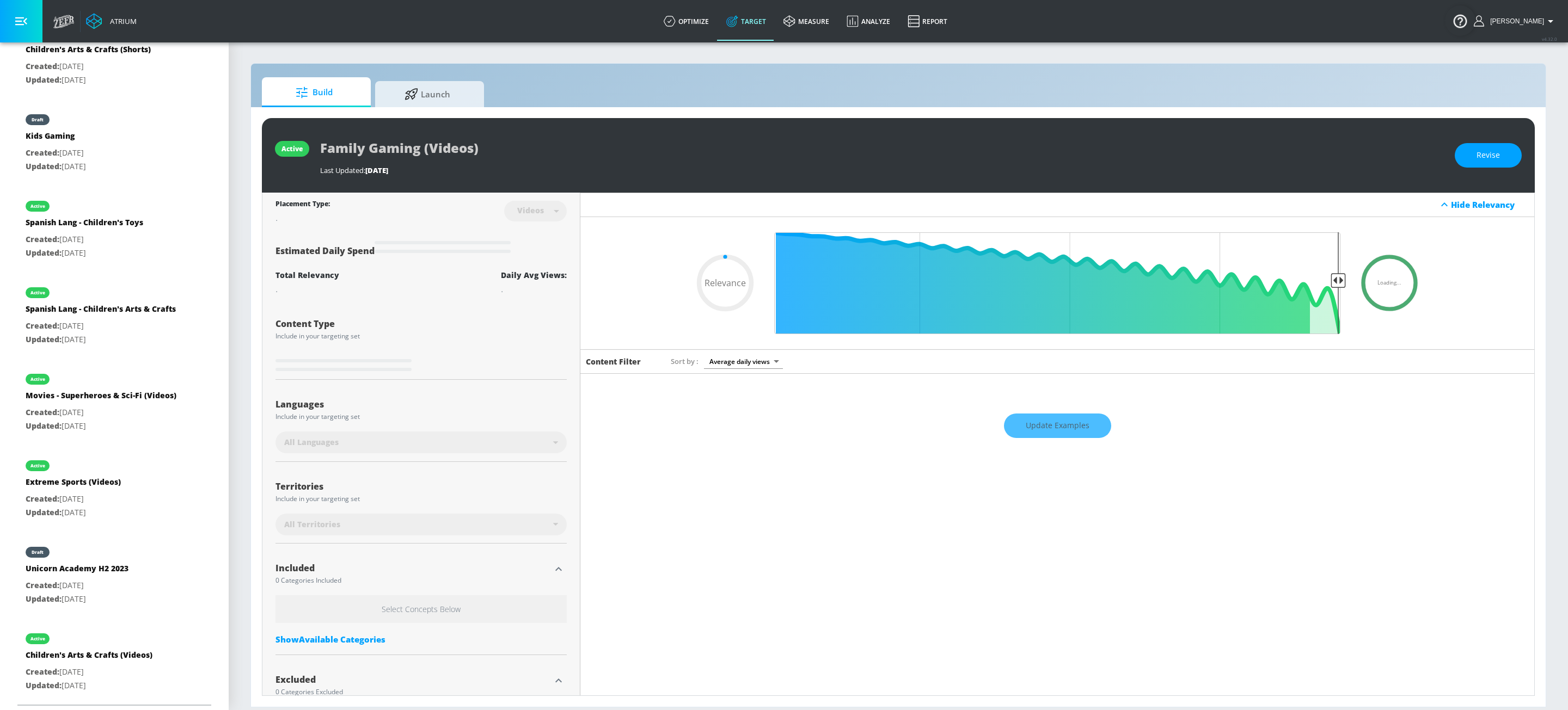
type input "0.42"
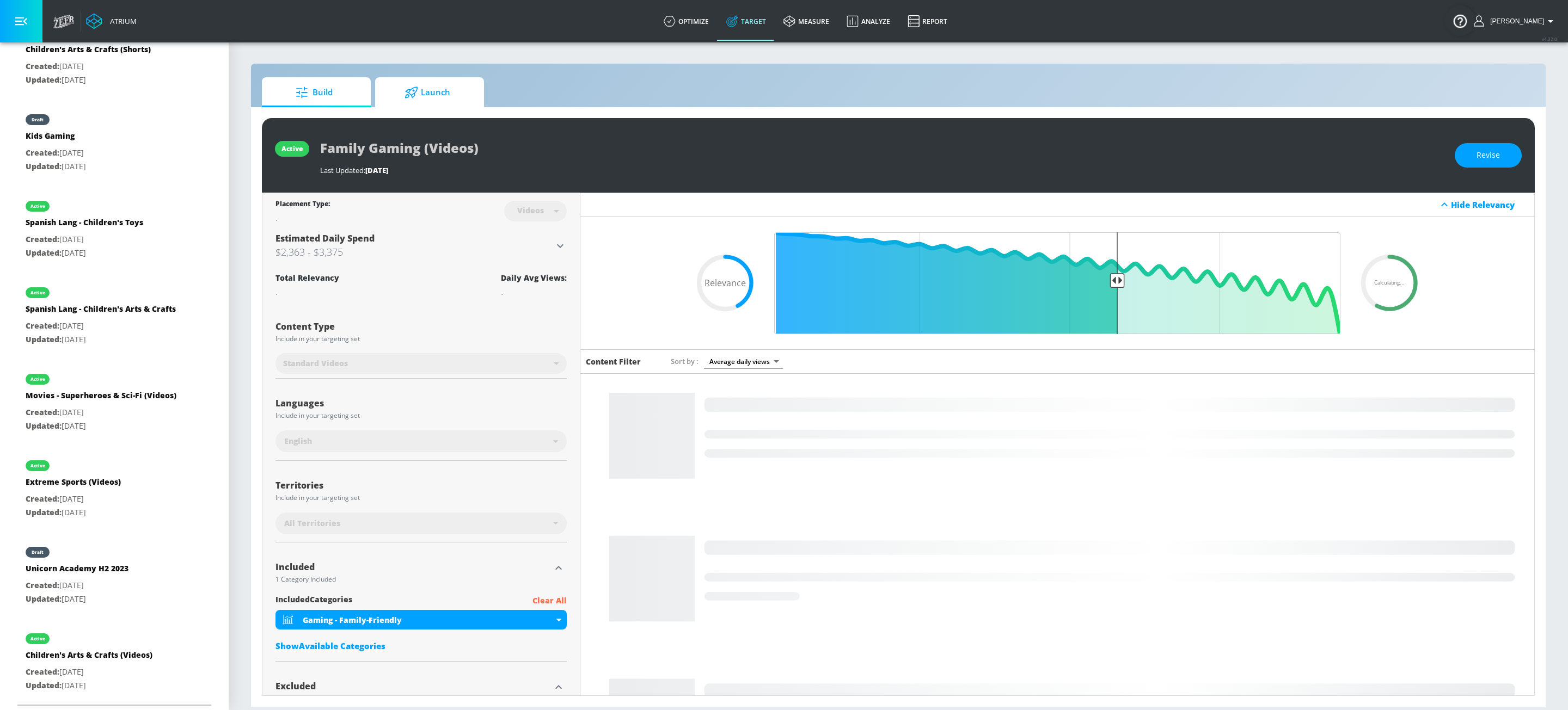
click at [411, 83] on span "Launch" at bounding box center [427, 92] width 83 height 26
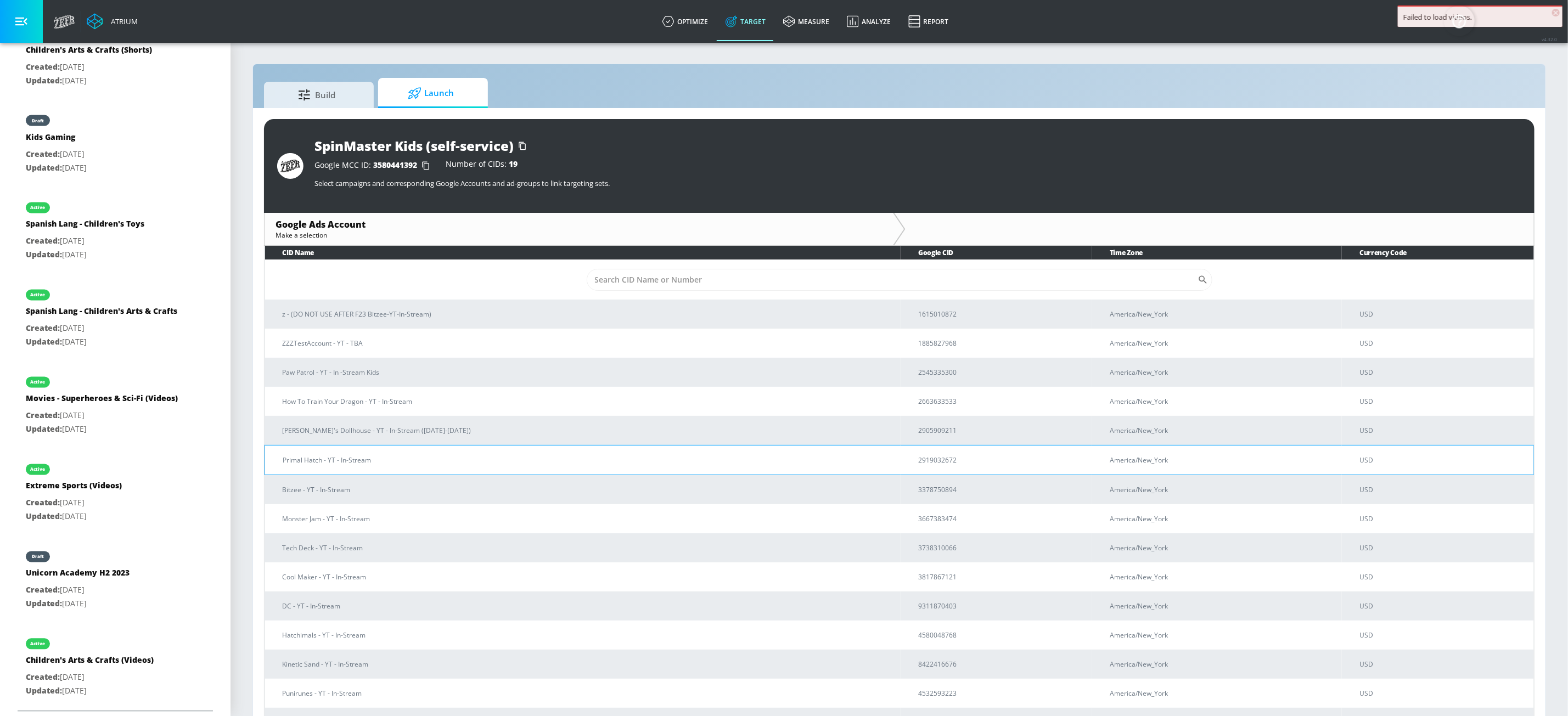
click at [386, 465] on p "Primal Hatch - YT - In-Stream" at bounding box center [587, 460] width 609 height 12
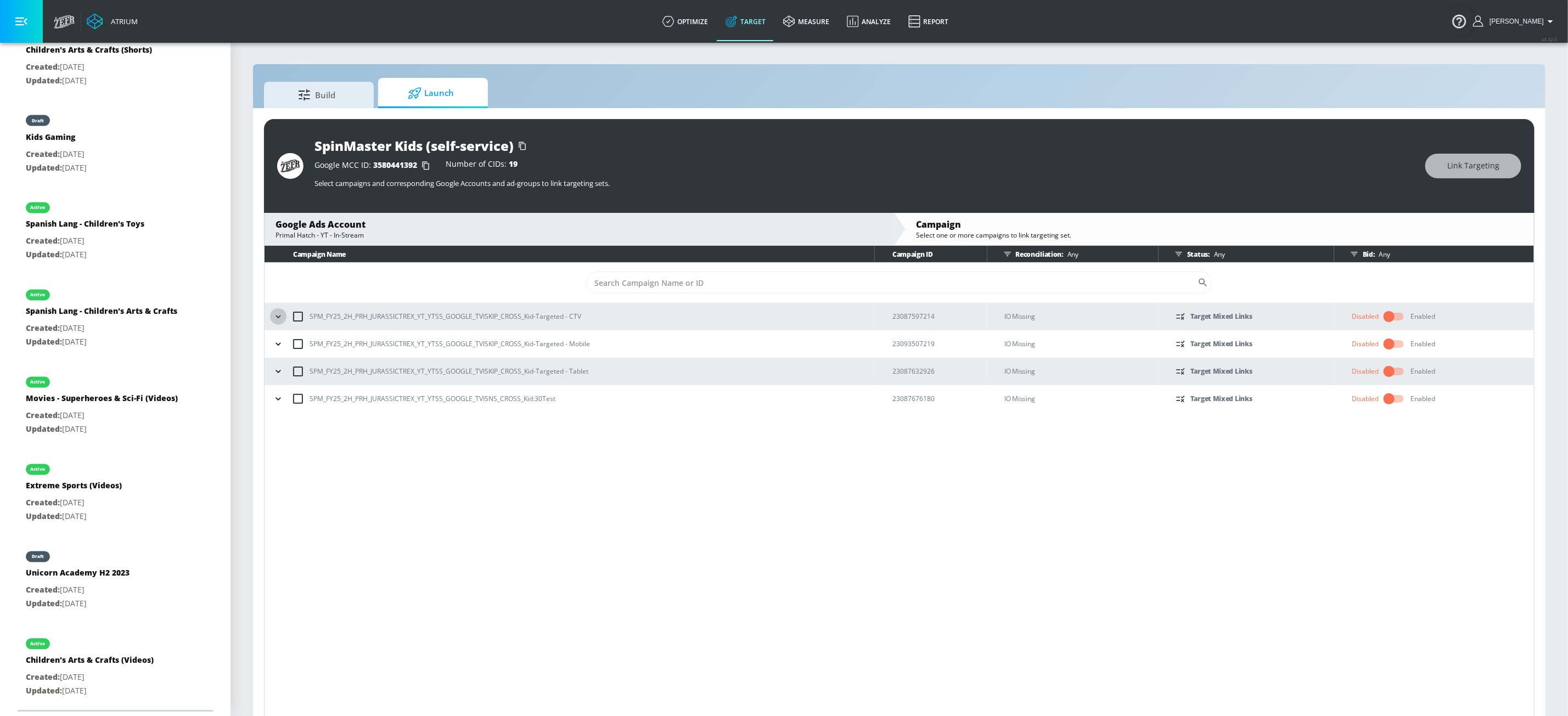
click at [283, 319] on icon "button" at bounding box center [279, 317] width 11 height 11
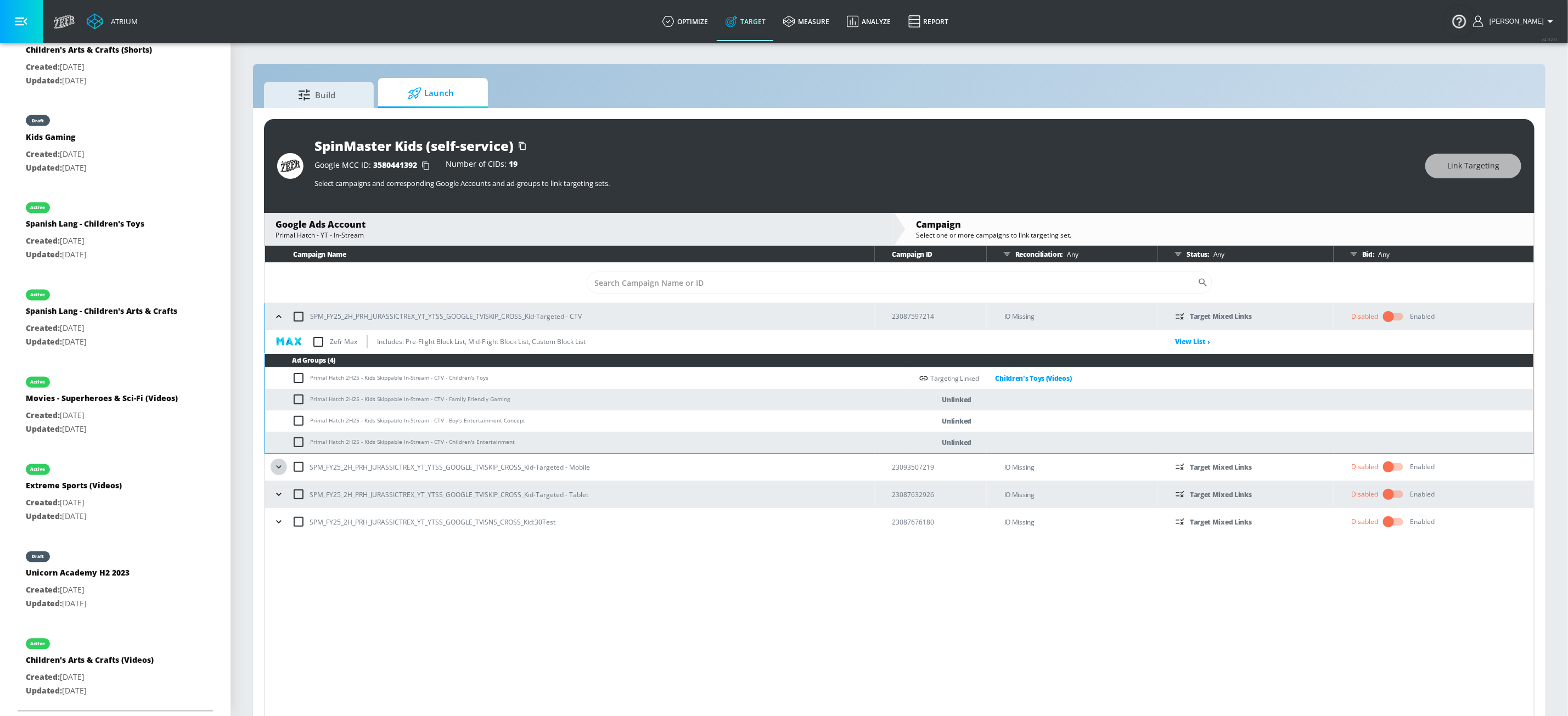
click at [284, 467] on icon "button" at bounding box center [279, 467] width 11 height 11
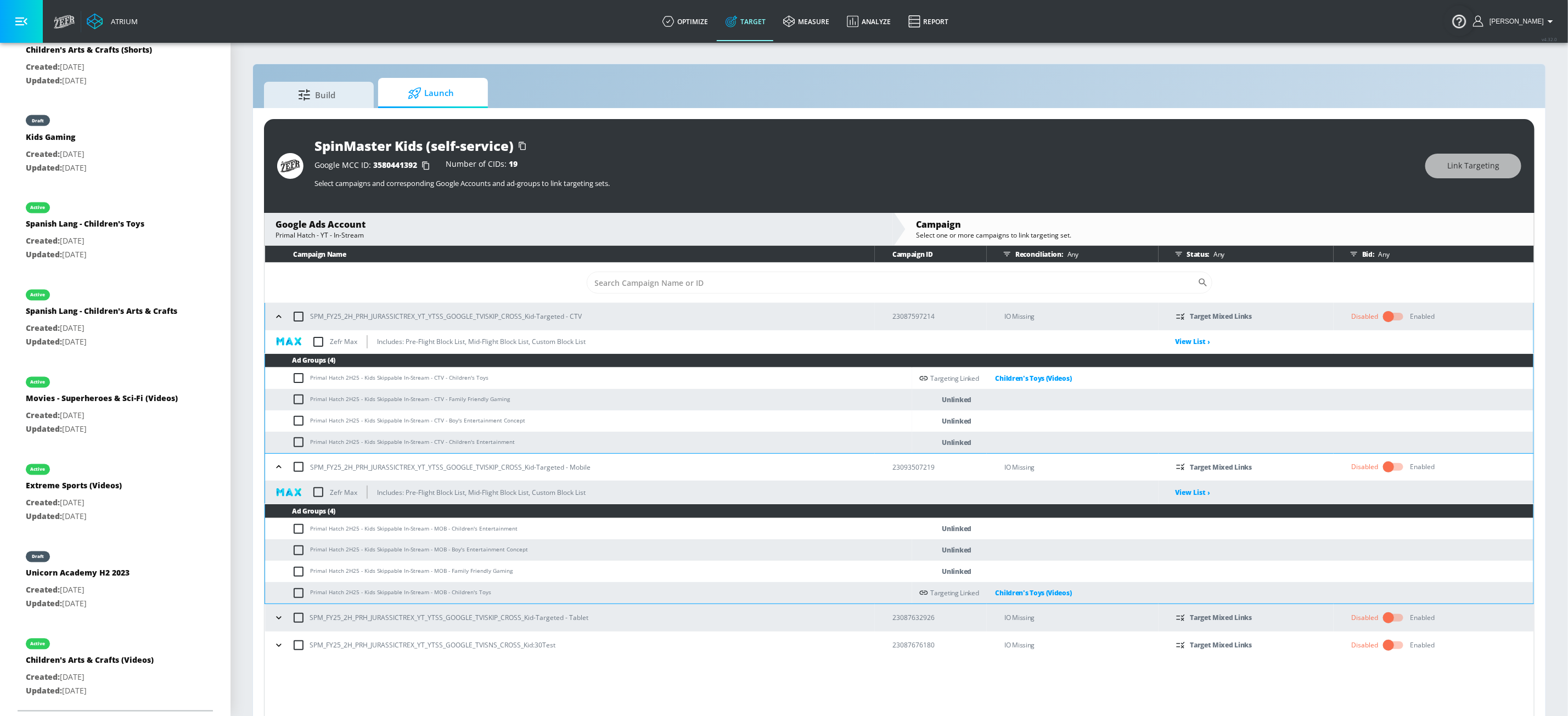
click at [282, 602] on icon "button" at bounding box center [279, 618] width 11 height 11
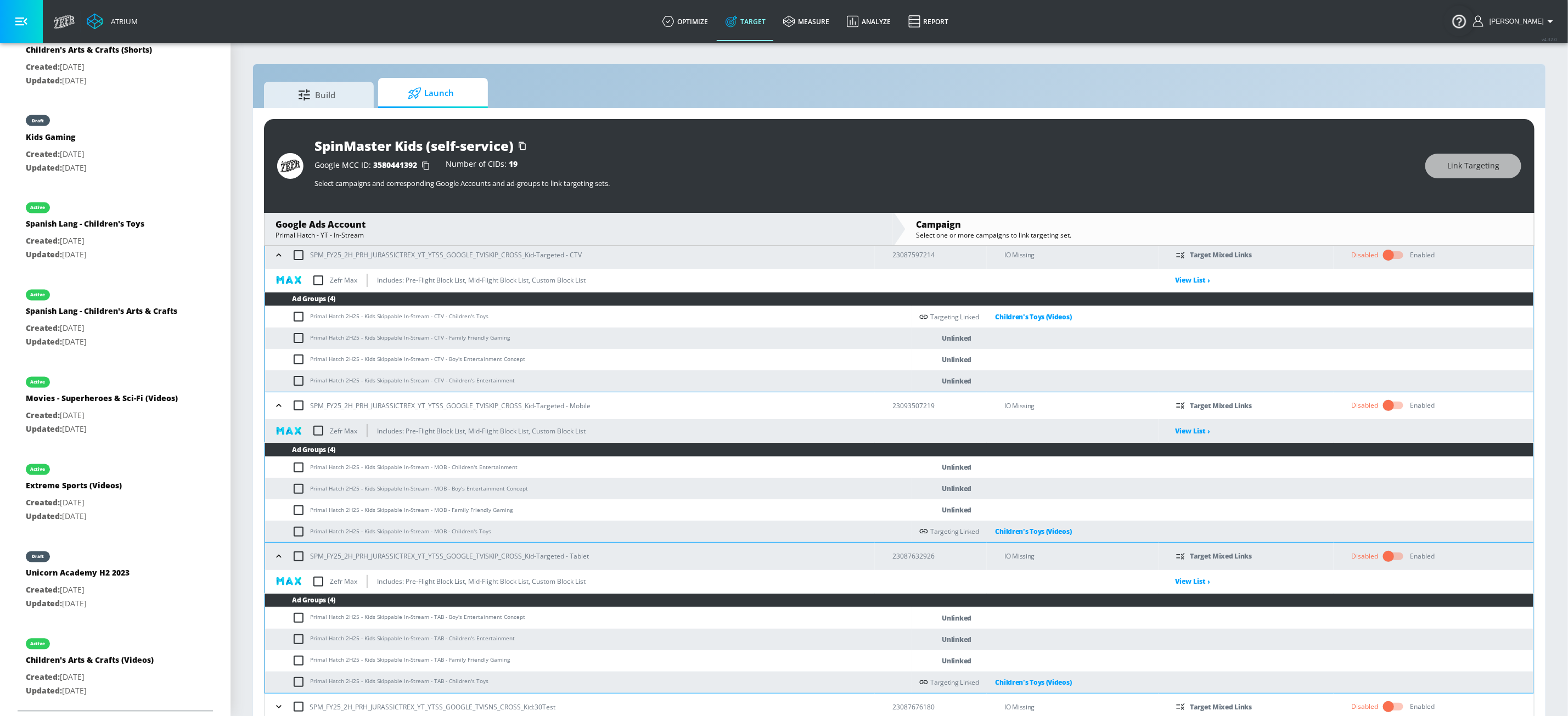
scroll to position [63, 0]
click at [285, 602] on button "button" at bounding box center [279, 706] width 17 height 17
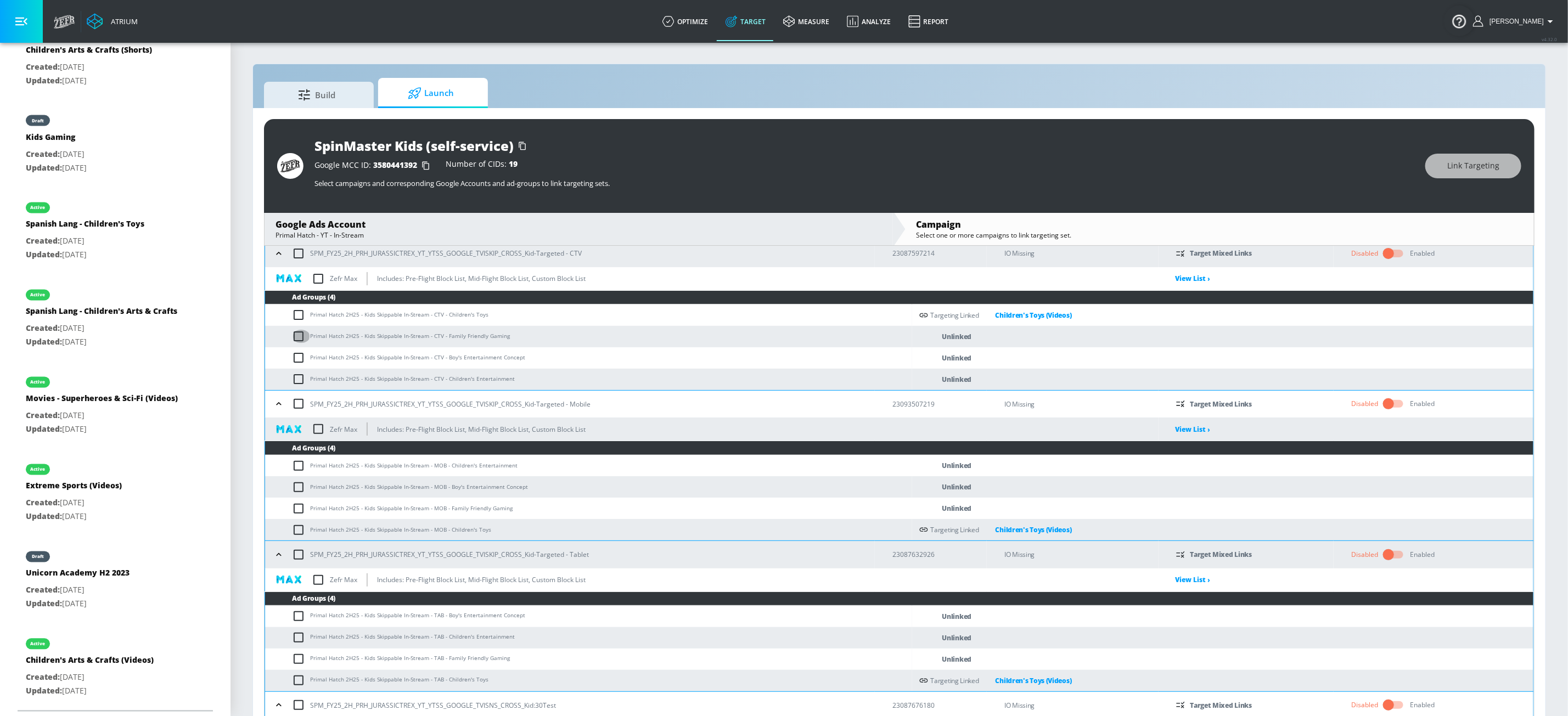
click at [303, 339] on input "checkbox" at bounding box center [301, 336] width 18 height 13
checkbox input "true"
click at [304, 512] on input "checkbox" at bounding box center [301, 508] width 18 height 13
checkbox input "true"
click at [295, 602] on input "checkbox" at bounding box center [301, 658] width 18 height 13
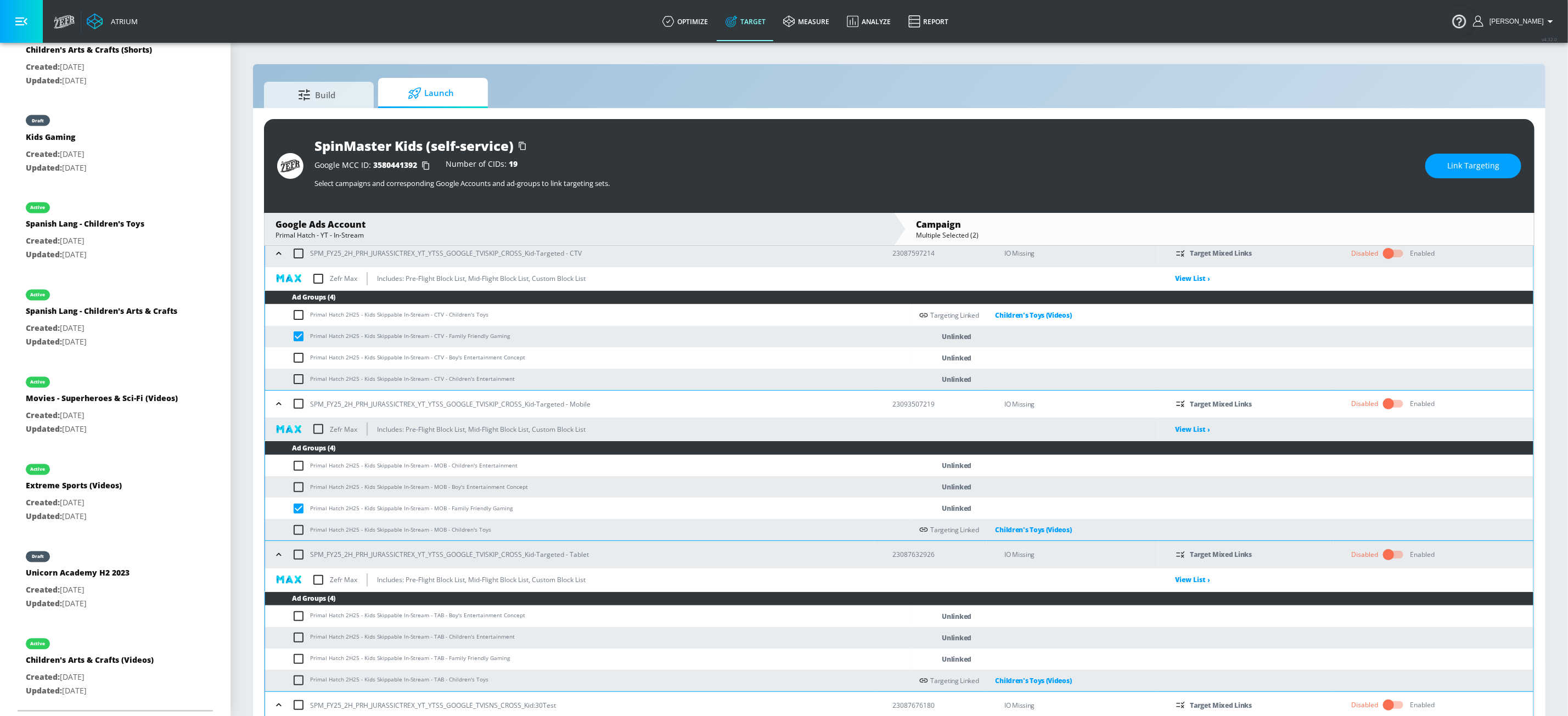
checkbox input "true"
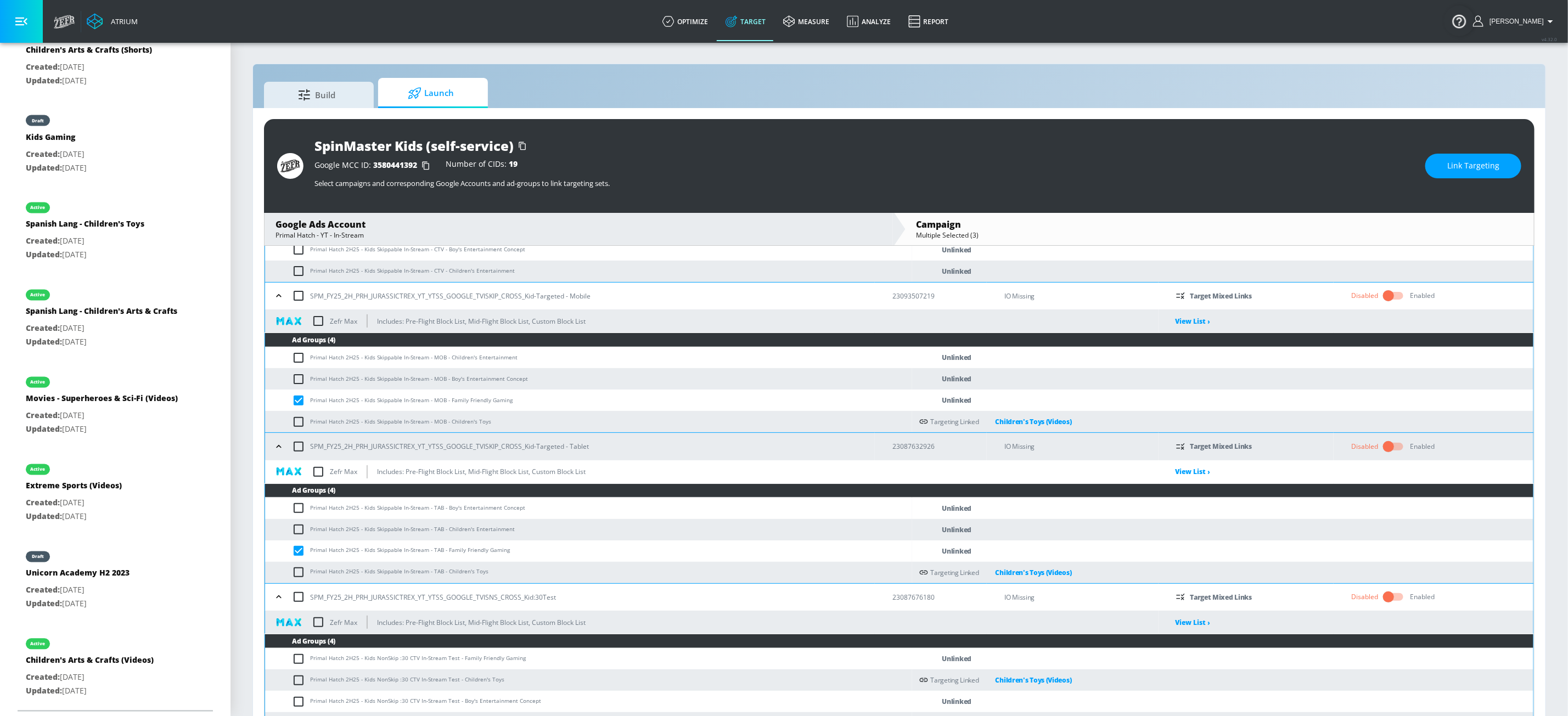
scroll to position [188, 0]
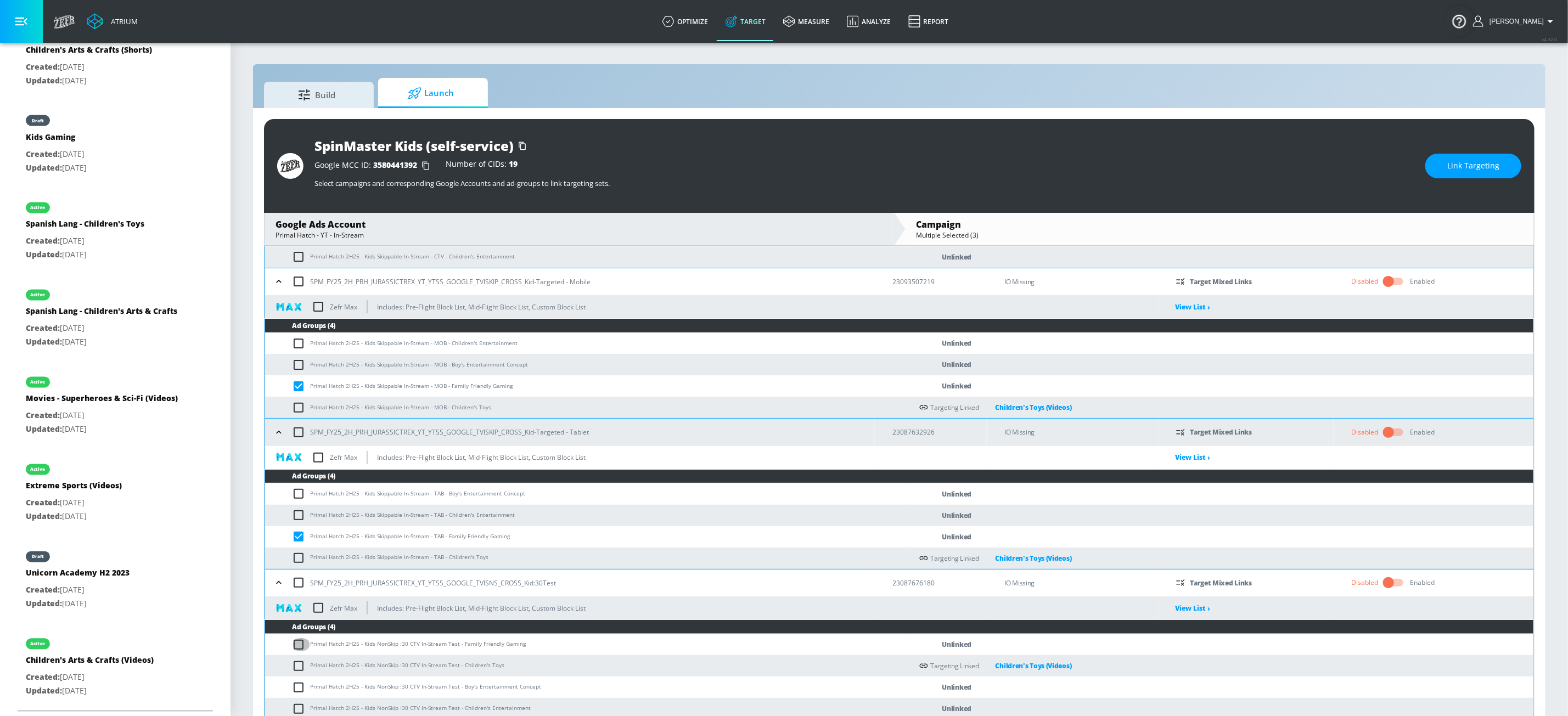
click at [298, 602] on input "checkbox" at bounding box center [301, 644] width 18 height 13
checkbox input "true"
click at [1197, 161] on span "Link Targeting" at bounding box center [1473, 166] width 52 height 13
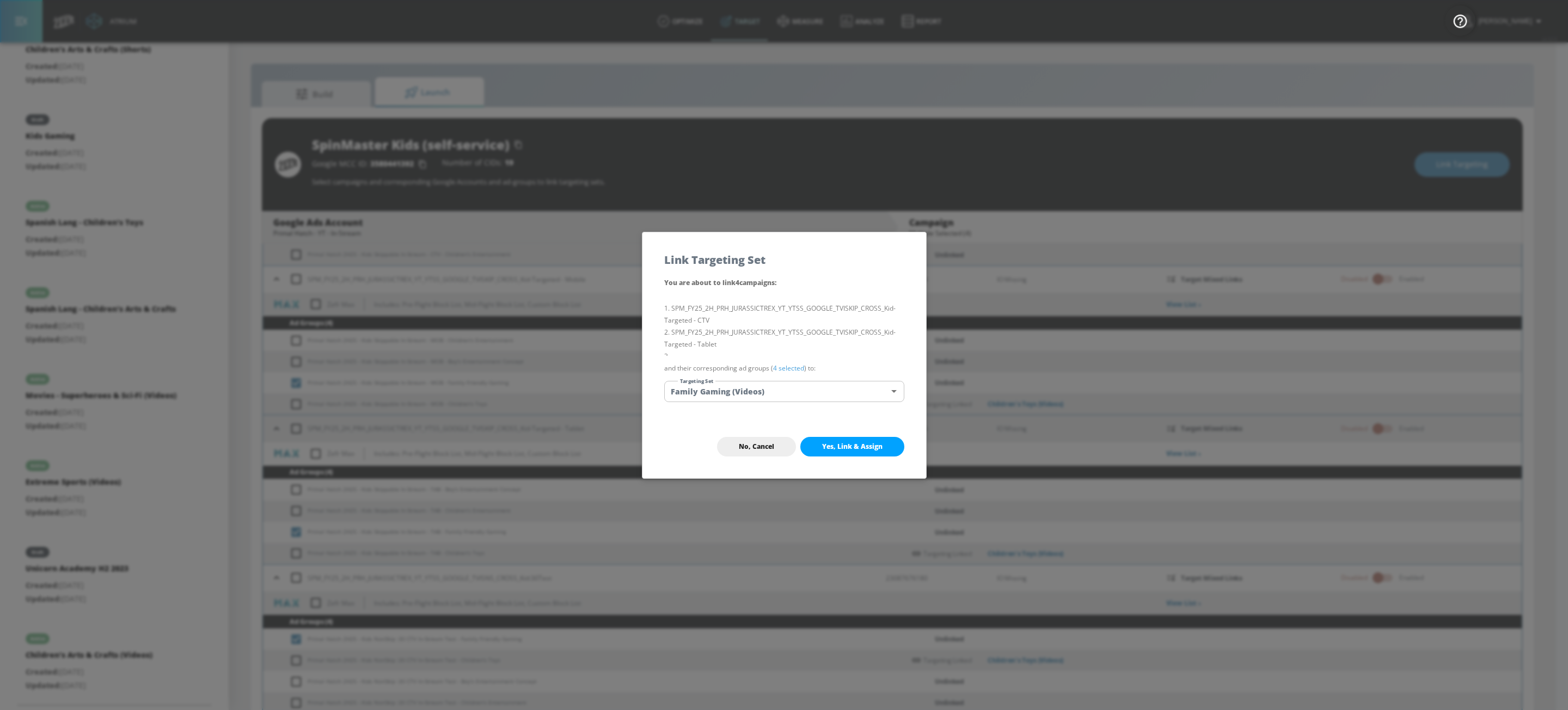
click at [865, 452] on button "Yes, Link & Assign" at bounding box center [852, 447] width 104 height 19
checkbox input "false"
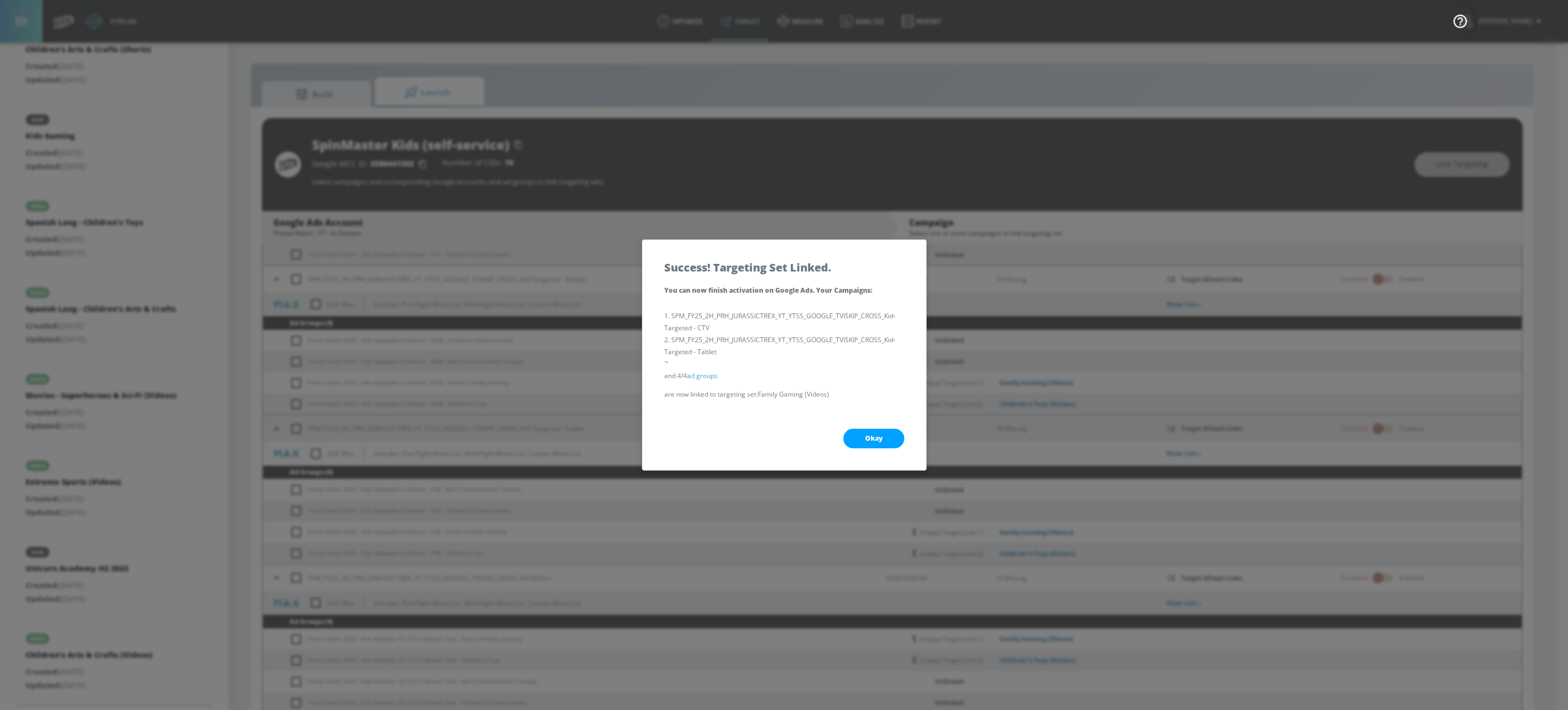
click at [893, 440] on button "Okay" at bounding box center [873, 439] width 61 height 19
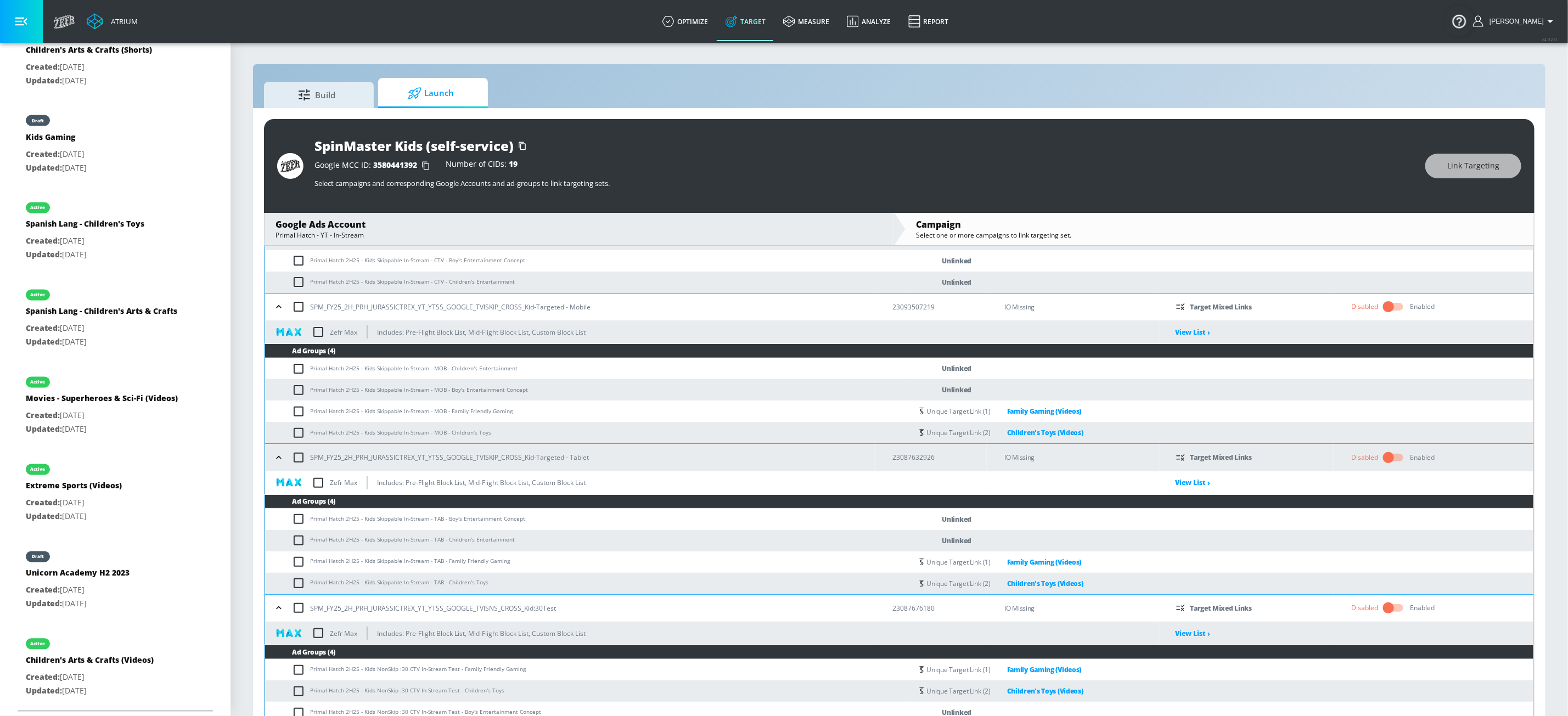
scroll to position [160, 0]
click at [295, 369] on input "checkbox" at bounding box center [301, 369] width 18 height 13
checkbox input "true"
click at [304, 545] on input "checkbox" at bounding box center [301, 541] width 18 height 13
checkbox input "true"
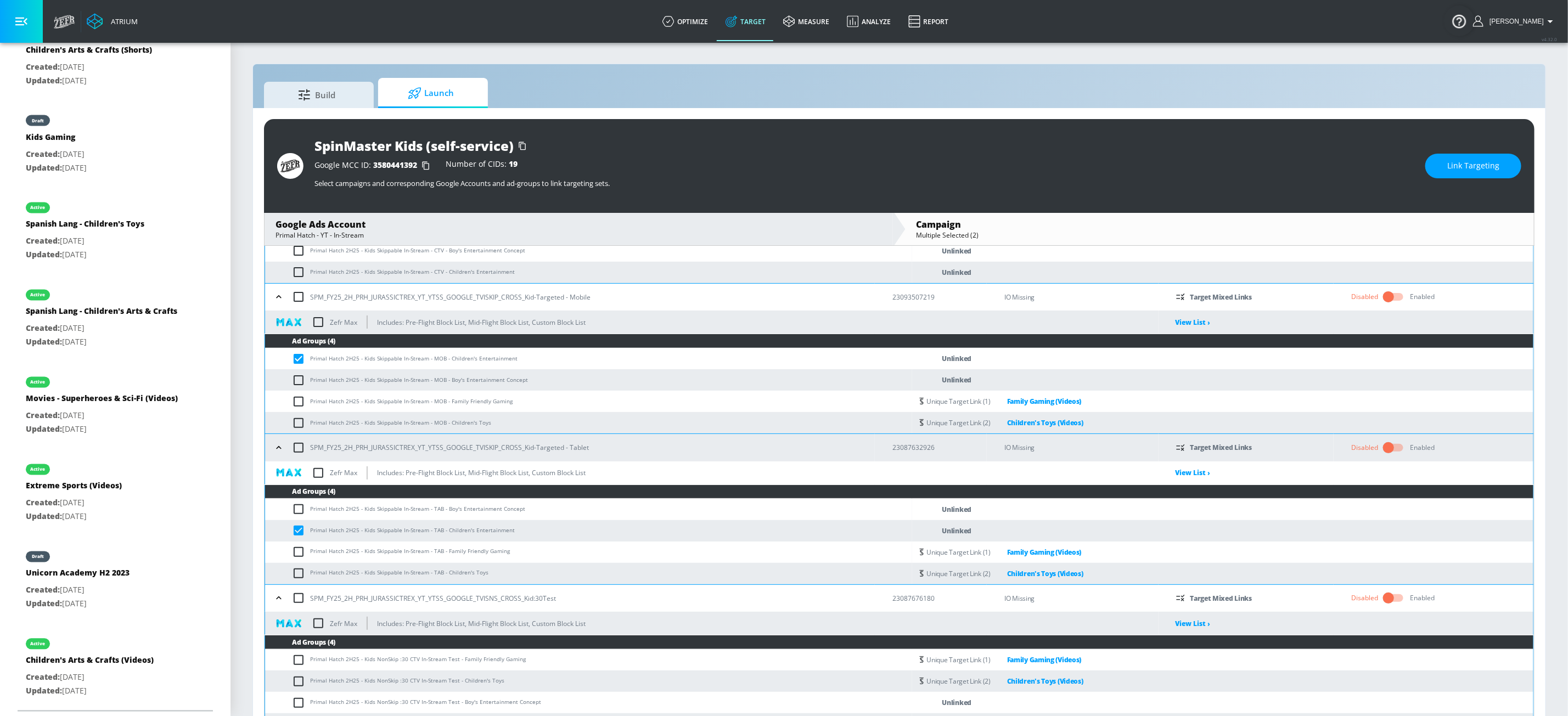
scroll to position [188, 0]
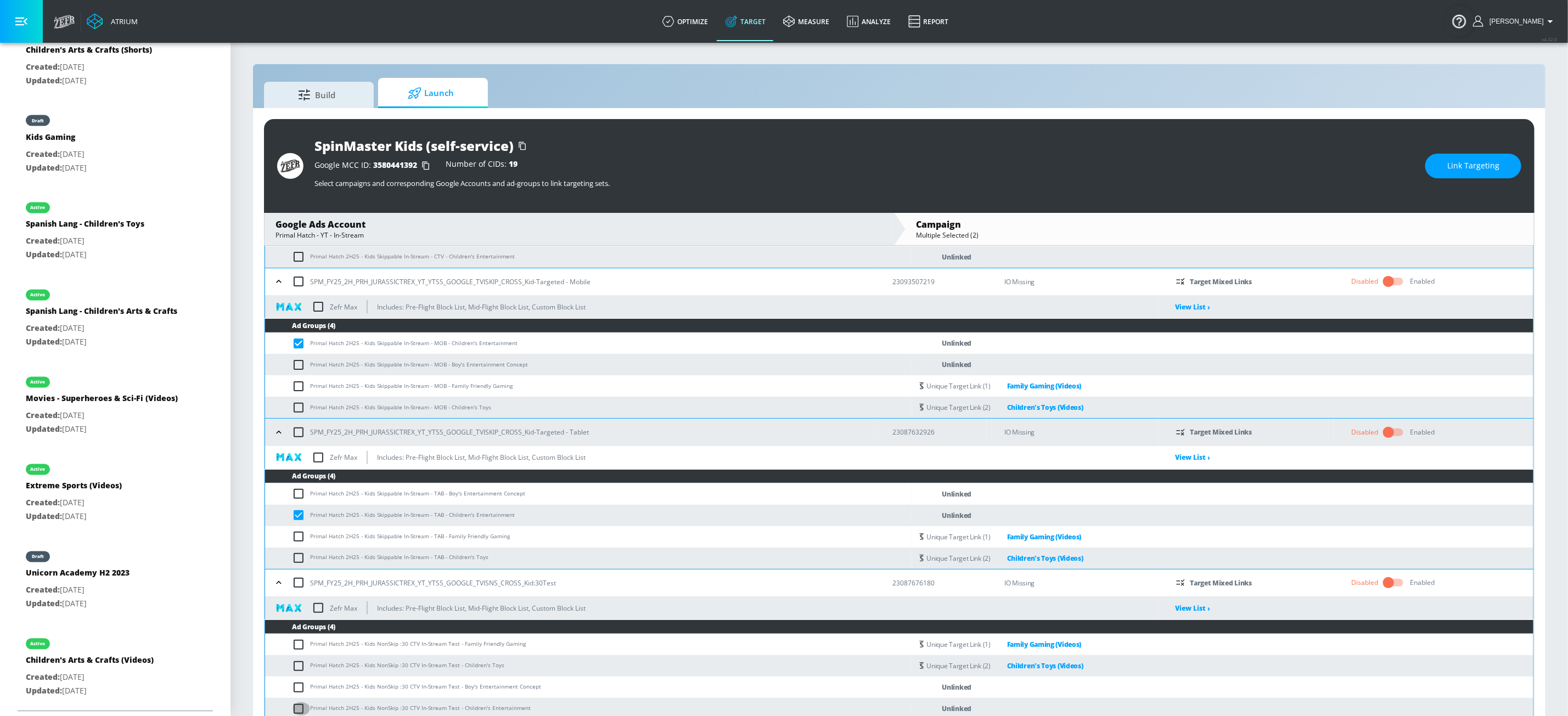
click at [299, 602] on input "checkbox" at bounding box center [301, 709] width 18 height 13
checkbox input "true"
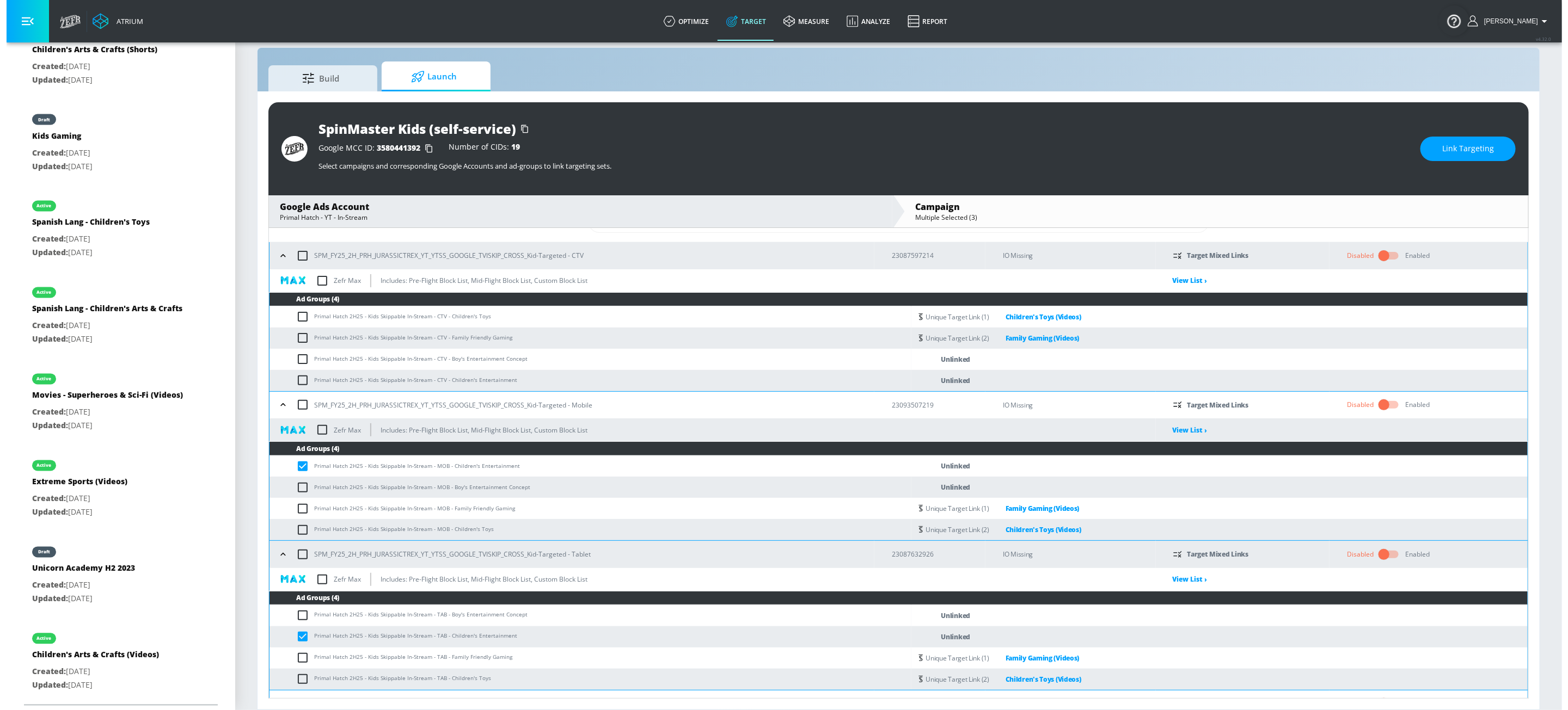
scroll to position [0, 0]
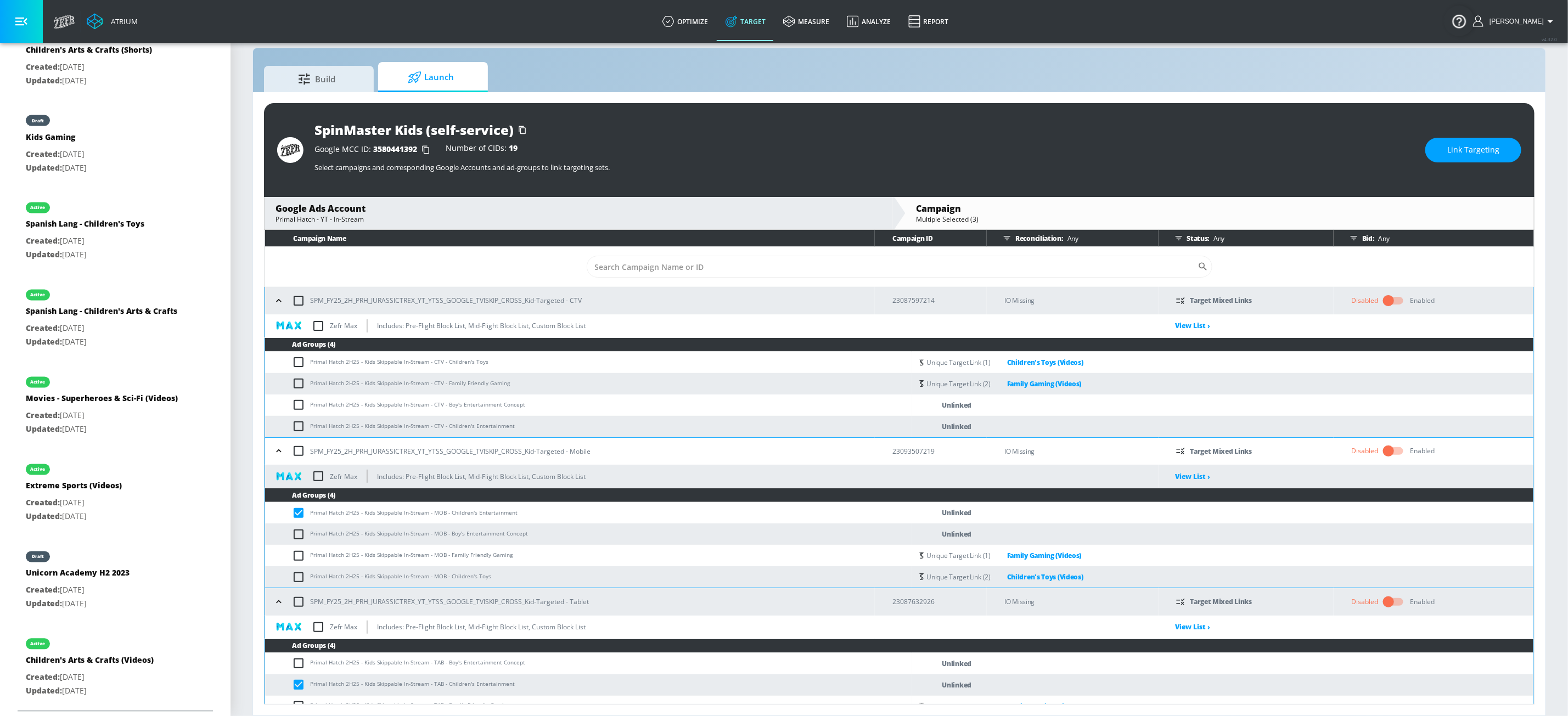
click at [299, 427] on input "checkbox" at bounding box center [301, 426] width 18 height 13
checkbox input "true"
click at [1197, 152] on span "Link Targeting" at bounding box center [1473, 150] width 52 height 13
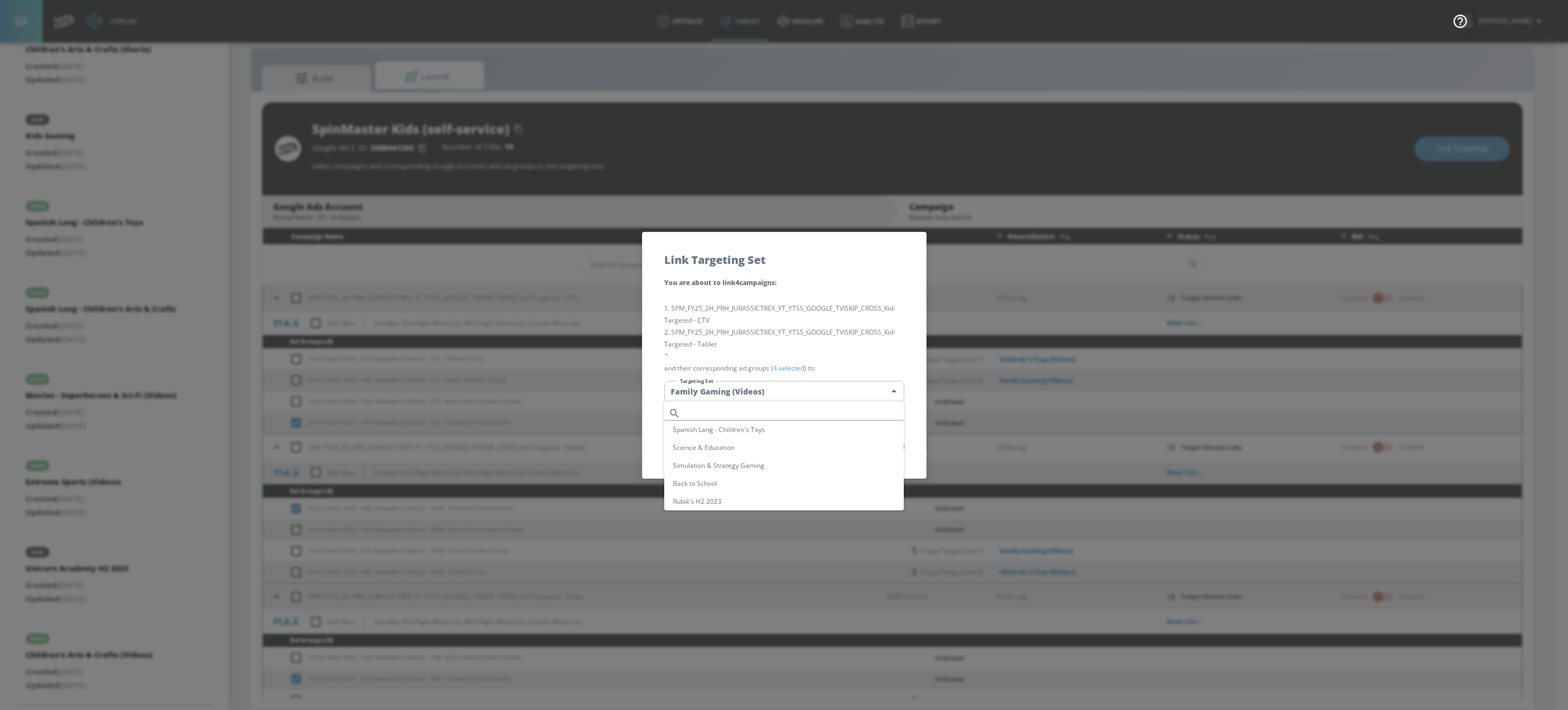
click at [847, 399] on body "Atrium optimize Target measure Analyze Report optimize Target measure Analyze R…" at bounding box center [784, 347] width 1568 height 726
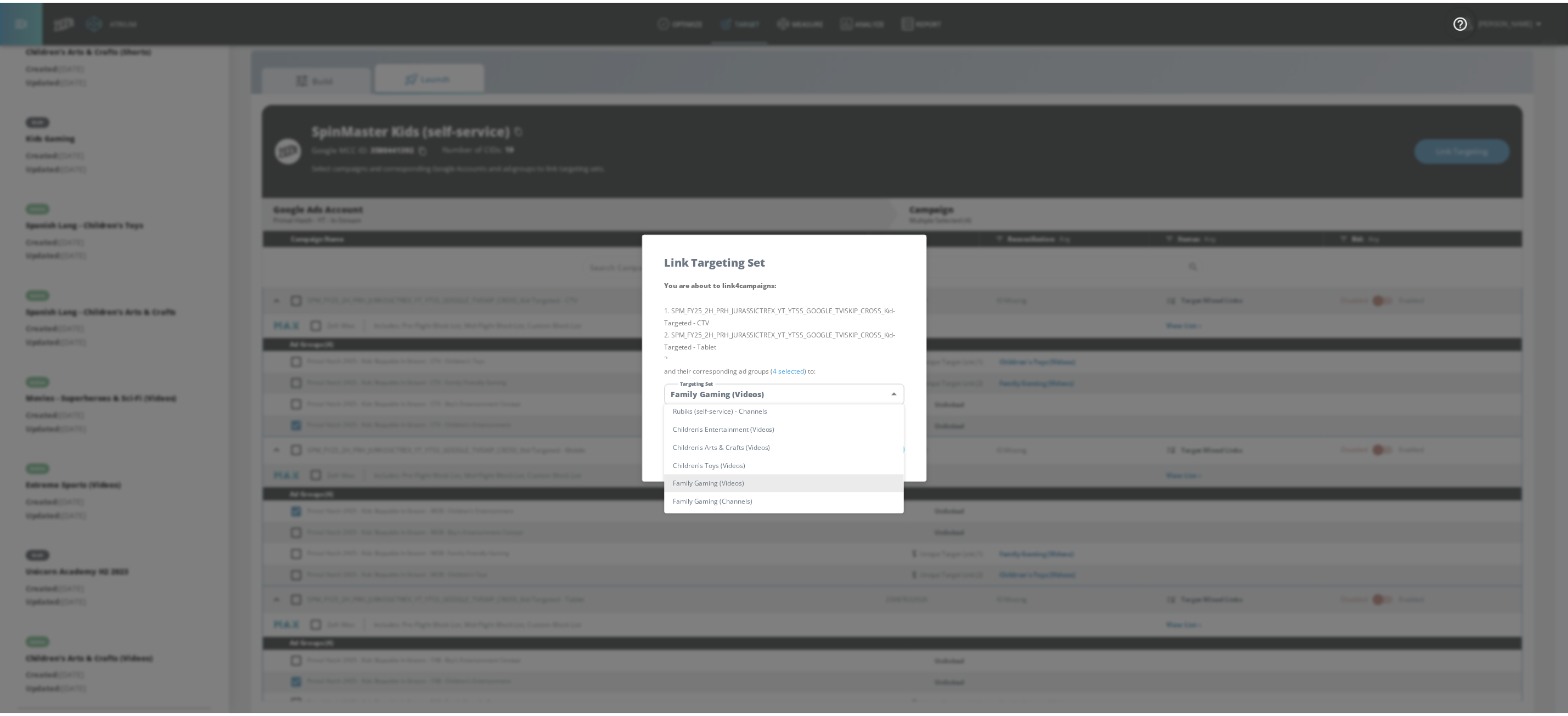
scroll to position [309, 0]
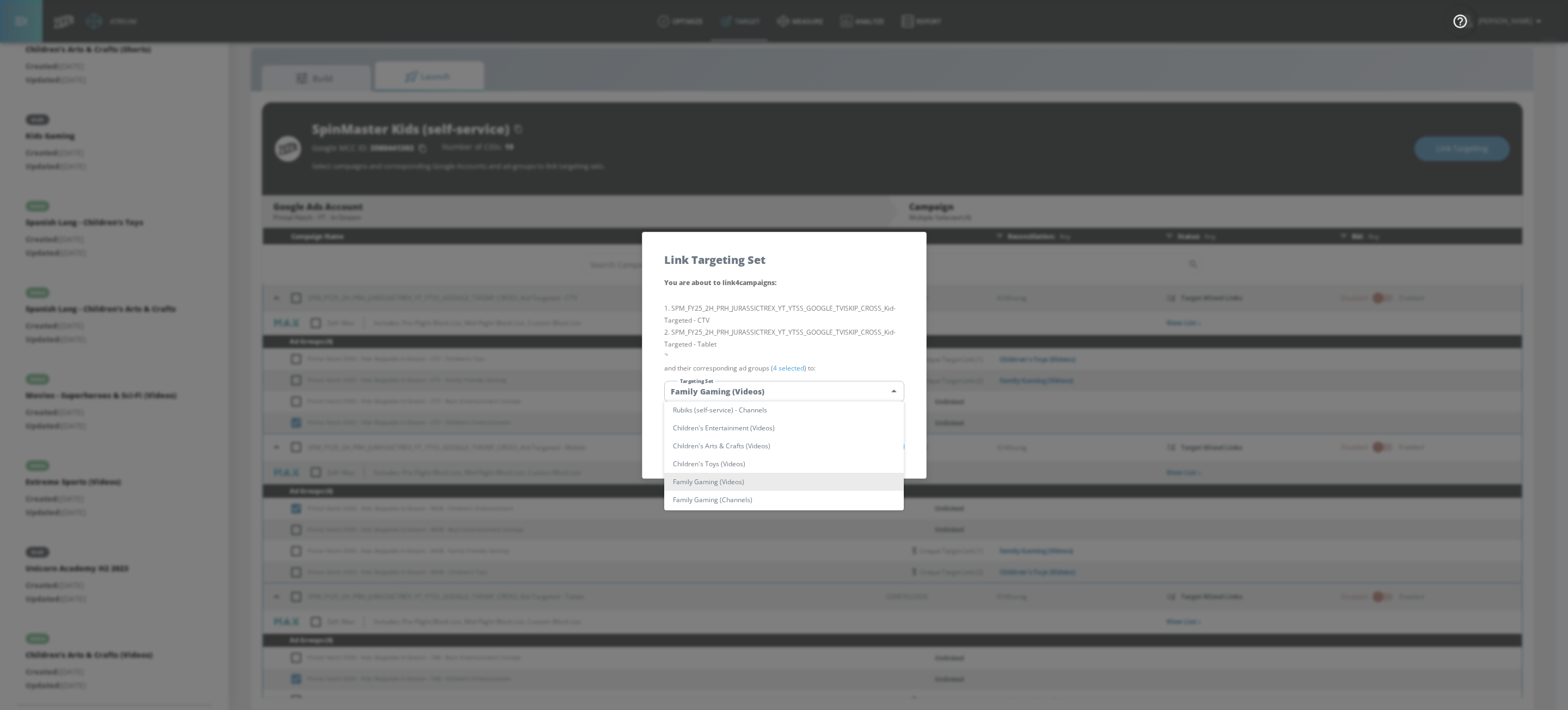
click at [786, 431] on li "Children's Entertainment (Videos)" at bounding box center [784, 428] width 240 height 18
type input "a3b3ea95-bd9c-440d-a902-22cebafa5939"
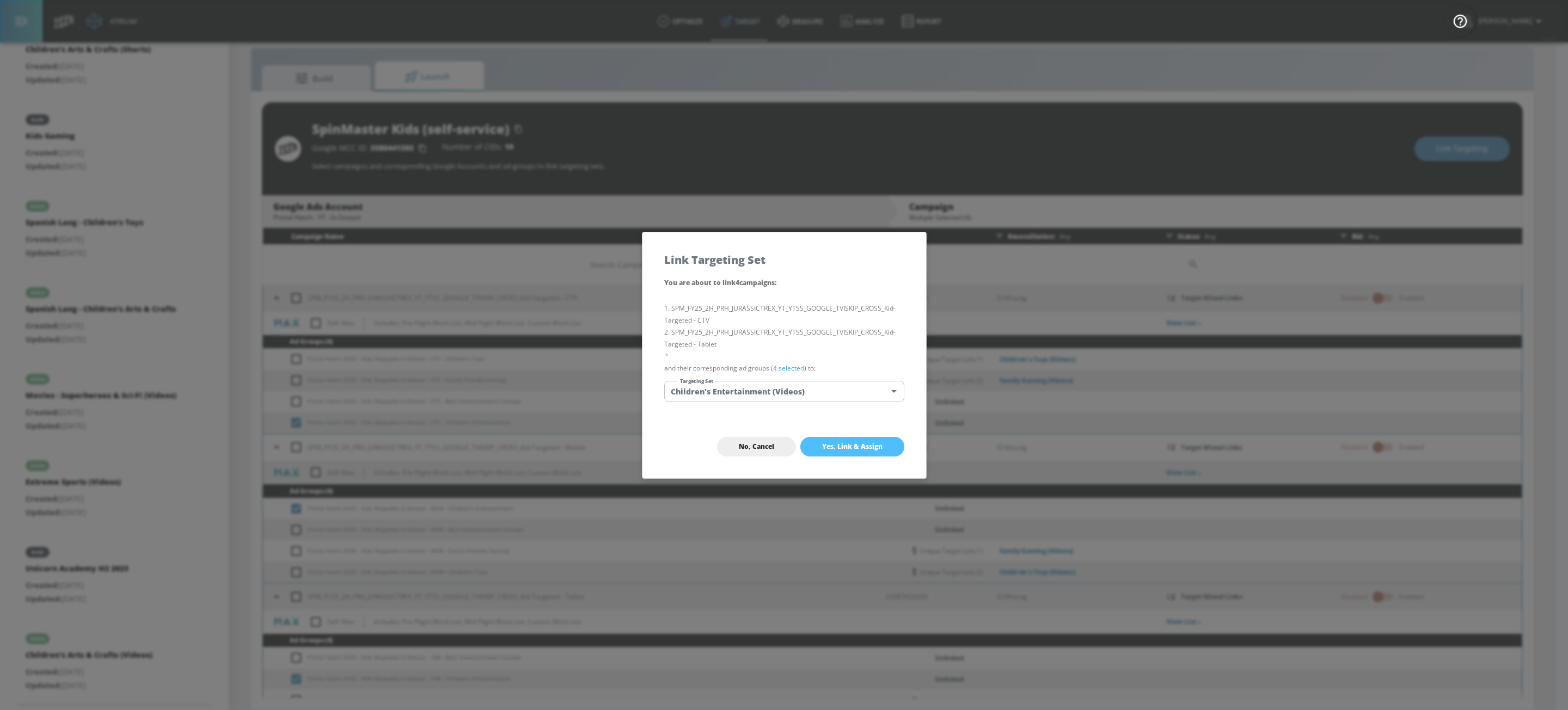
click at [872, 443] on span "Yes, Link & Assign" at bounding box center [852, 447] width 60 height 9
checkbox input "false"
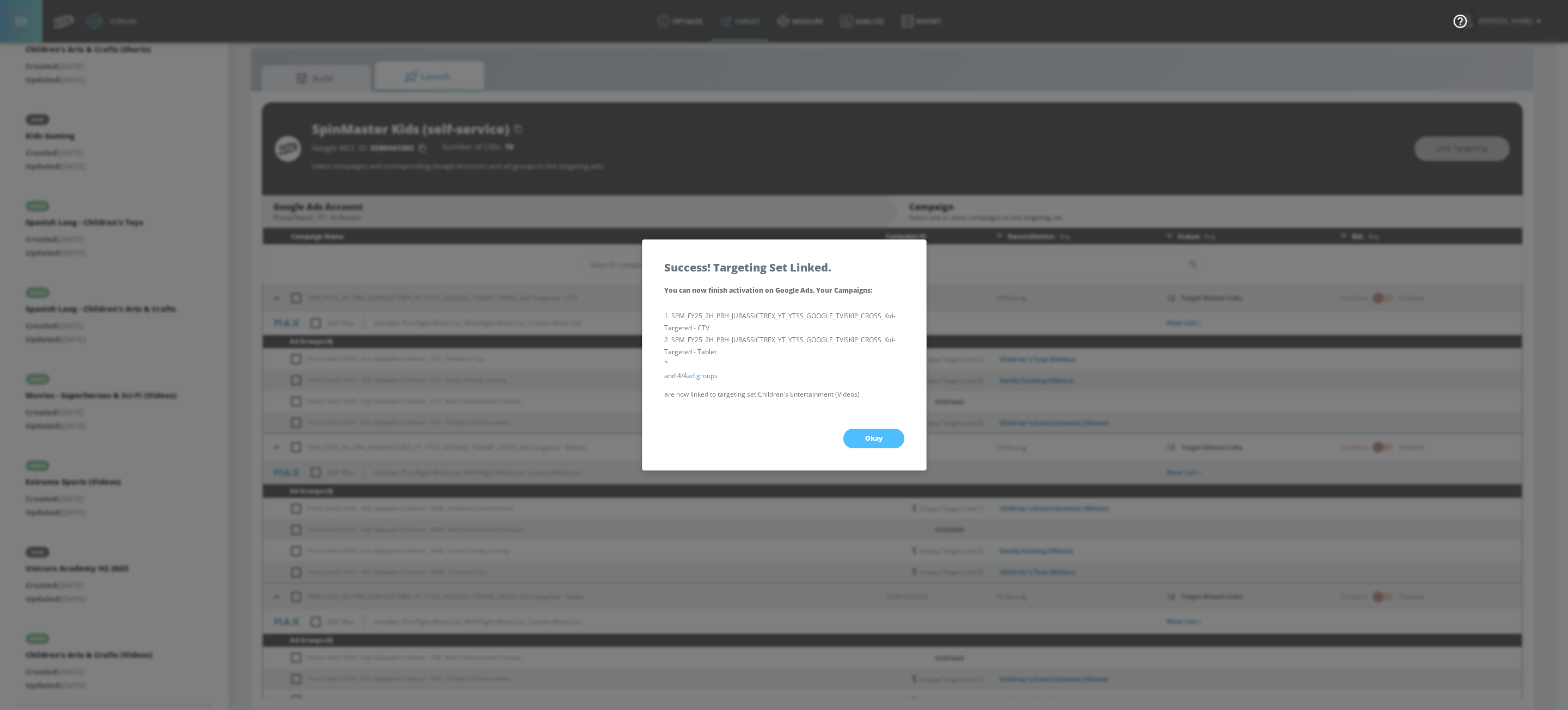
click at [877, 442] on span "Okay" at bounding box center [873, 439] width 18 height 9
